Goal: Transaction & Acquisition: Purchase product/service

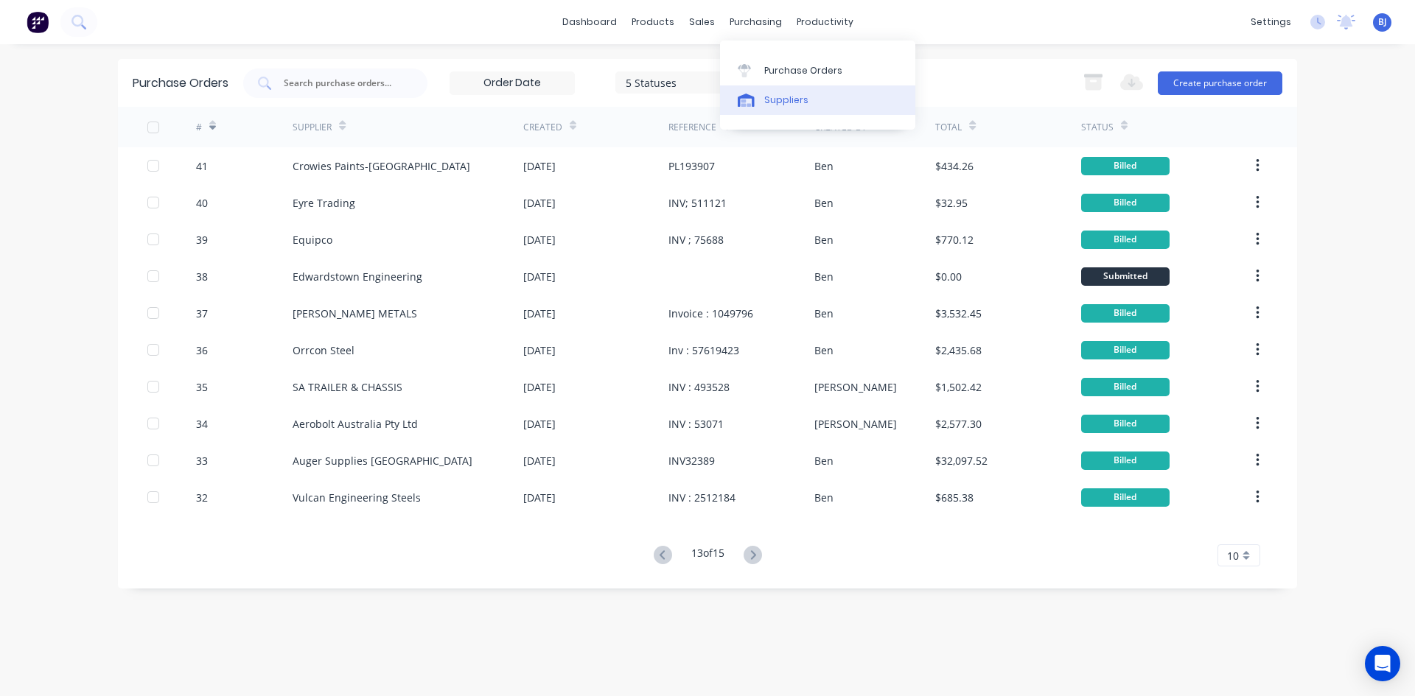
click at [759, 101] on div at bounding box center [749, 100] width 22 height 13
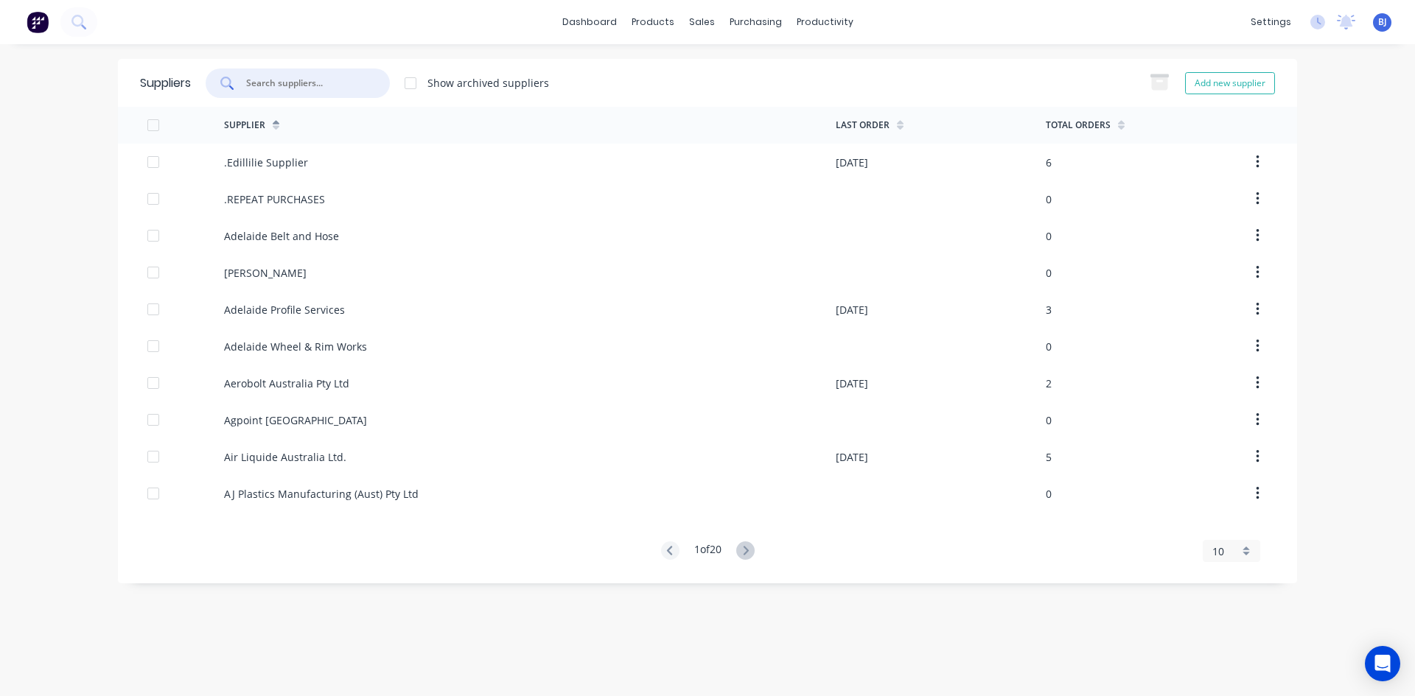
click at [269, 85] on input "text" at bounding box center [306, 83] width 122 height 15
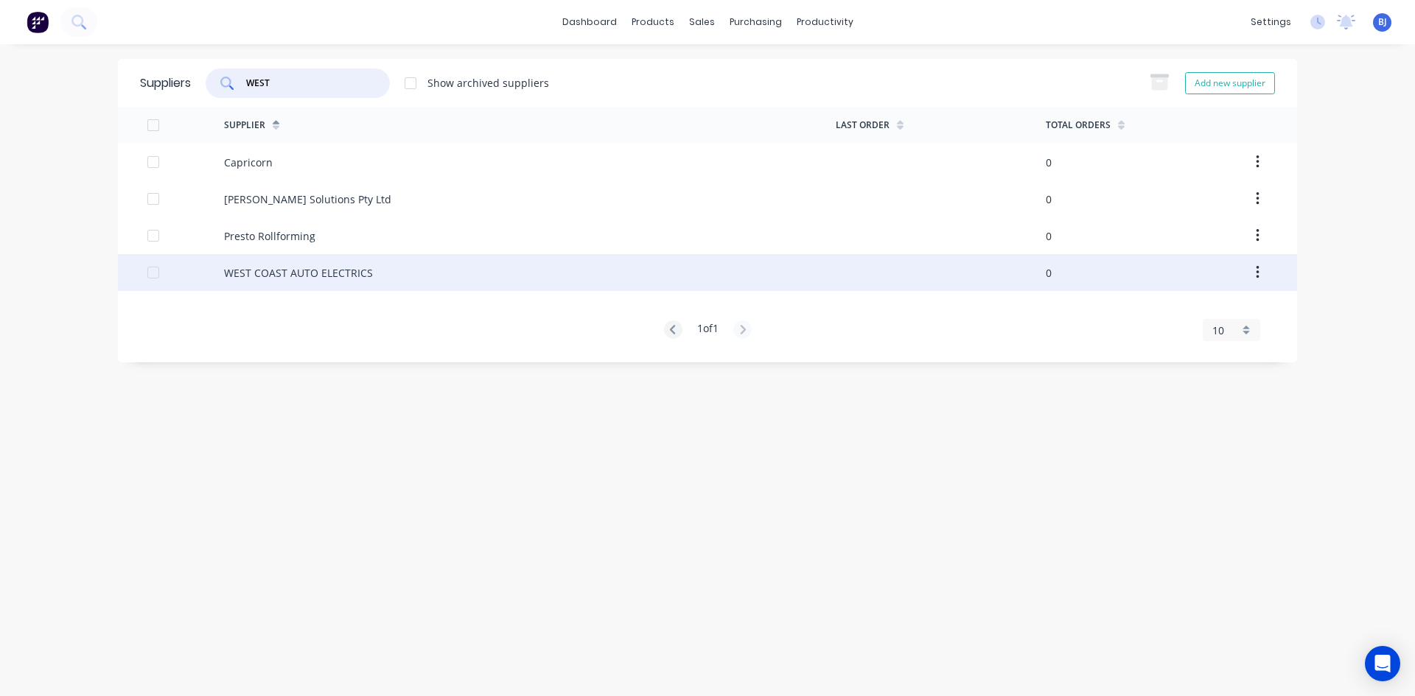
type input "WEST"
click at [327, 266] on div "WEST COAST AUTO ELECTRICS" at bounding box center [298, 272] width 149 height 15
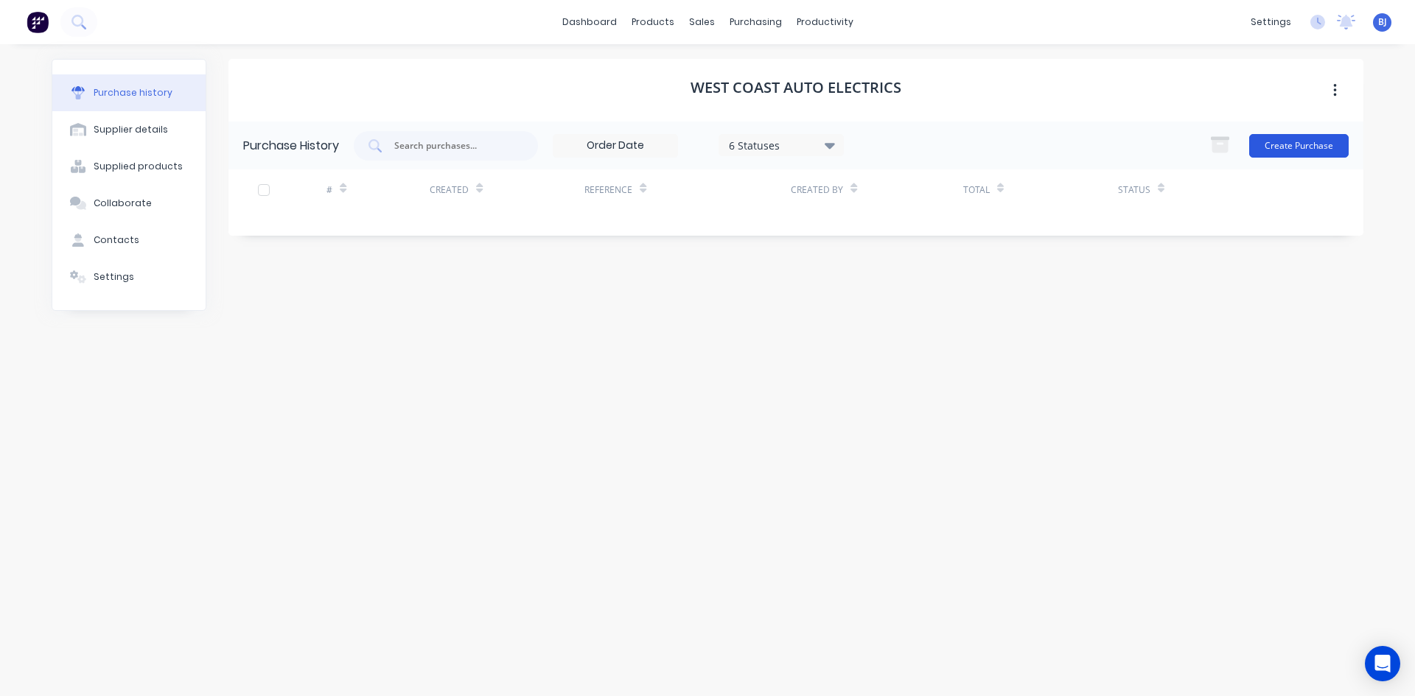
click at [1288, 144] on button "Create Purchase" at bounding box center [1298, 146] width 99 height 24
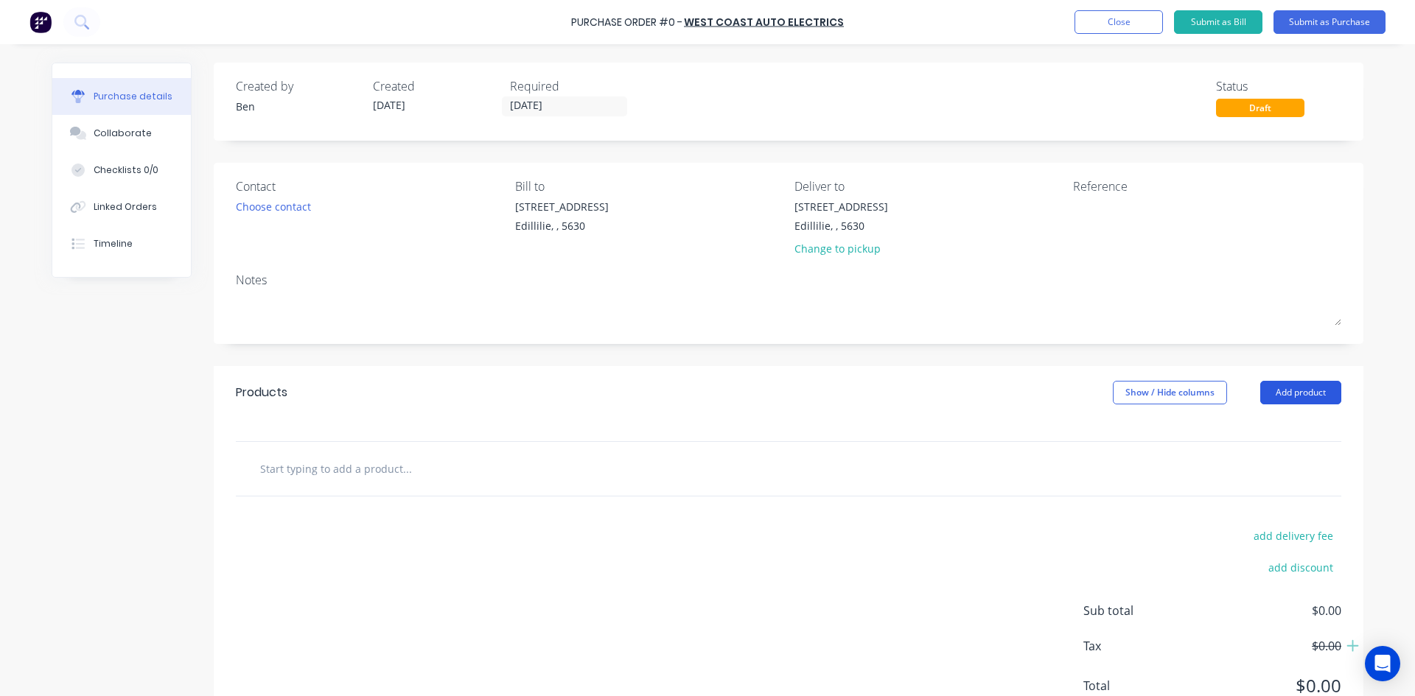
click at [1276, 390] on button "Add product" at bounding box center [1300, 393] width 81 height 24
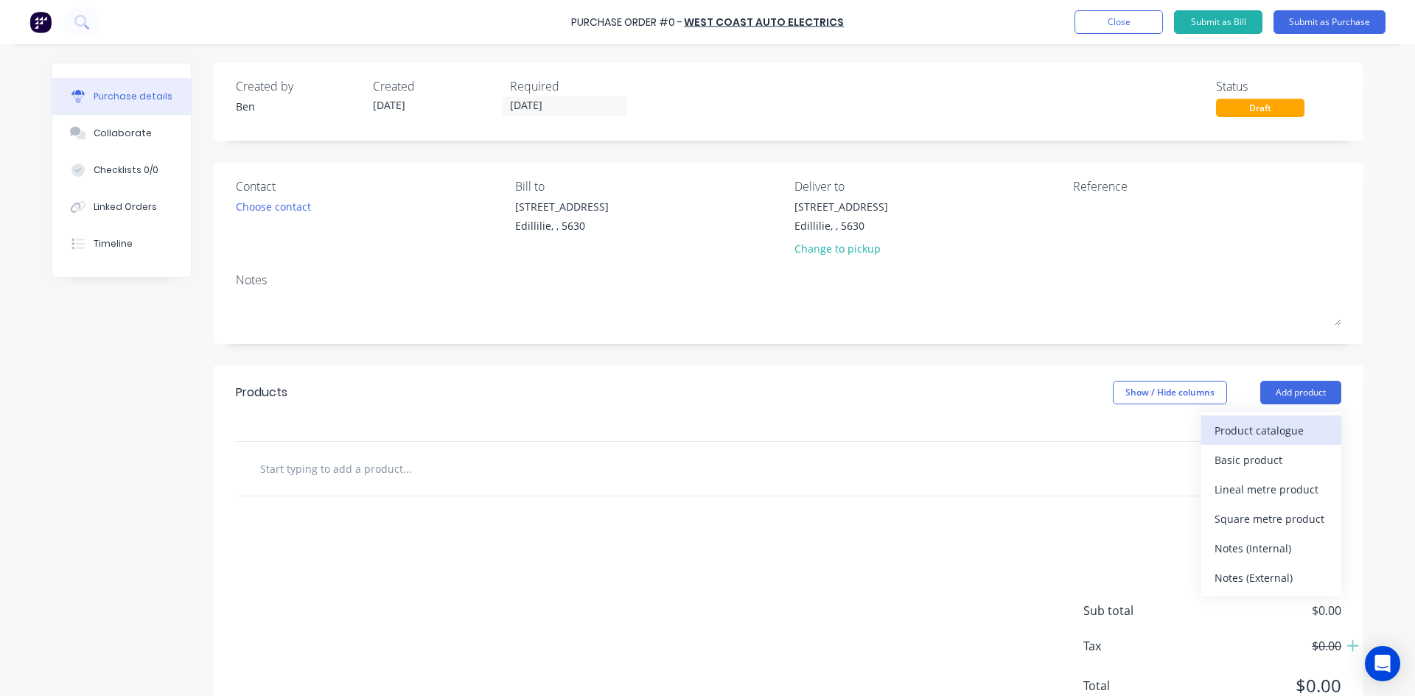
click at [1219, 433] on div "Product catalogue" at bounding box center [1271, 430] width 113 height 21
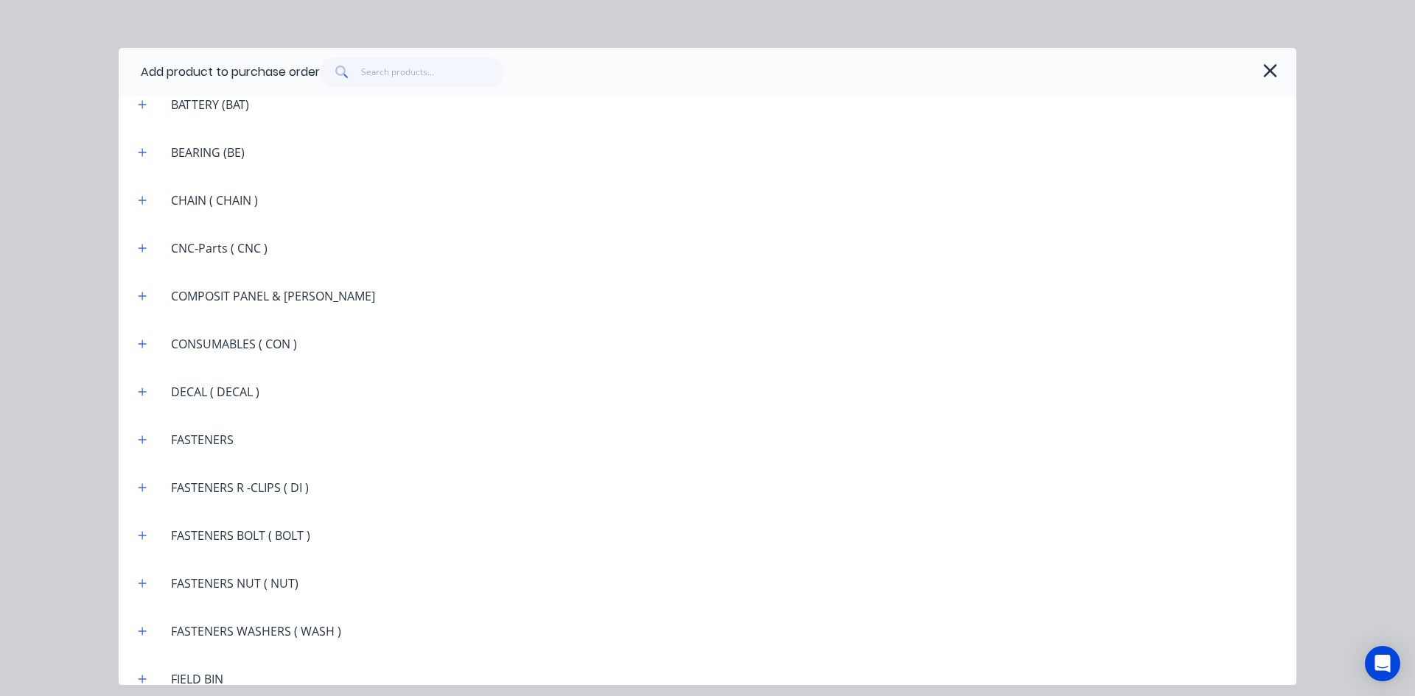
scroll to position [1106, 0]
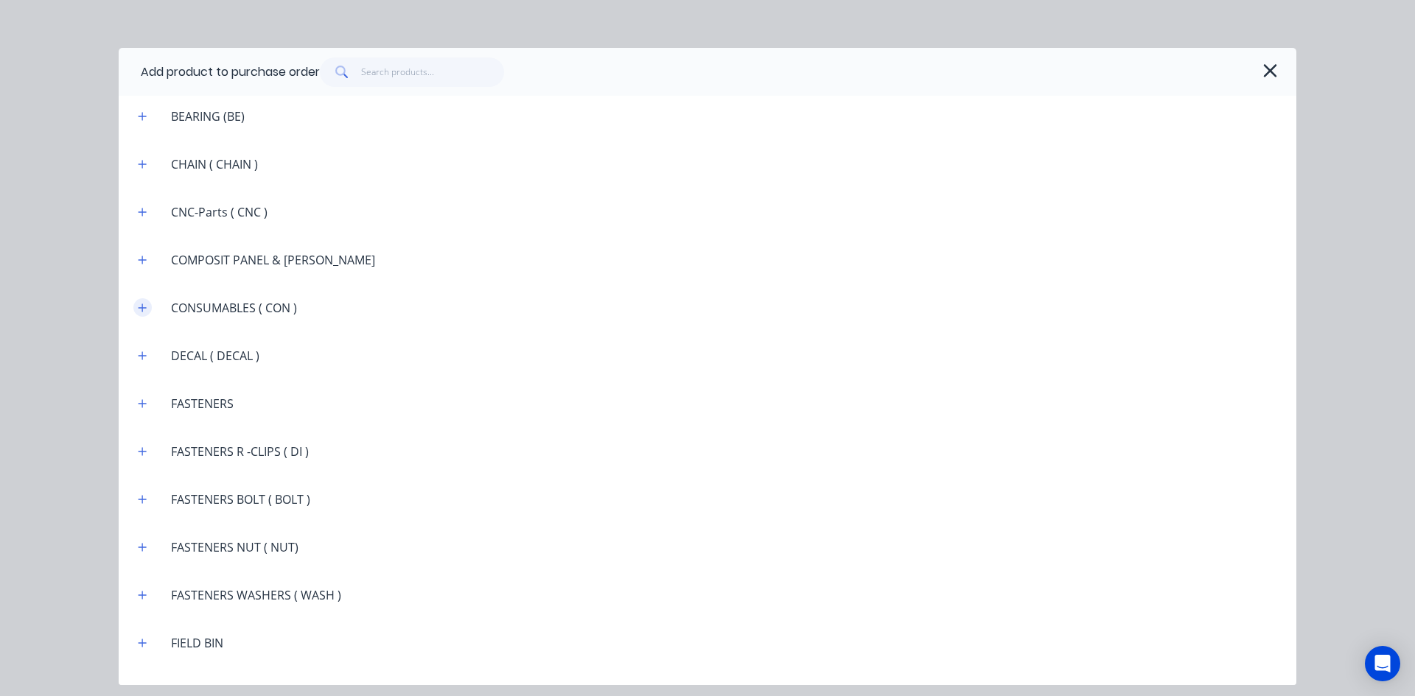
click at [142, 304] on icon "button" at bounding box center [142, 308] width 9 height 10
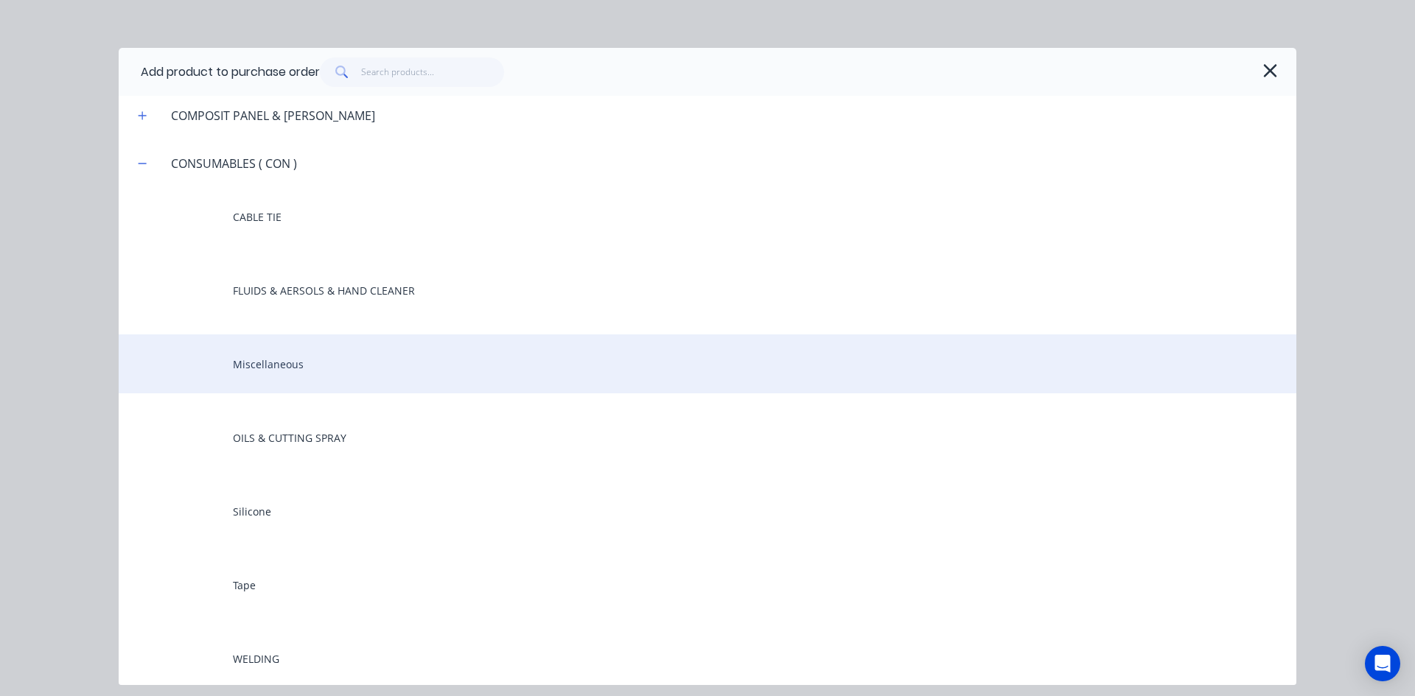
scroll to position [1253, 0]
click at [260, 357] on div "Miscellaneous" at bounding box center [708, 361] width 1178 height 59
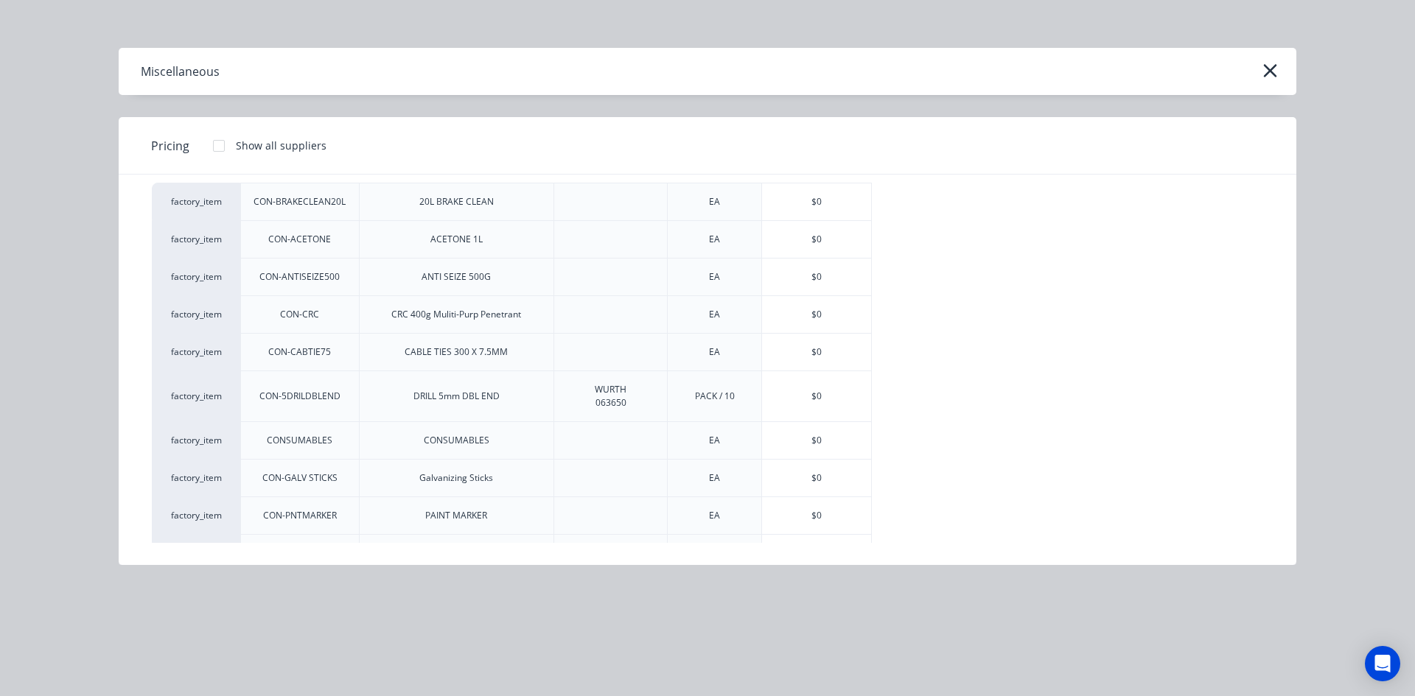
scroll to position [74, 0]
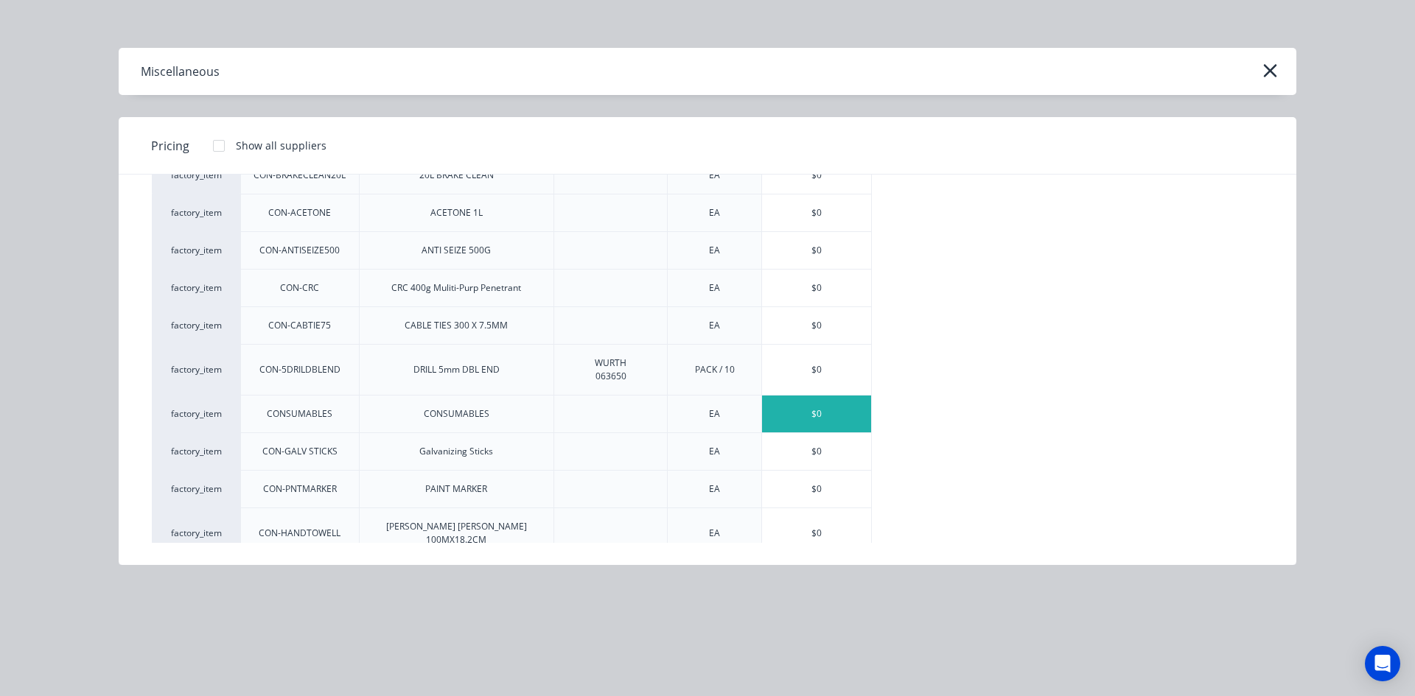
click at [808, 411] on div "$0" at bounding box center [816, 414] width 109 height 37
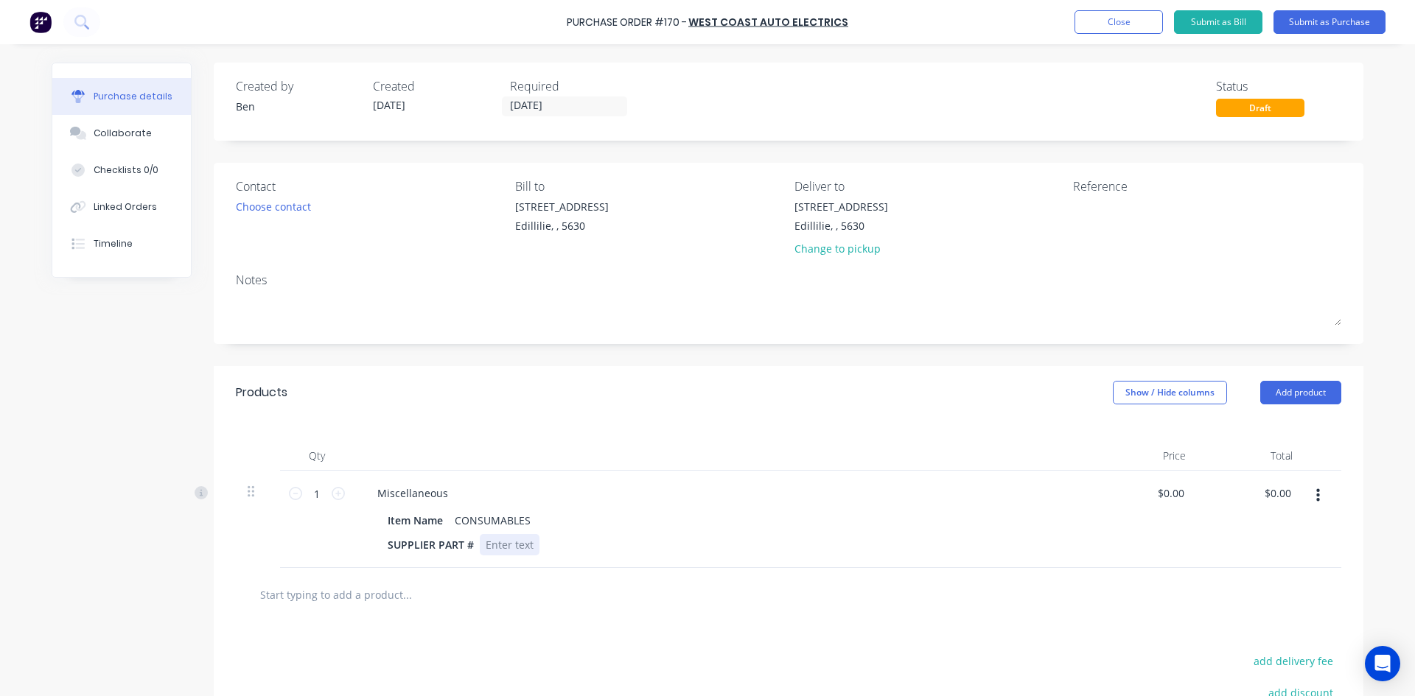
click at [528, 540] on div at bounding box center [510, 544] width 60 height 21
click at [1276, 489] on input "0.00" at bounding box center [1277, 493] width 34 height 21
click at [1276, 489] on input "0.00" at bounding box center [1280, 493] width 28 height 21
type input "5"
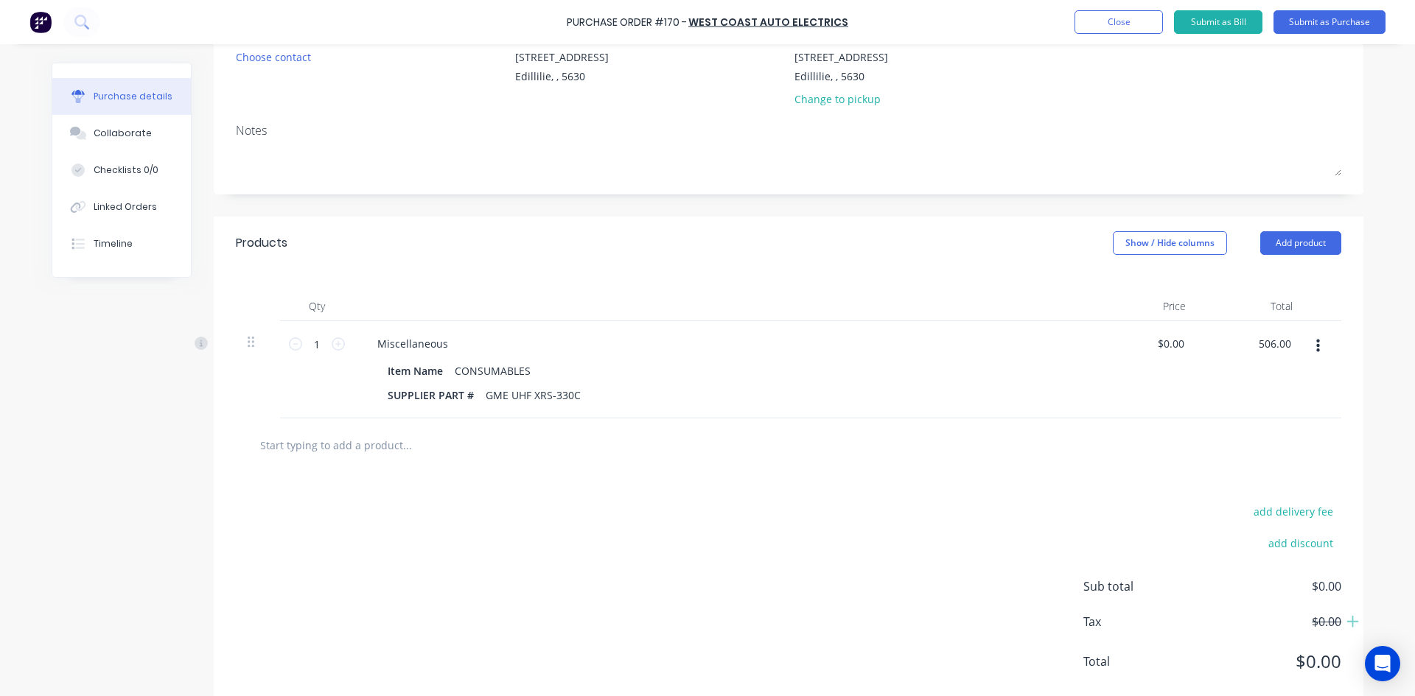
scroll to position [183, 0]
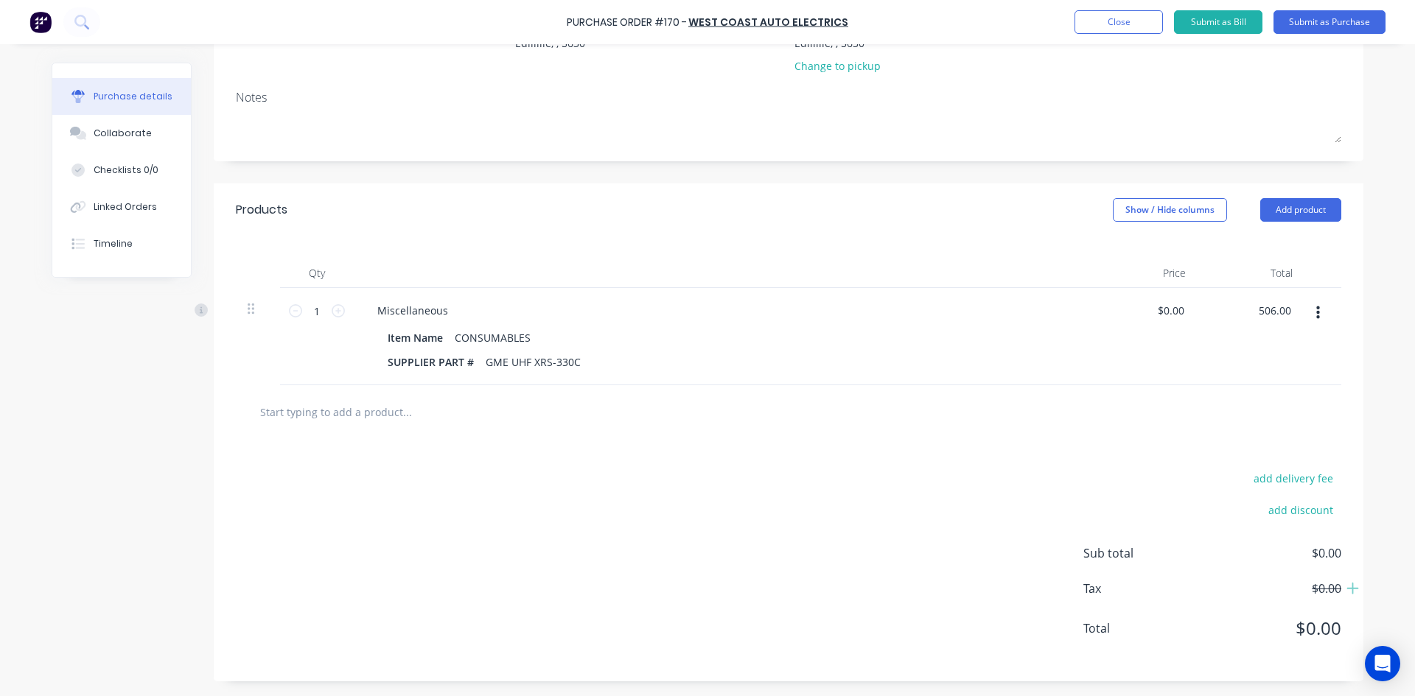
type input "506.00"
type input "$506.00"
click at [984, 469] on div "add delivery fee add discount Sub total $506.00 Tax $50.60 Total $556.60" at bounding box center [789, 560] width 1150 height 242
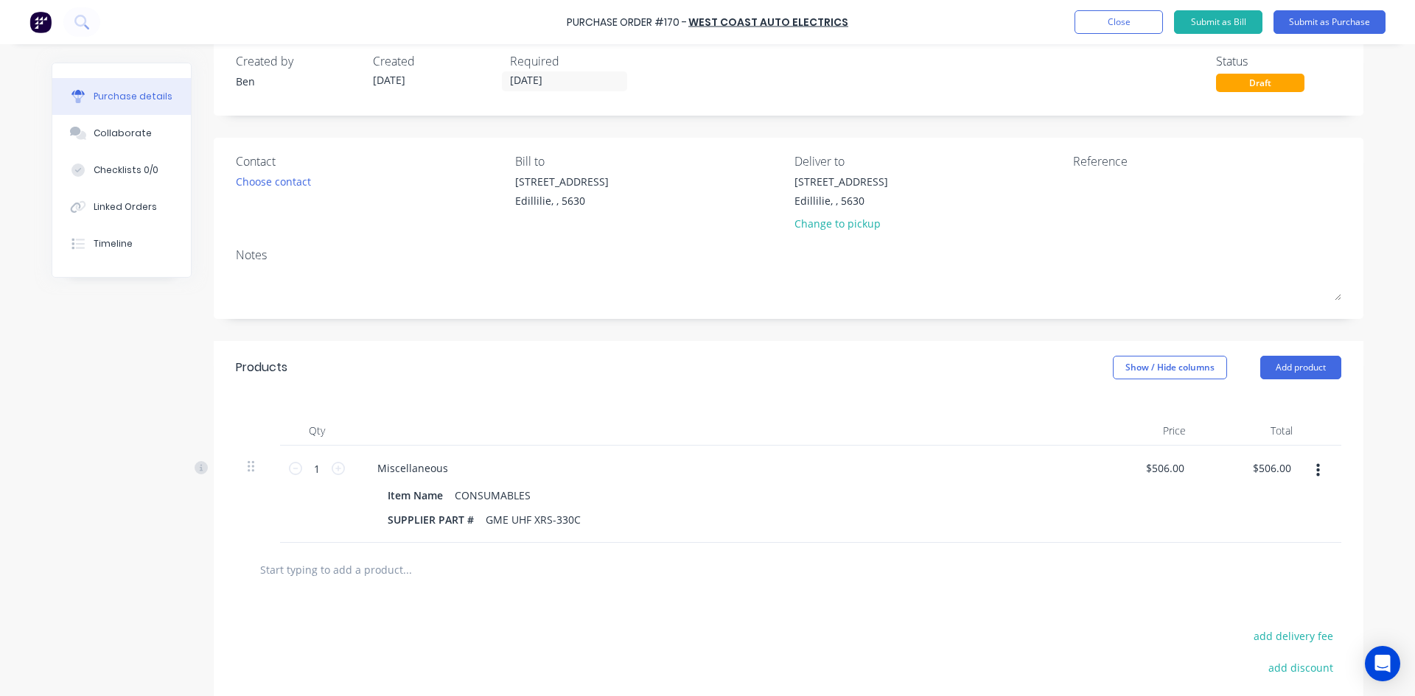
scroll to position [0, 0]
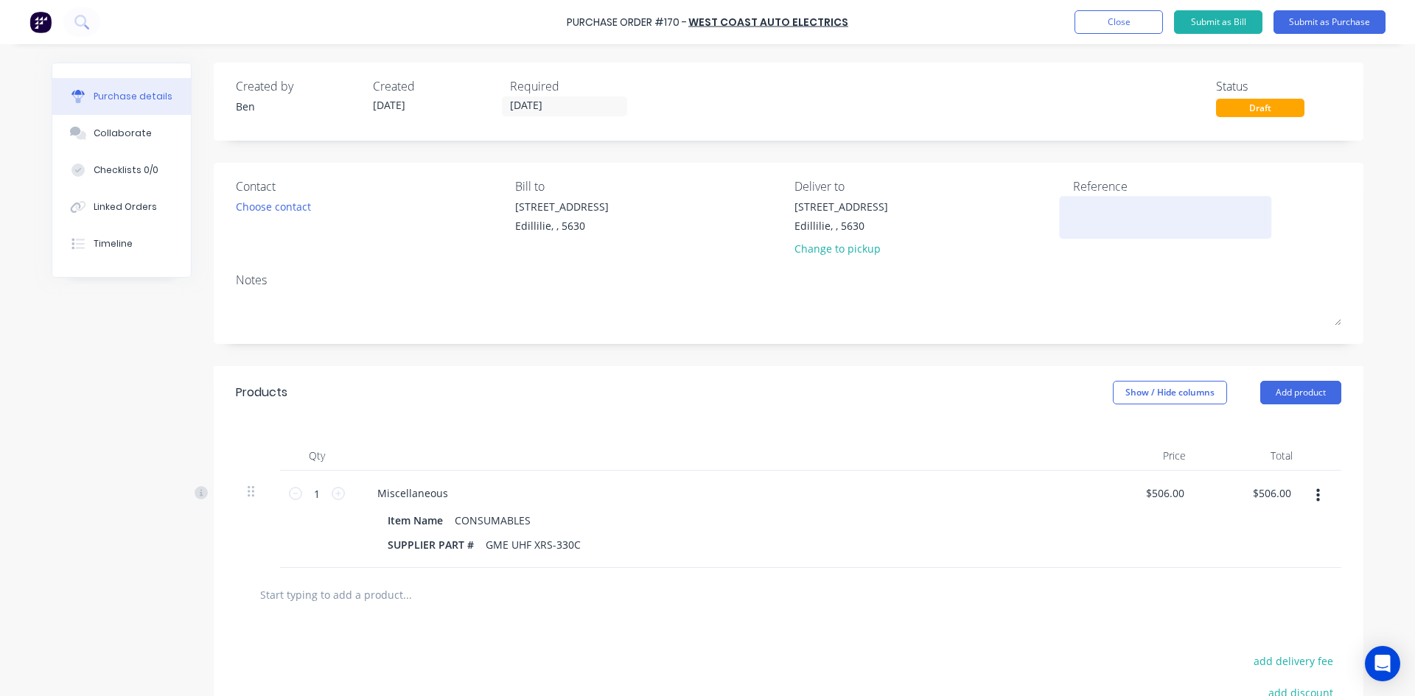
click at [1073, 204] on textarea at bounding box center [1165, 215] width 184 height 33
type textarea "INV: 31118"
type textarea "x"
type textarea "INV: 31118"
click at [1302, 21] on button "Submit as Purchase" at bounding box center [1330, 22] width 112 height 24
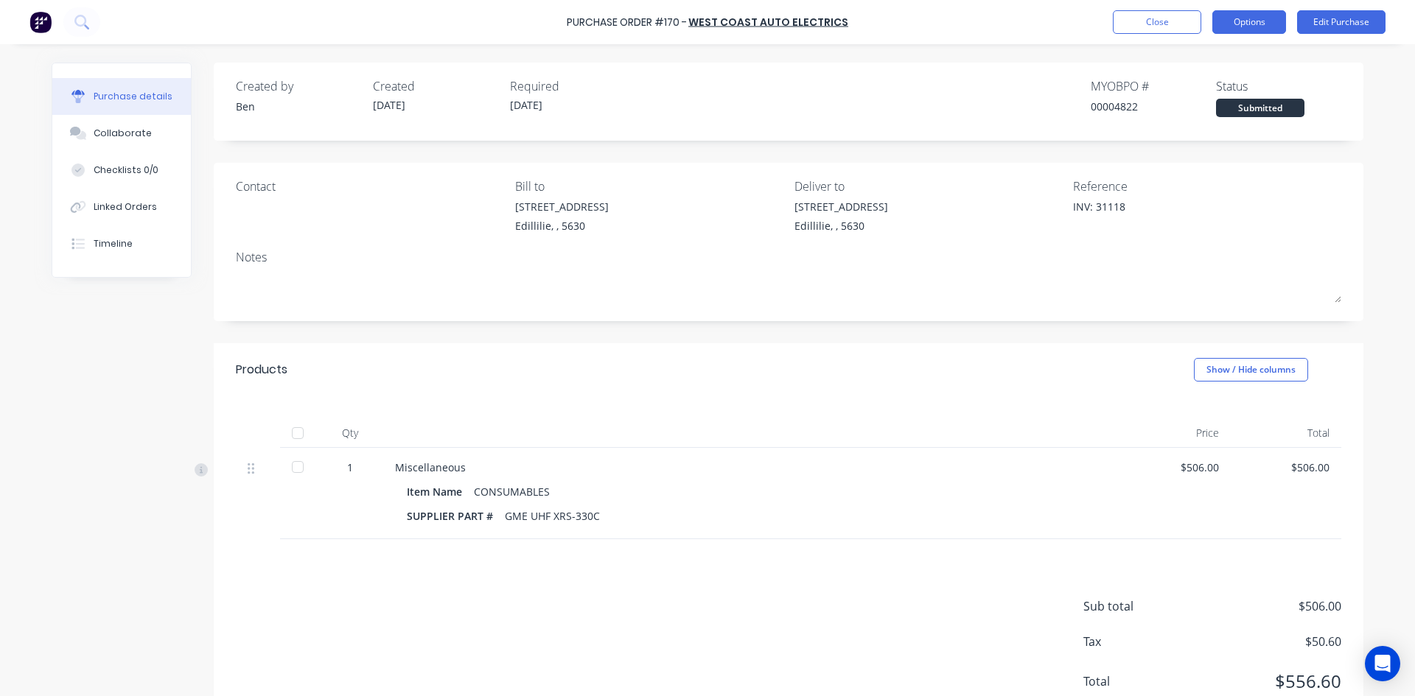
click at [1231, 27] on button "Options" at bounding box center [1249, 22] width 74 height 24
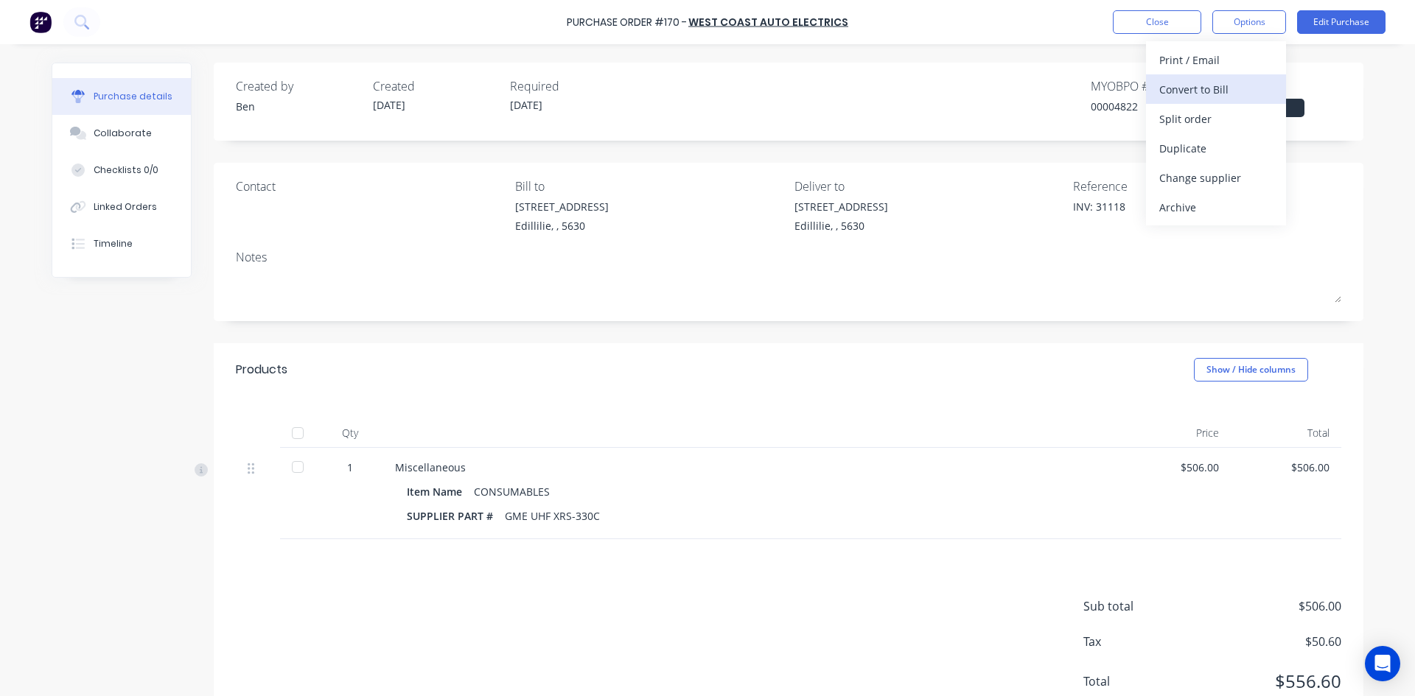
click at [1215, 93] on div "Convert to Bill" at bounding box center [1215, 89] width 113 height 21
type textarea "x"
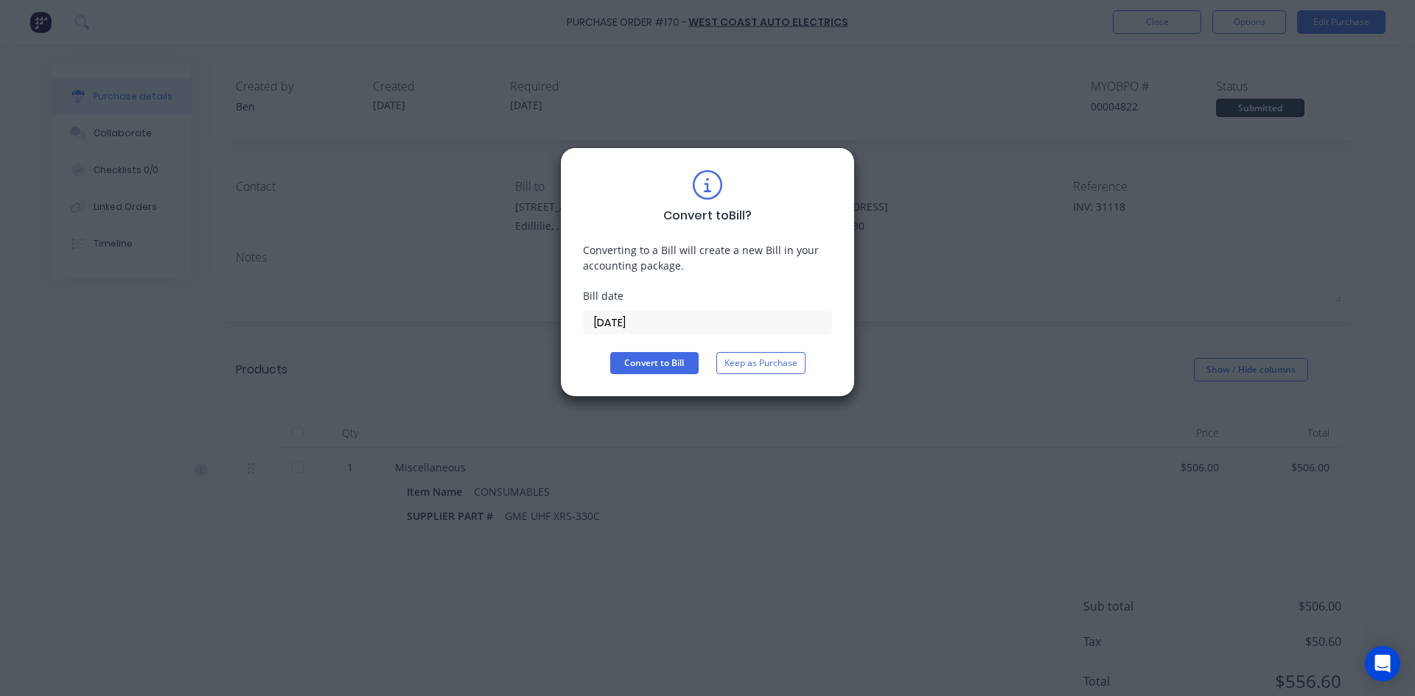
click at [646, 321] on input "[DATE]" at bounding box center [708, 323] width 248 height 22
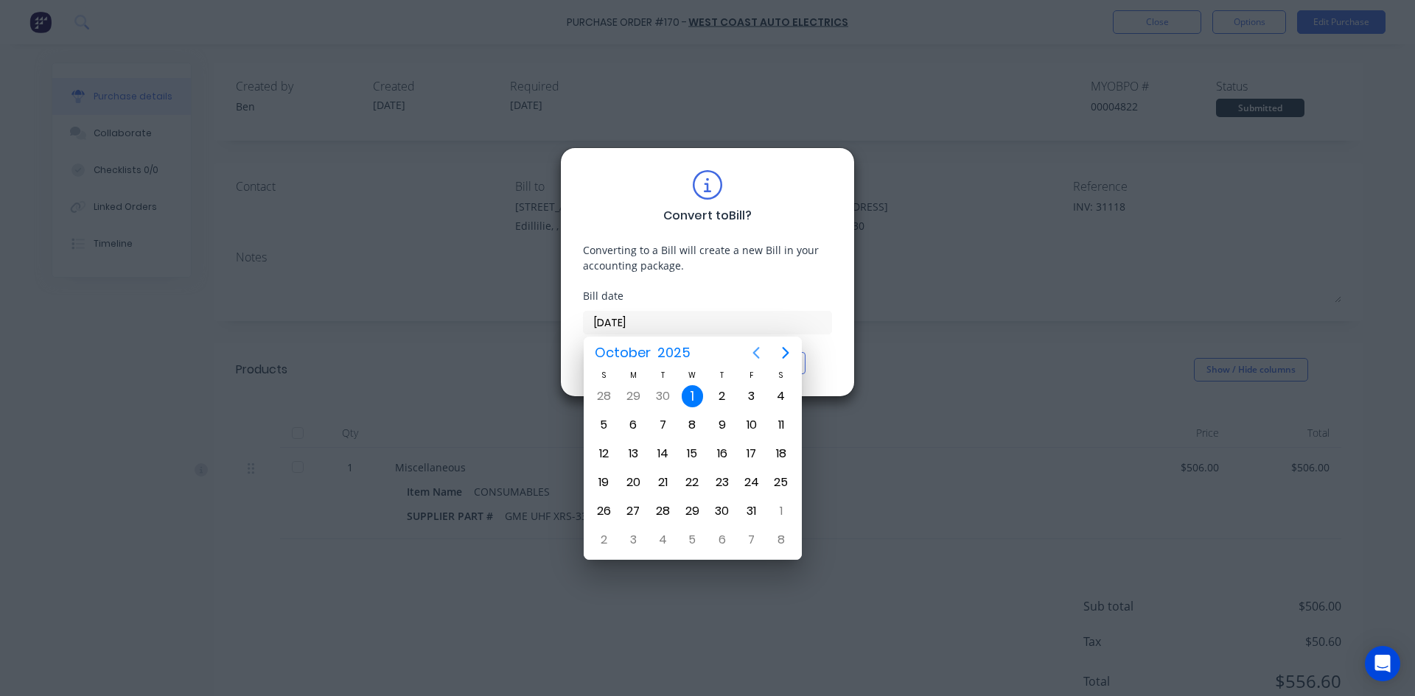
click at [751, 353] on icon "Previous page" at bounding box center [756, 353] width 18 height 18
click at [749, 479] on div "26" at bounding box center [752, 483] width 22 height 22
type input "26/09/25"
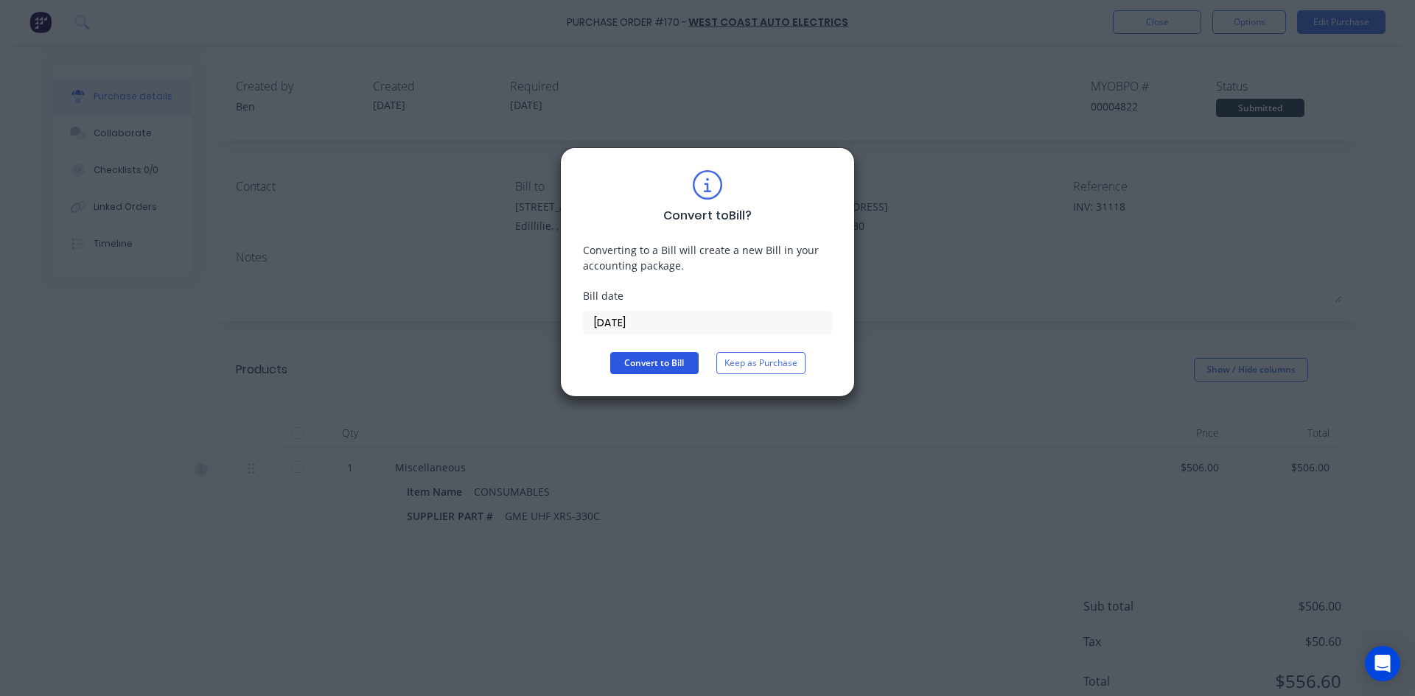
click at [668, 362] on button "Convert to Bill" at bounding box center [654, 363] width 88 height 22
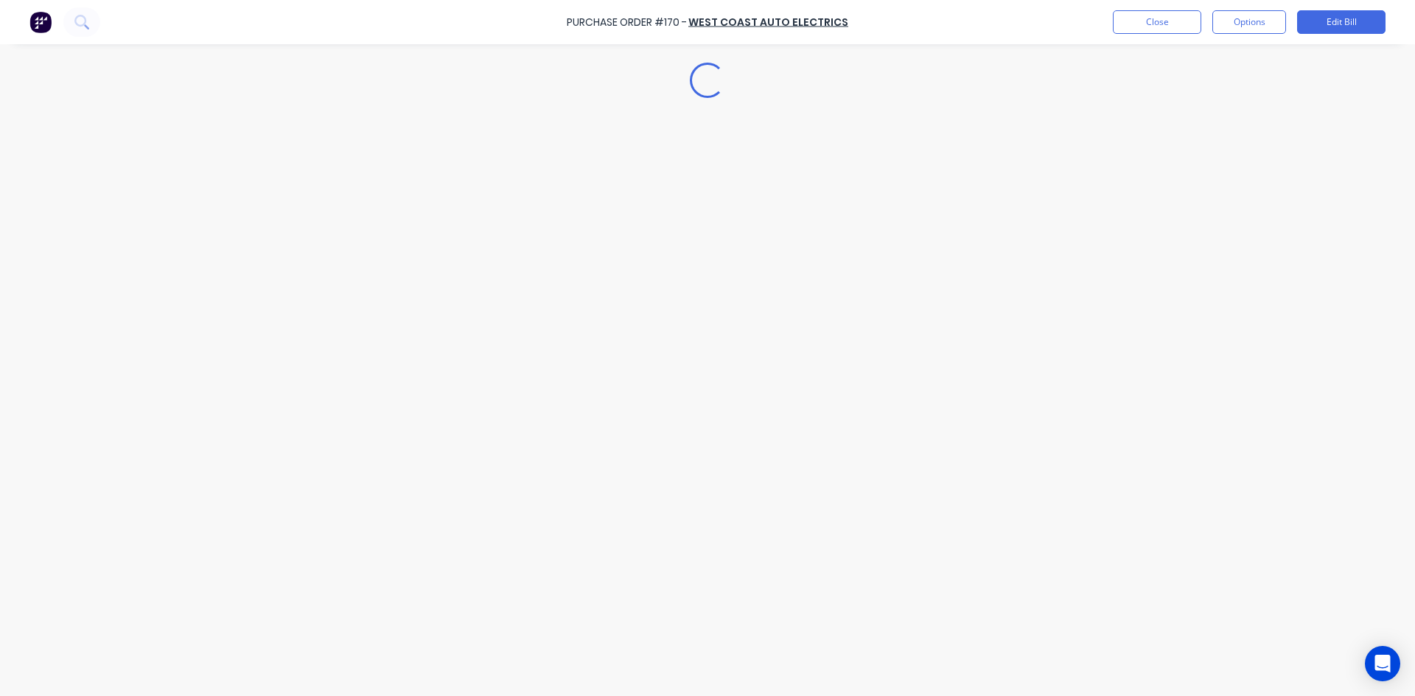
type textarea "x"
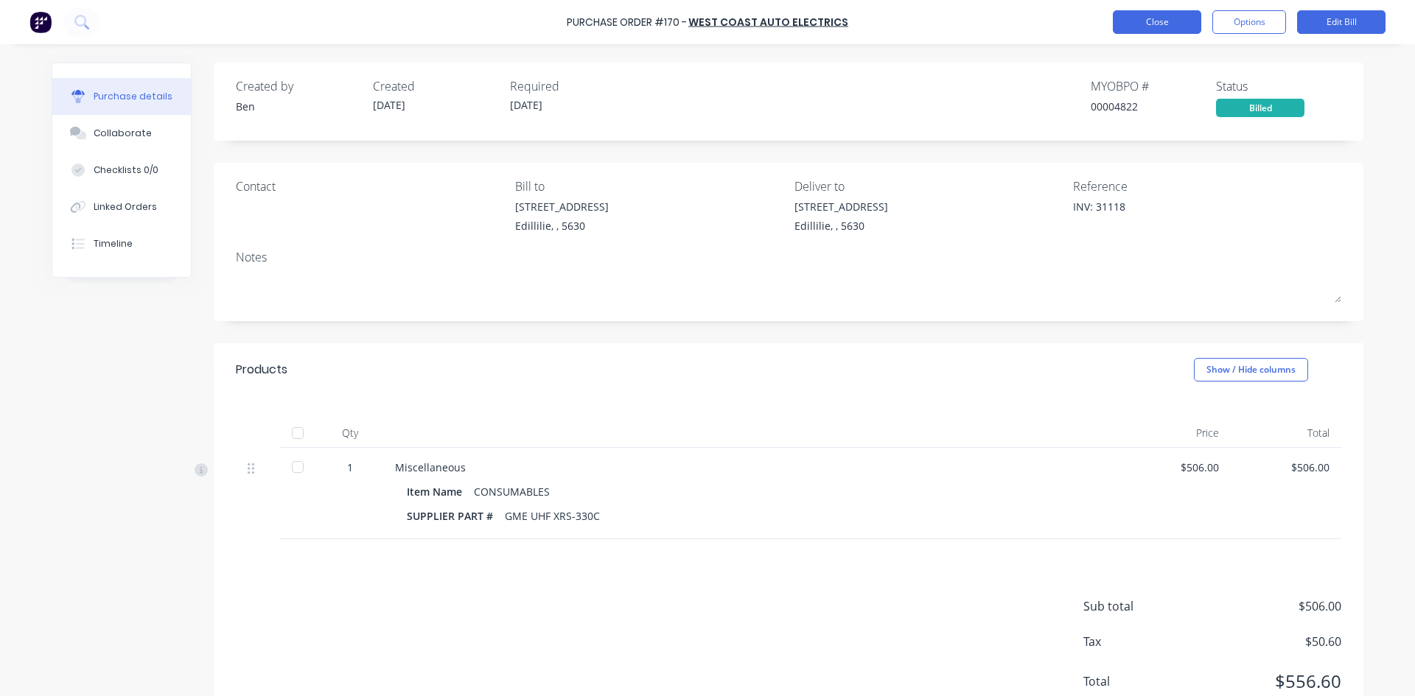
click at [1148, 13] on button "Close" at bounding box center [1157, 22] width 88 height 24
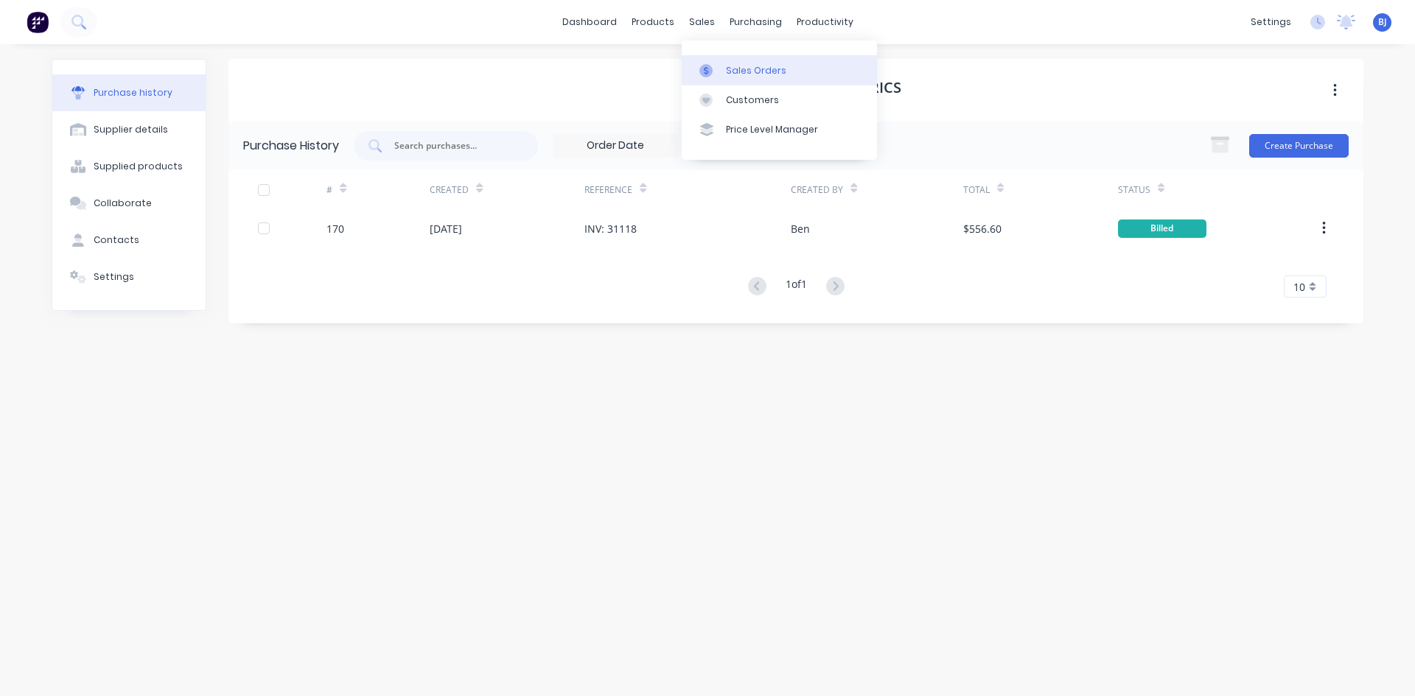
click at [711, 71] on icon at bounding box center [705, 70] width 13 height 13
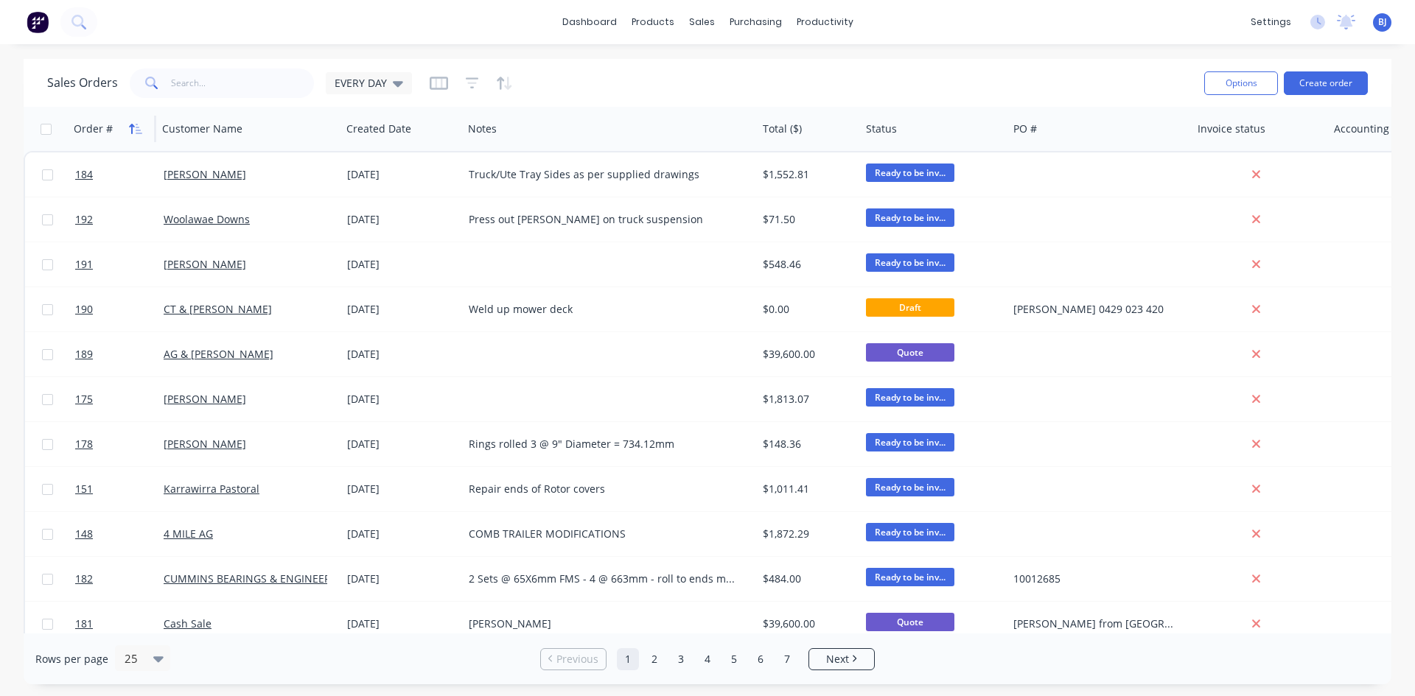
click at [132, 130] on icon "button" at bounding box center [131, 129] width 5 height 10
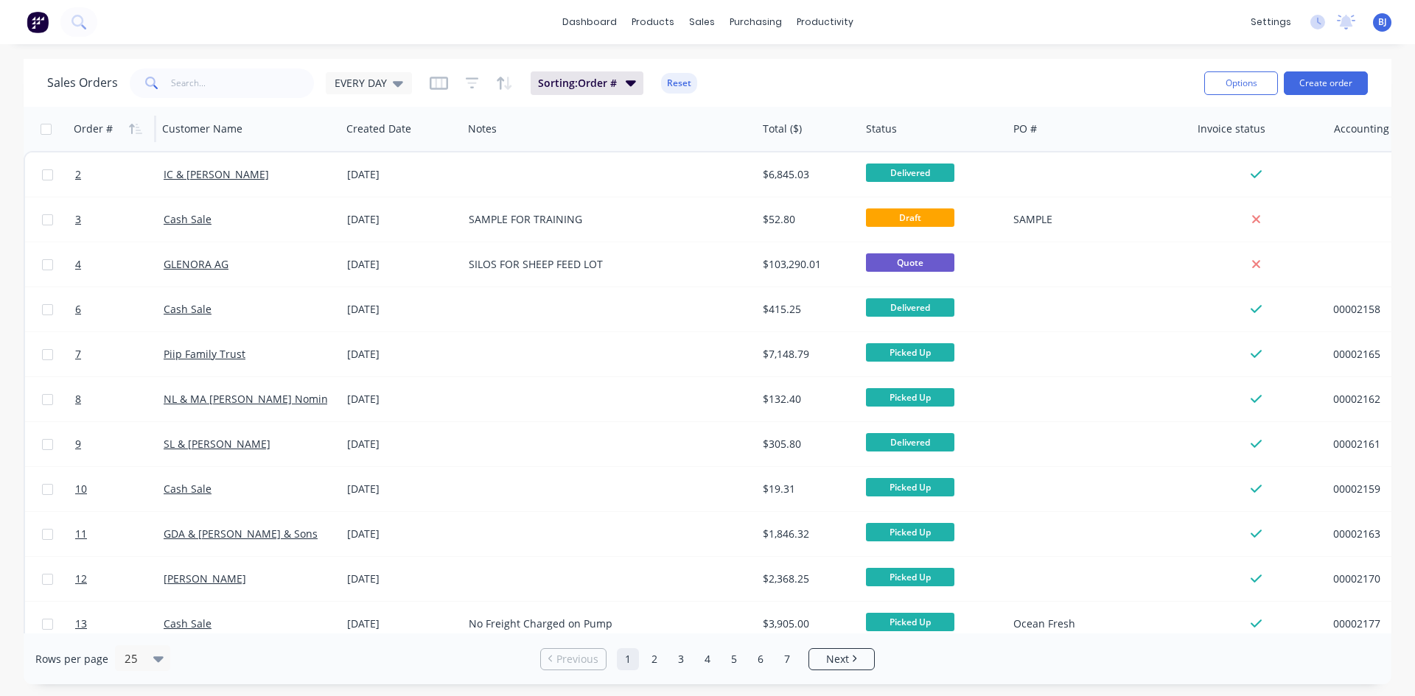
click at [132, 130] on icon "button" at bounding box center [131, 129] width 5 height 10
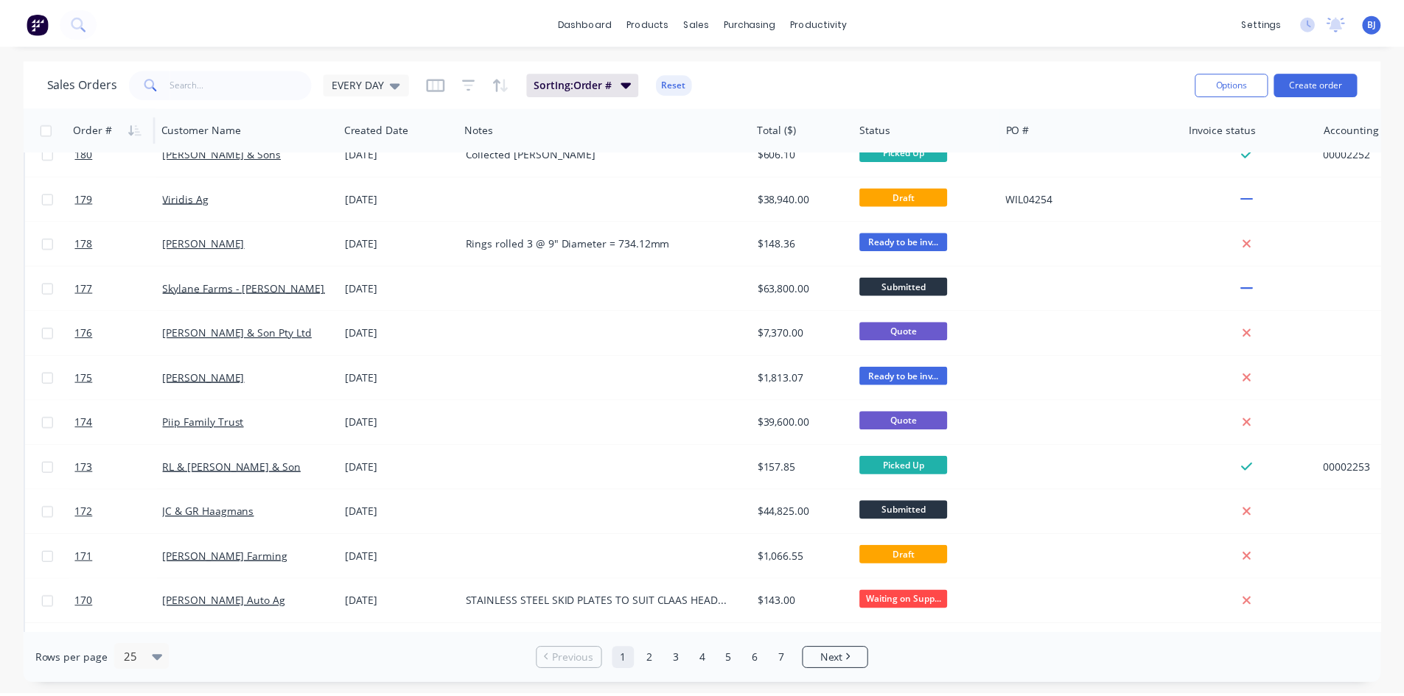
scroll to position [590, 0]
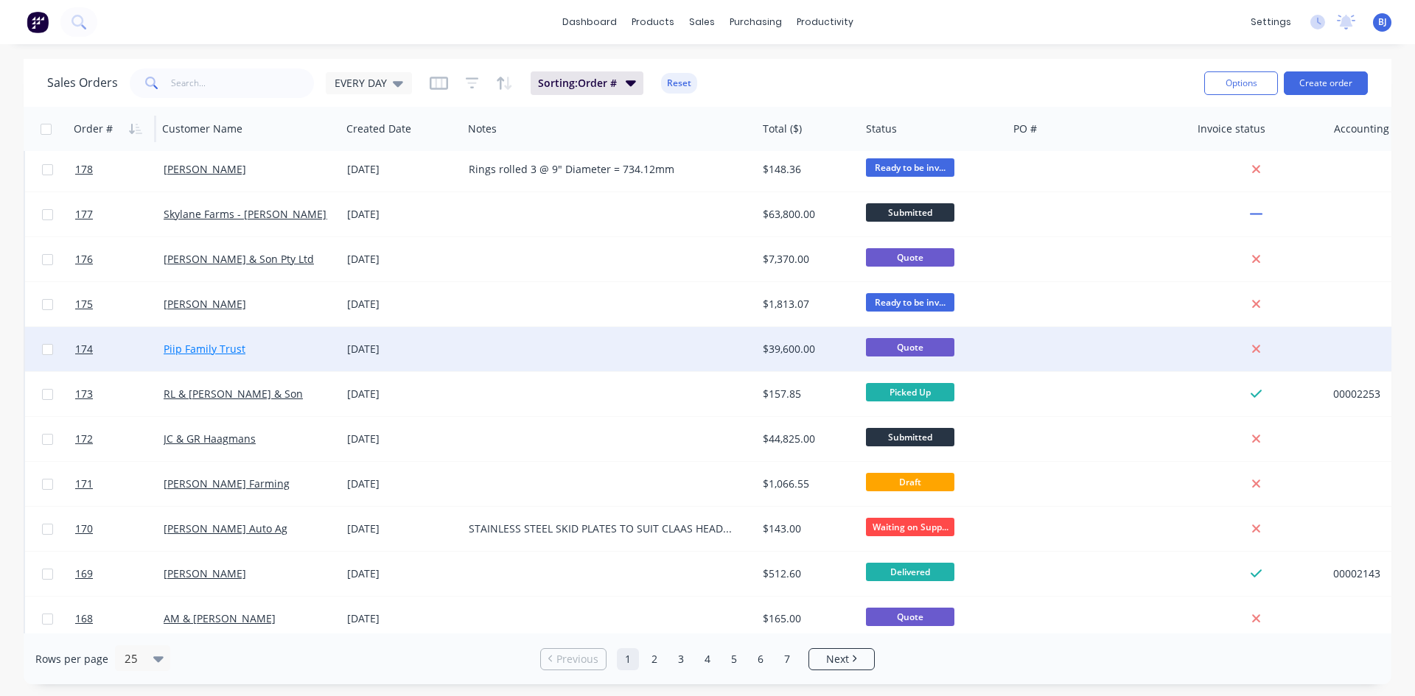
click at [184, 351] on link "Piip Family Trust" at bounding box center [205, 349] width 82 height 14
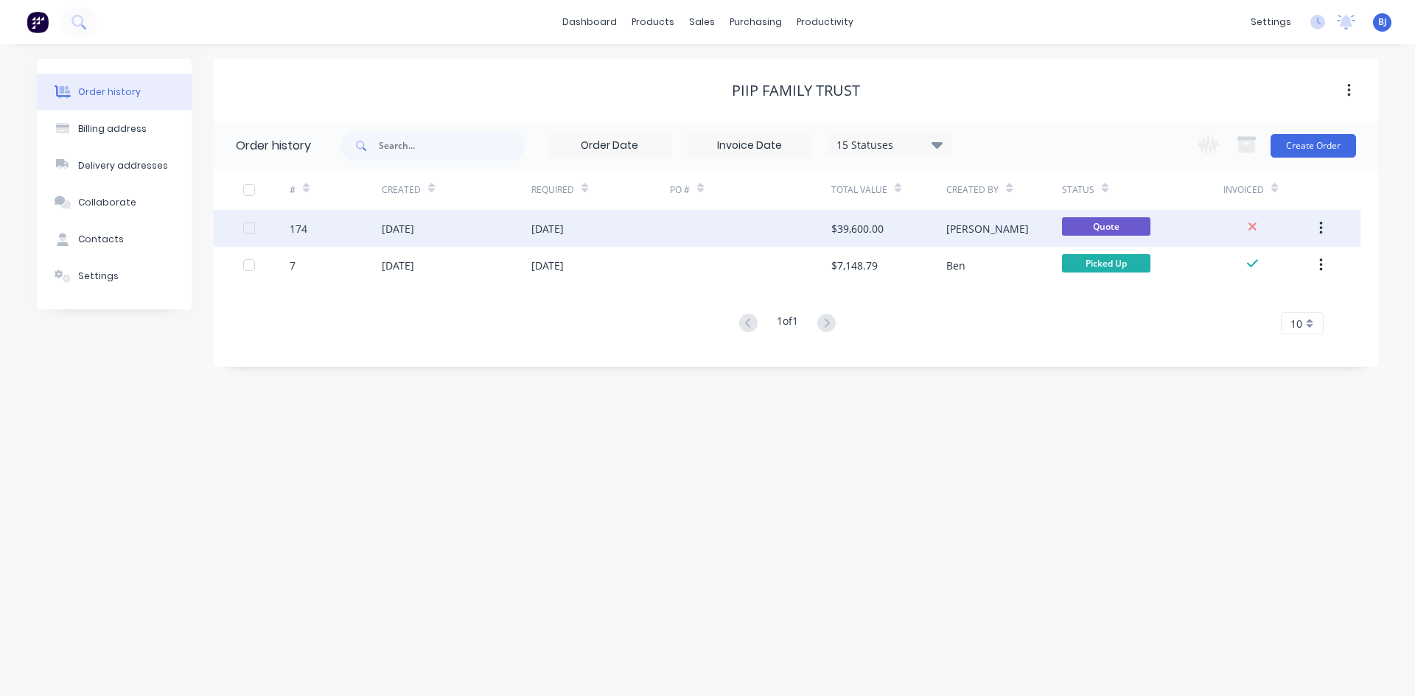
click at [553, 224] on div "[DATE]" at bounding box center [547, 228] width 32 height 15
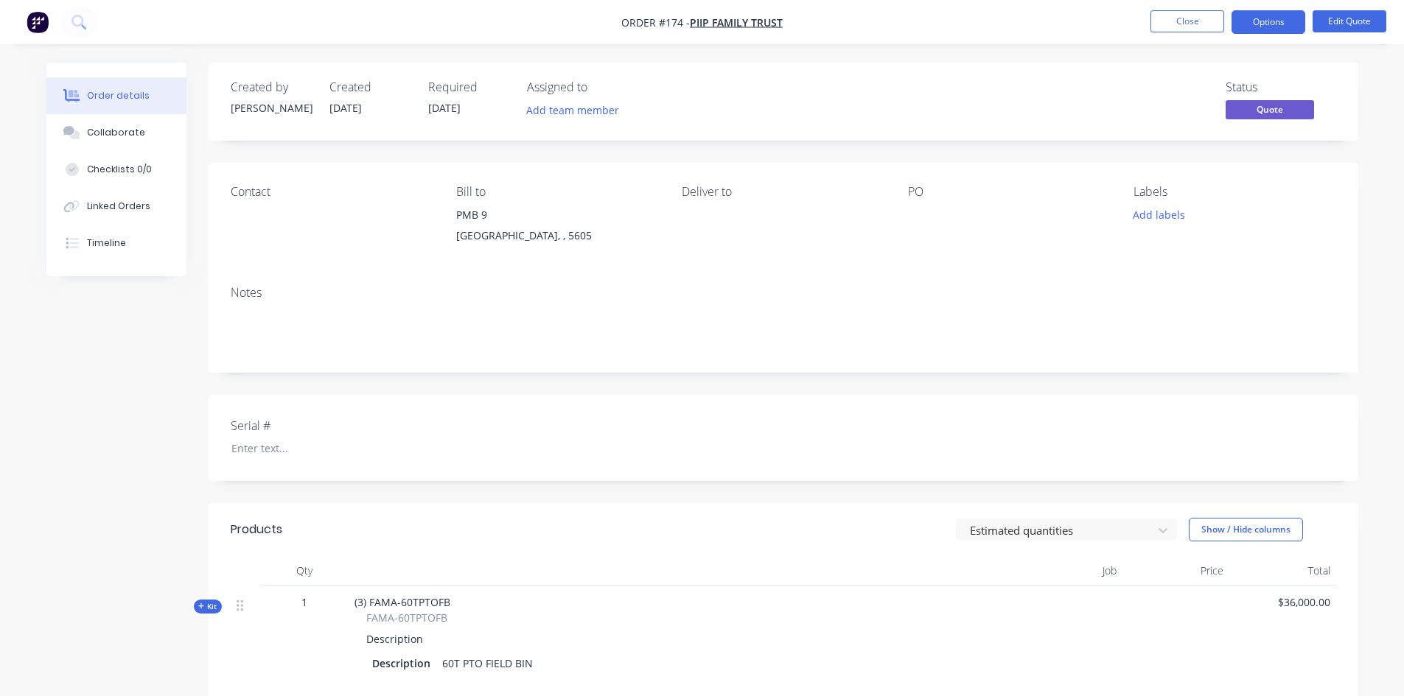
scroll to position [74, 0]
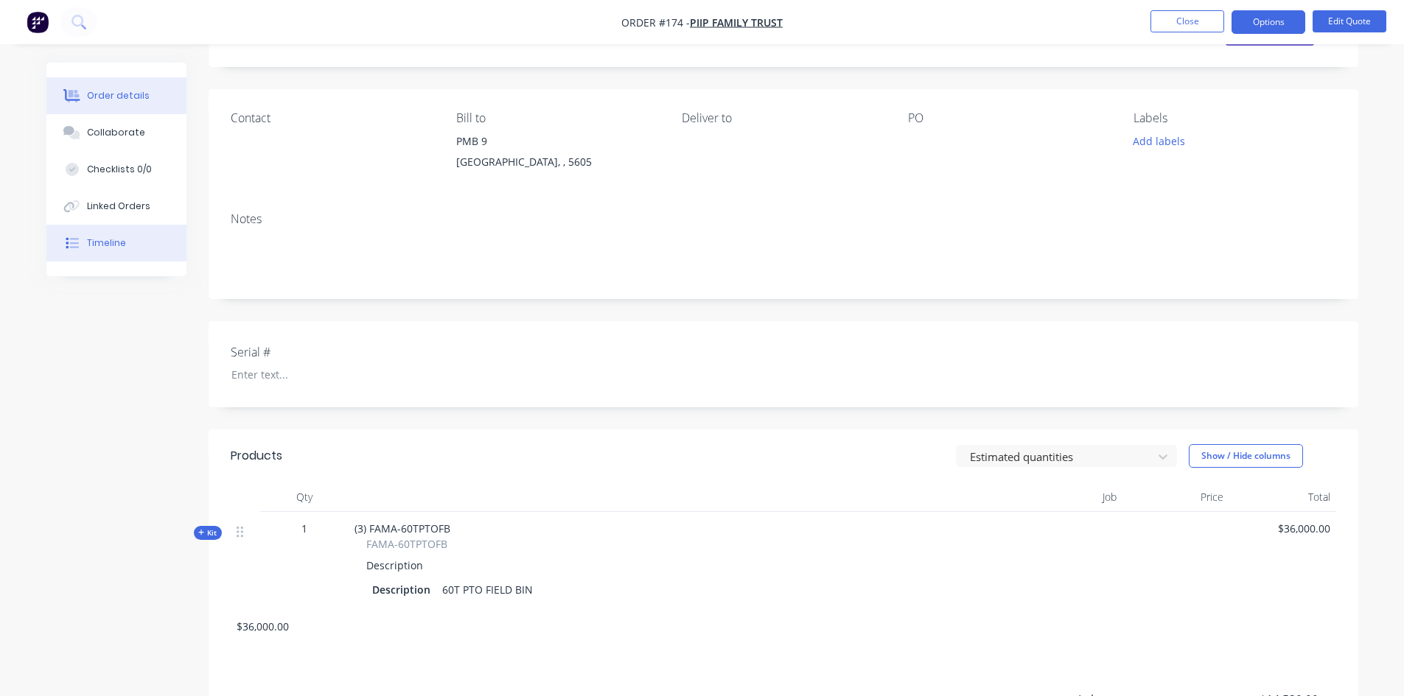
click at [128, 242] on button "Timeline" at bounding box center [116, 243] width 140 height 37
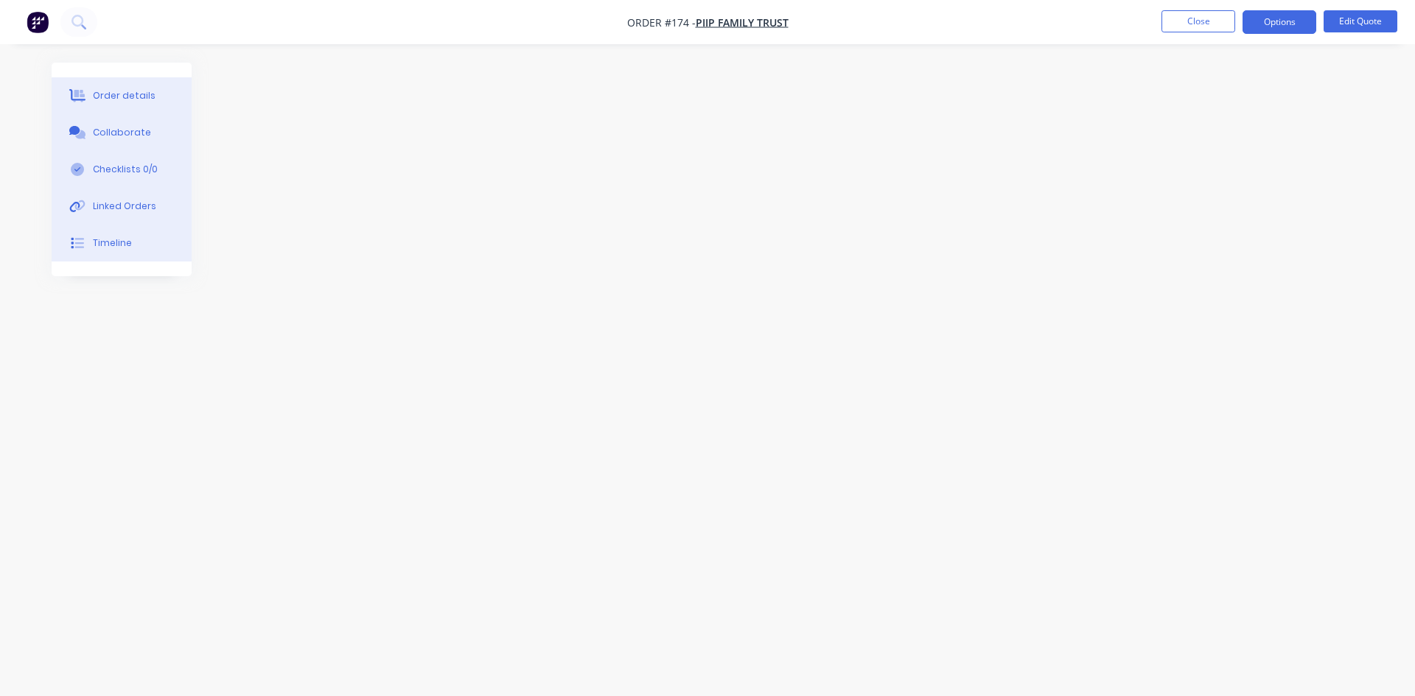
click at [123, 239] on div "Timeline" at bounding box center [112, 243] width 39 height 13
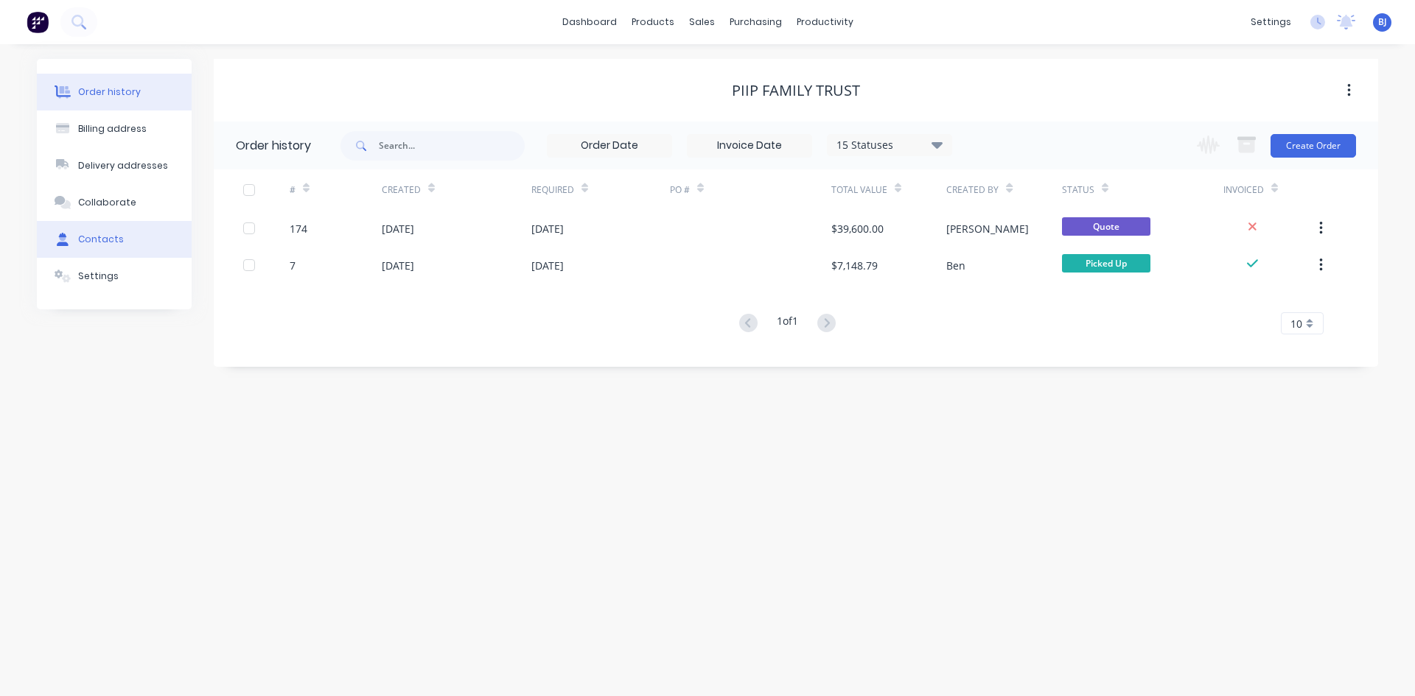
click at [147, 242] on button "Contacts" at bounding box center [114, 239] width 155 height 37
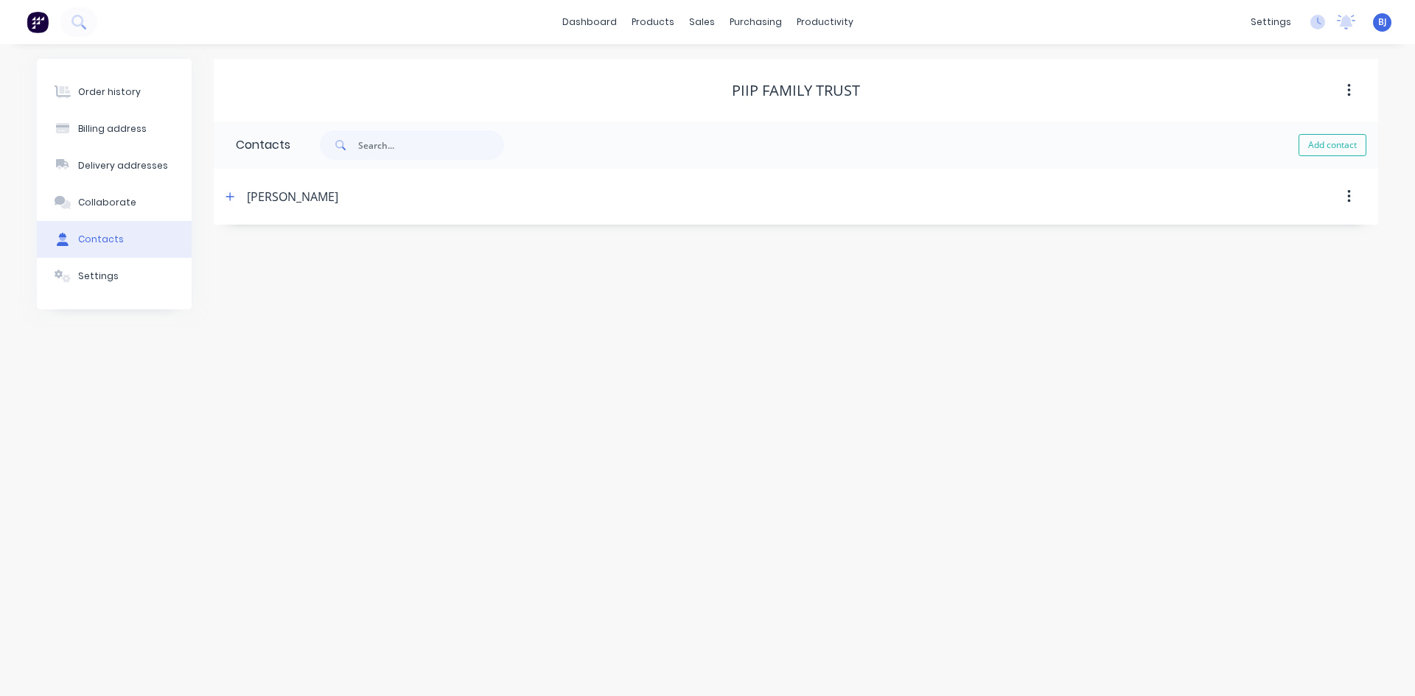
click at [240, 194] on div "[PERSON_NAME]" at bounding box center [655, 197] width 868 height 27
click at [232, 195] on icon "button" at bounding box center [230, 197] width 9 height 10
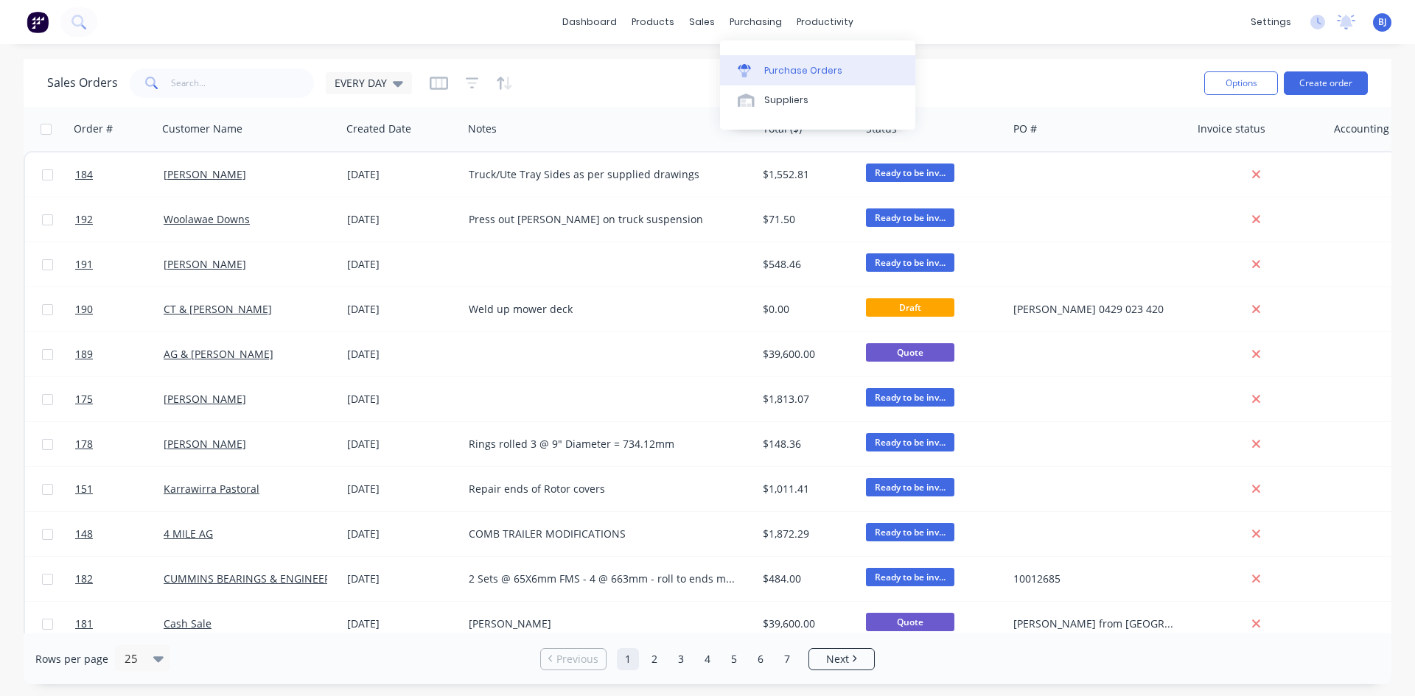
click at [752, 68] on div at bounding box center [749, 70] width 22 height 13
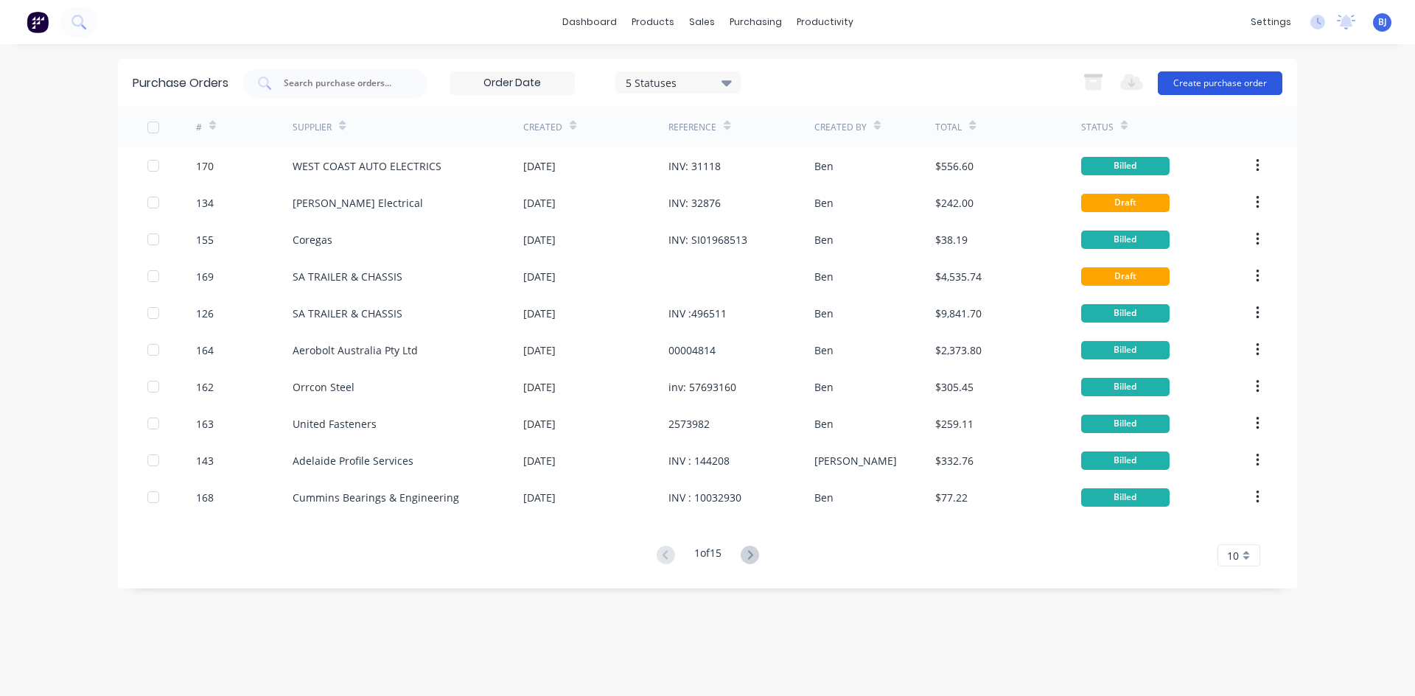
click at [1225, 87] on button "Create purchase order" at bounding box center [1220, 83] width 125 height 24
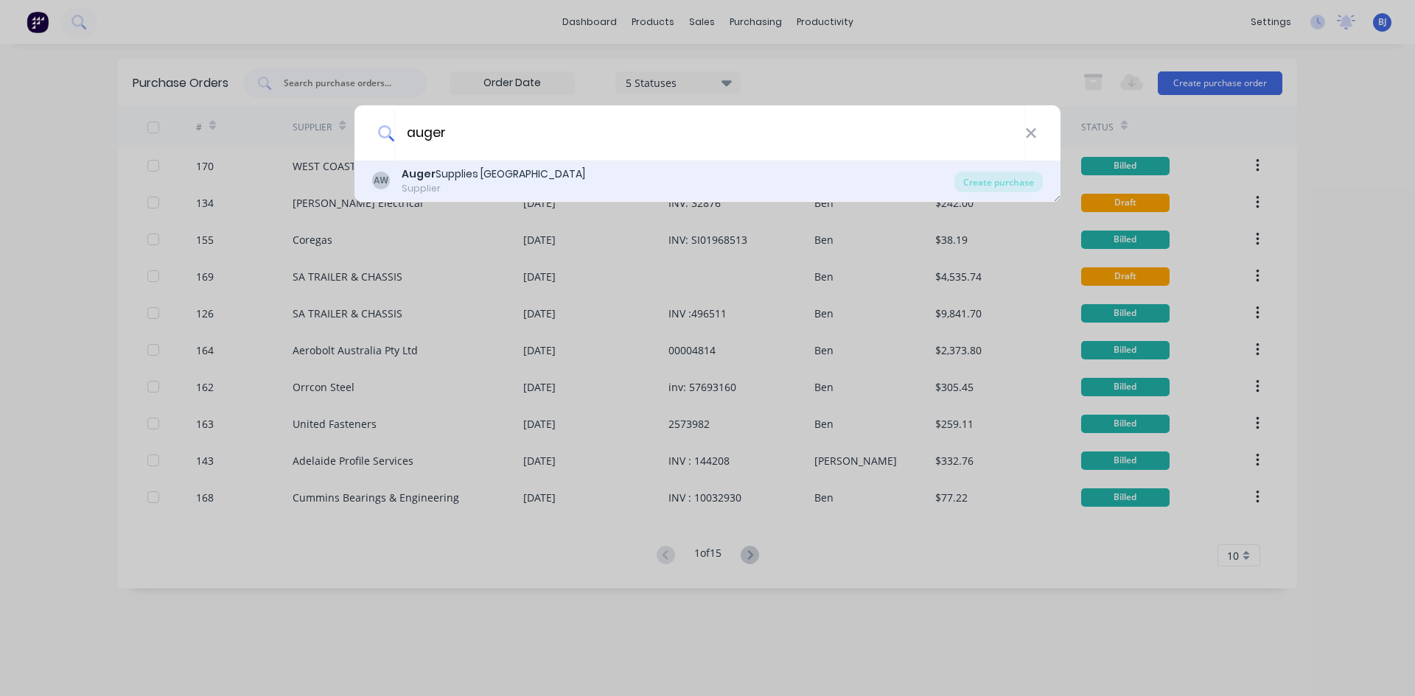
type input "auger"
click at [424, 169] on b "Auger" at bounding box center [419, 174] width 34 height 15
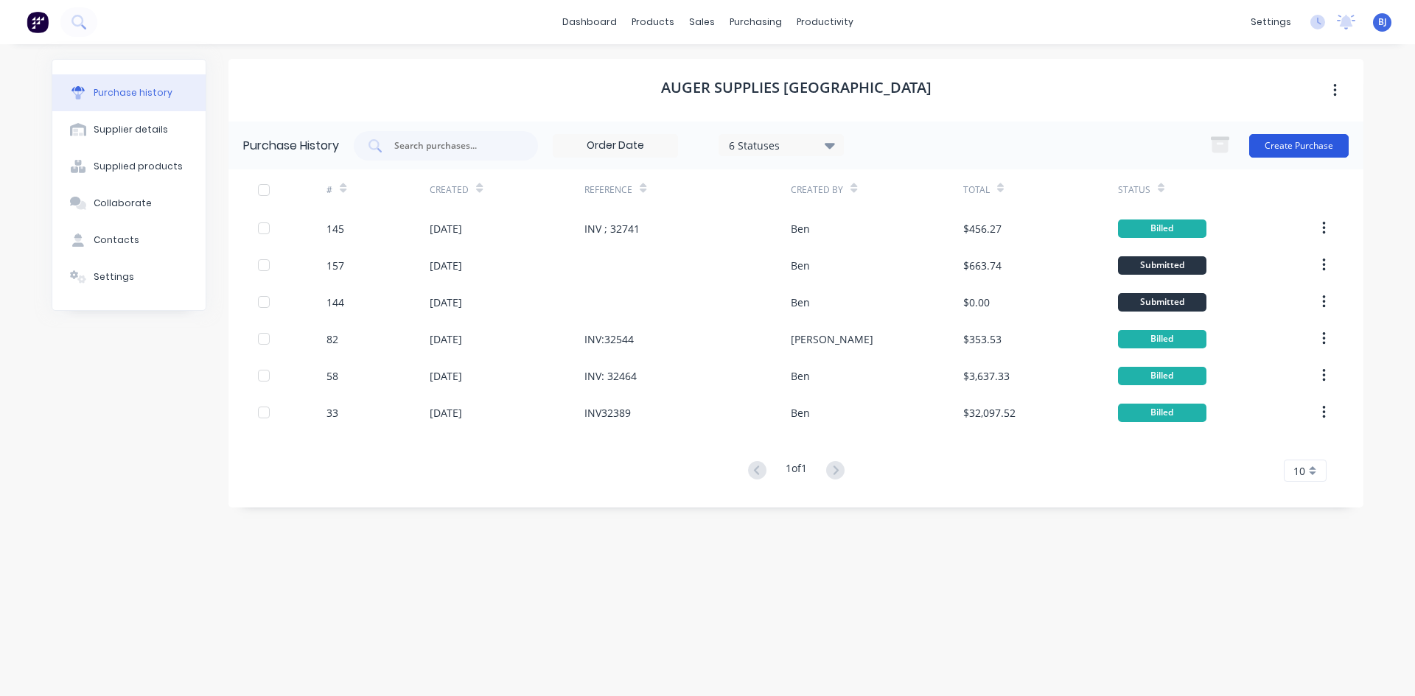
click at [1268, 145] on button "Create Purchase" at bounding box center [1298, 146] width 99 height 24
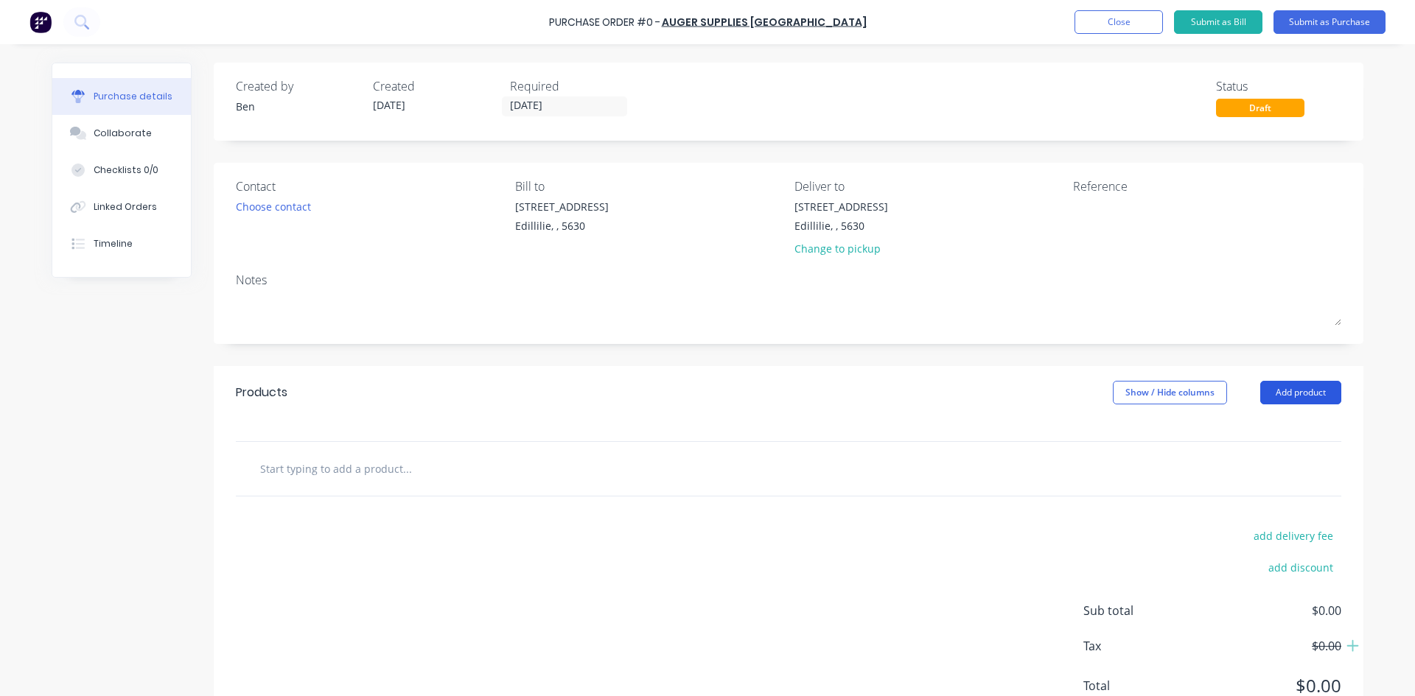
click at [1300, 395] on button "Add product" at bounding box center [1300, 393] width 81 height 24
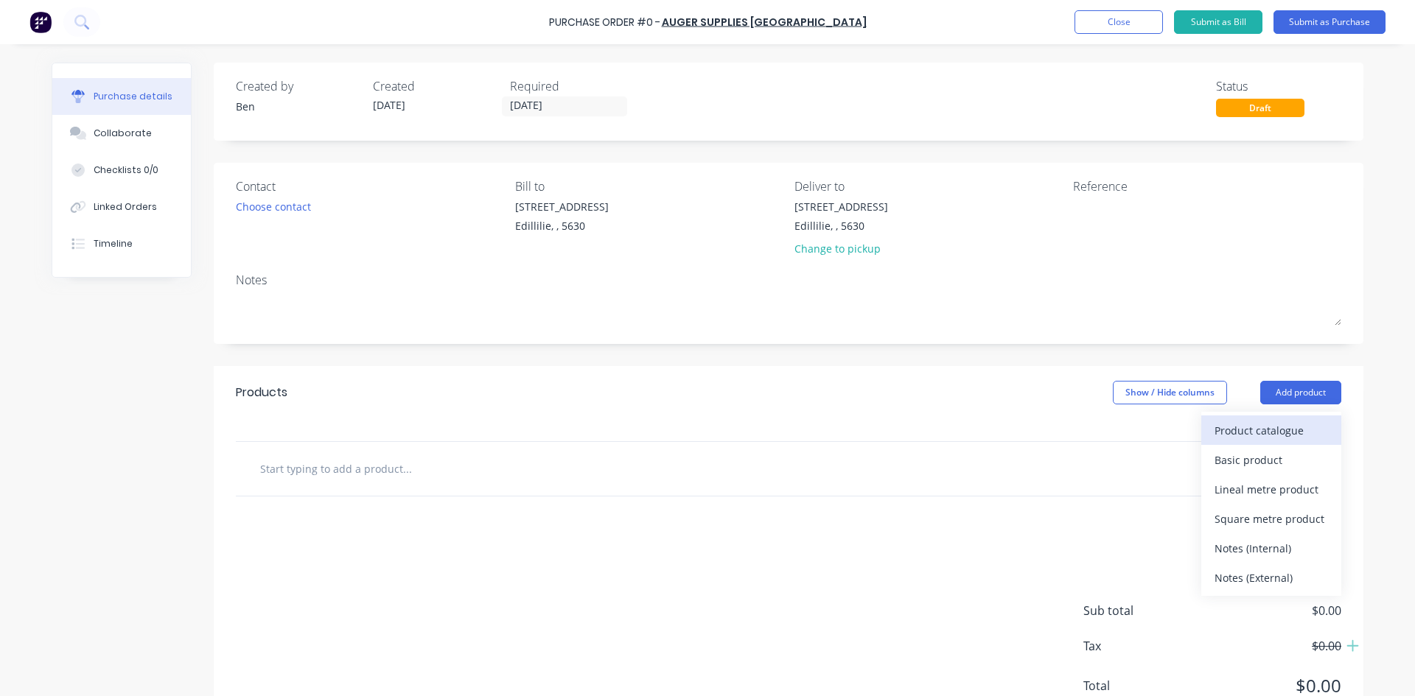
click at [1229, 428] on div "Product catalogue" at bounding box center [1271, 430] width 113 height 21
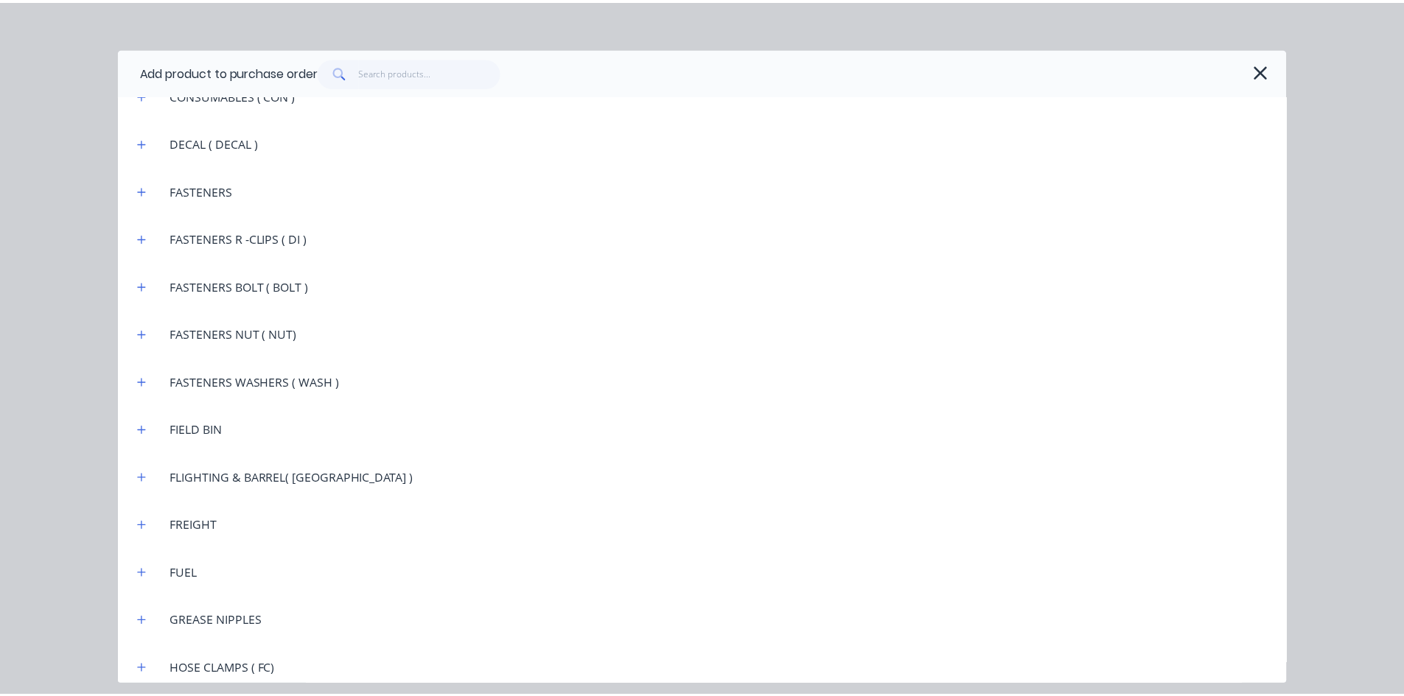
scroll to position [1474, 0]
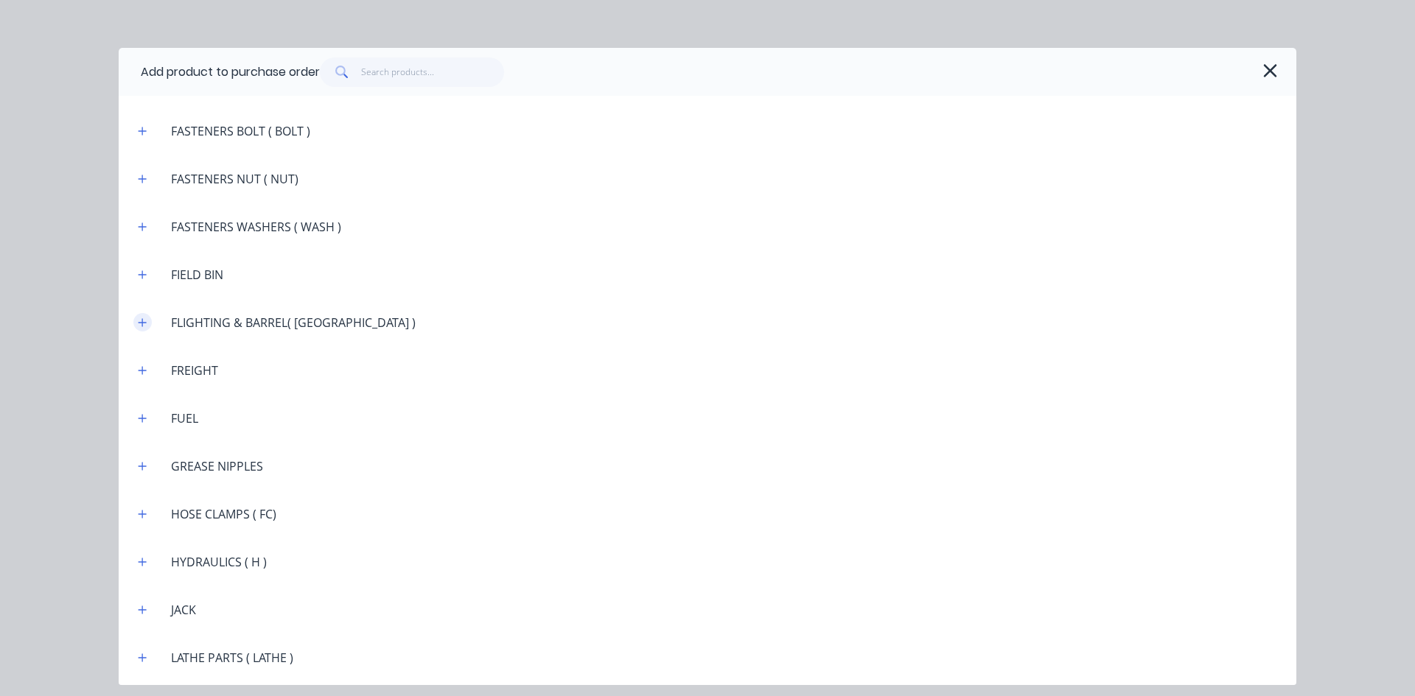
click at [142, 320] on icon "button" at bounding box center [142, 323] width 9 height 10
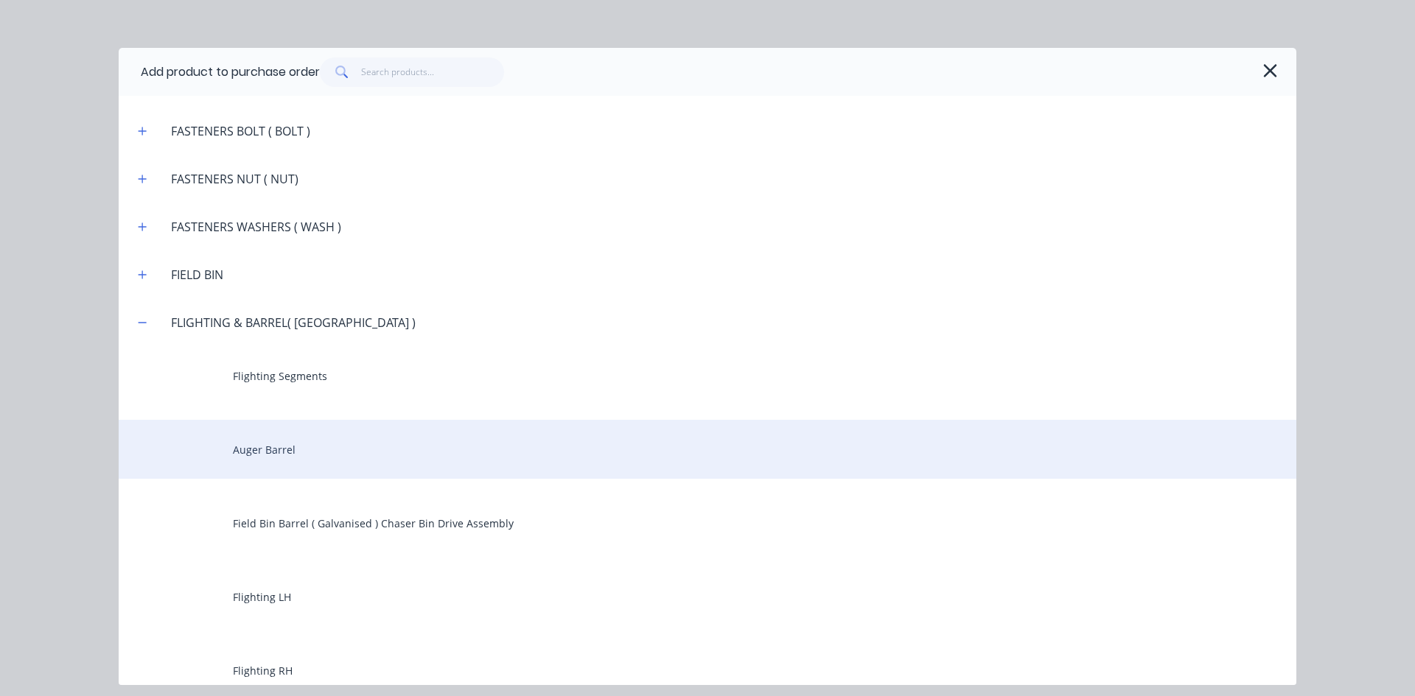
click at [271, 444] on div "Auger Barrel" at bounding box center [708, 449] width 1178 height 59
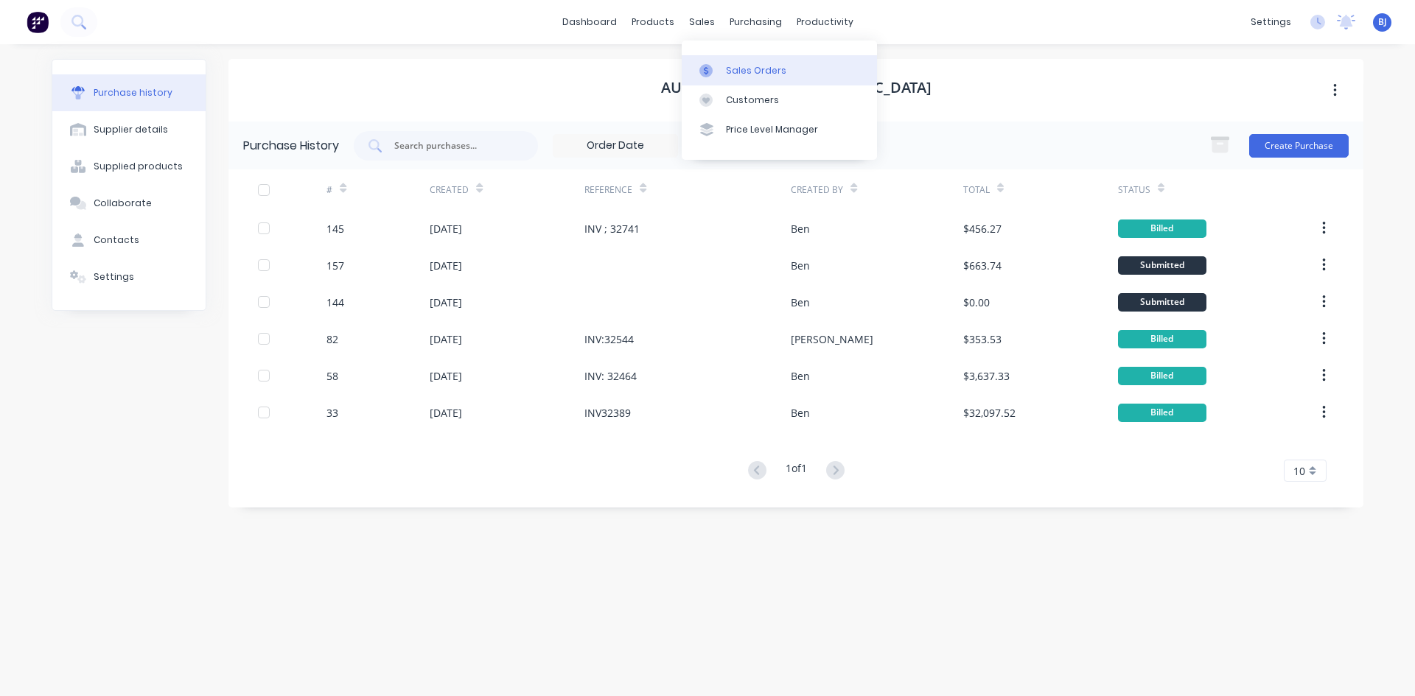
click at [727, 66] on div "Sales Orders" at bounding box center [756, 70] width 60 height 13
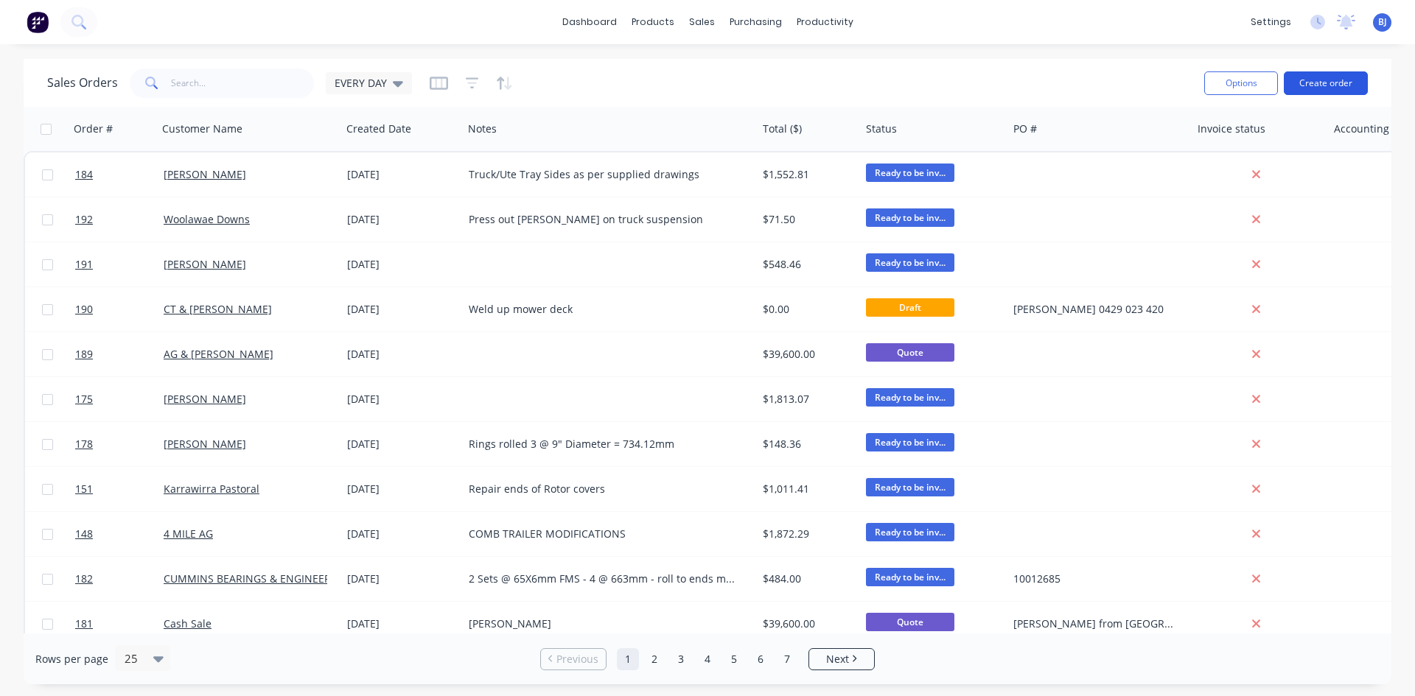
click at [1321, 84] on button "Create order" at bounding box center [1326, 83] width 84 height 24
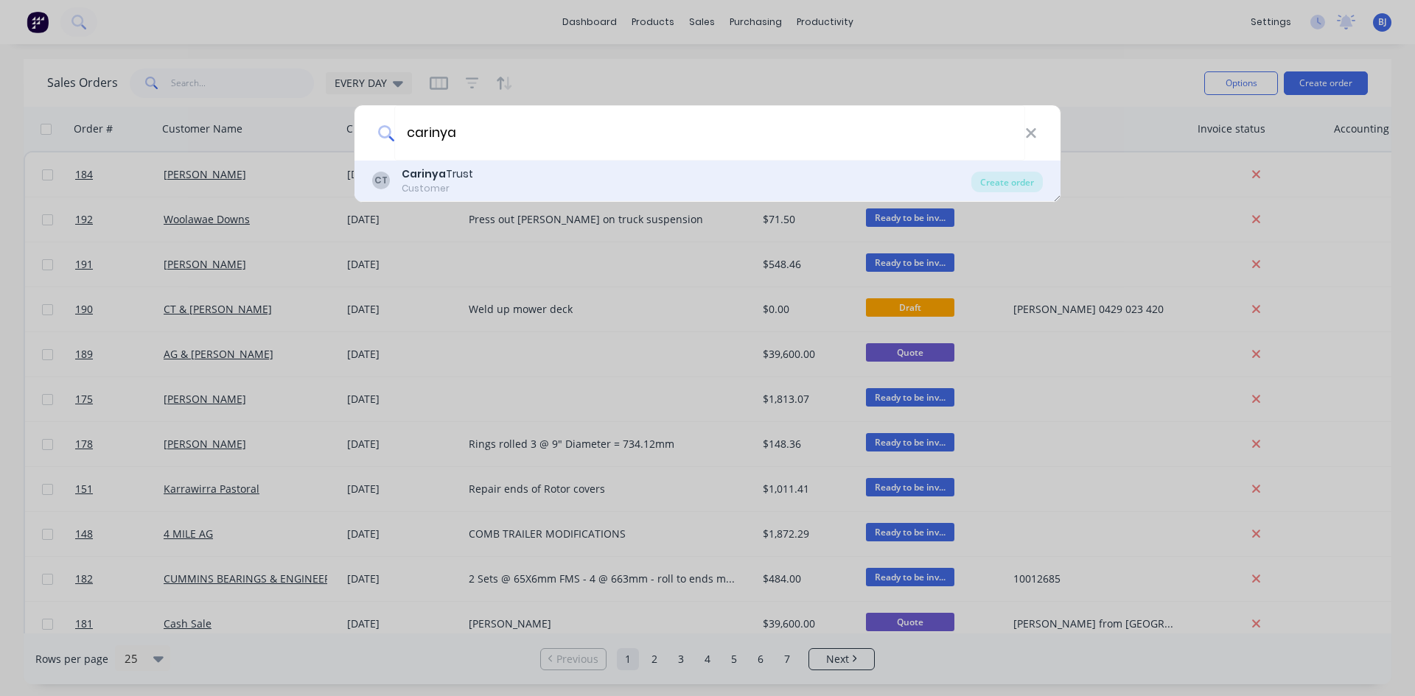
type input "carinya"
click at [447, 170] on div "Carinya Trust" at bounding box center [437, 174] width 71 height 15
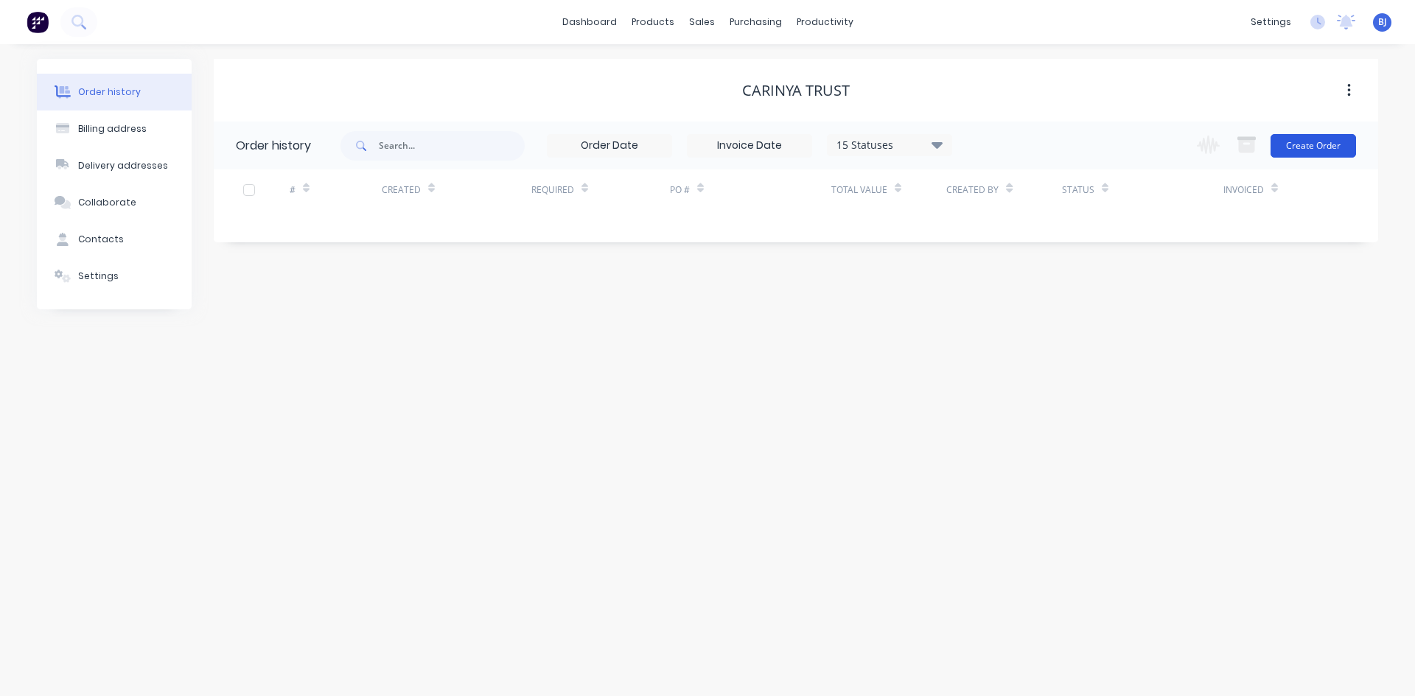
click at [1303, 145] on button "Create Order" at bounding box center [1313, 146] width 85 height 24
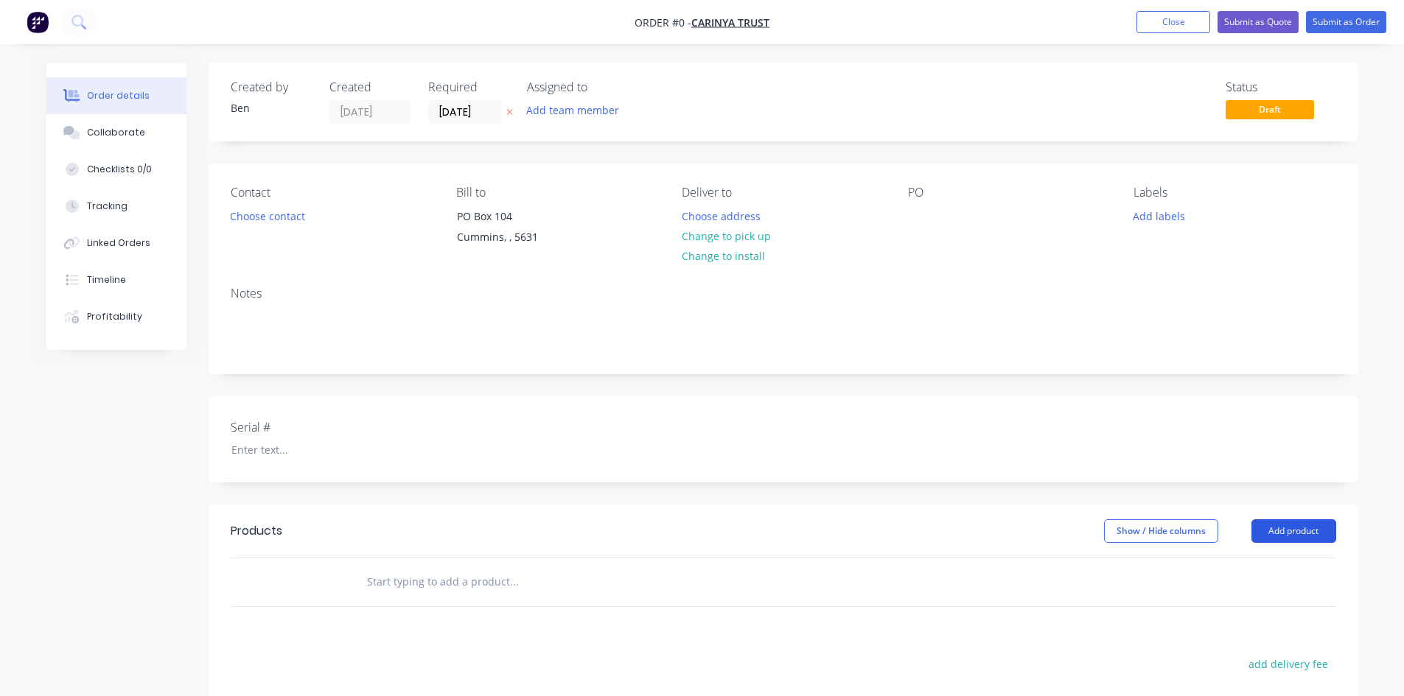
click at [1285, 537] on button "Add product" at bounding box center [1293, 532] width 85 height 24
click at [1241, 567] on div "Product catalogue" at bounding box center [1265, 568] width 113 height 21
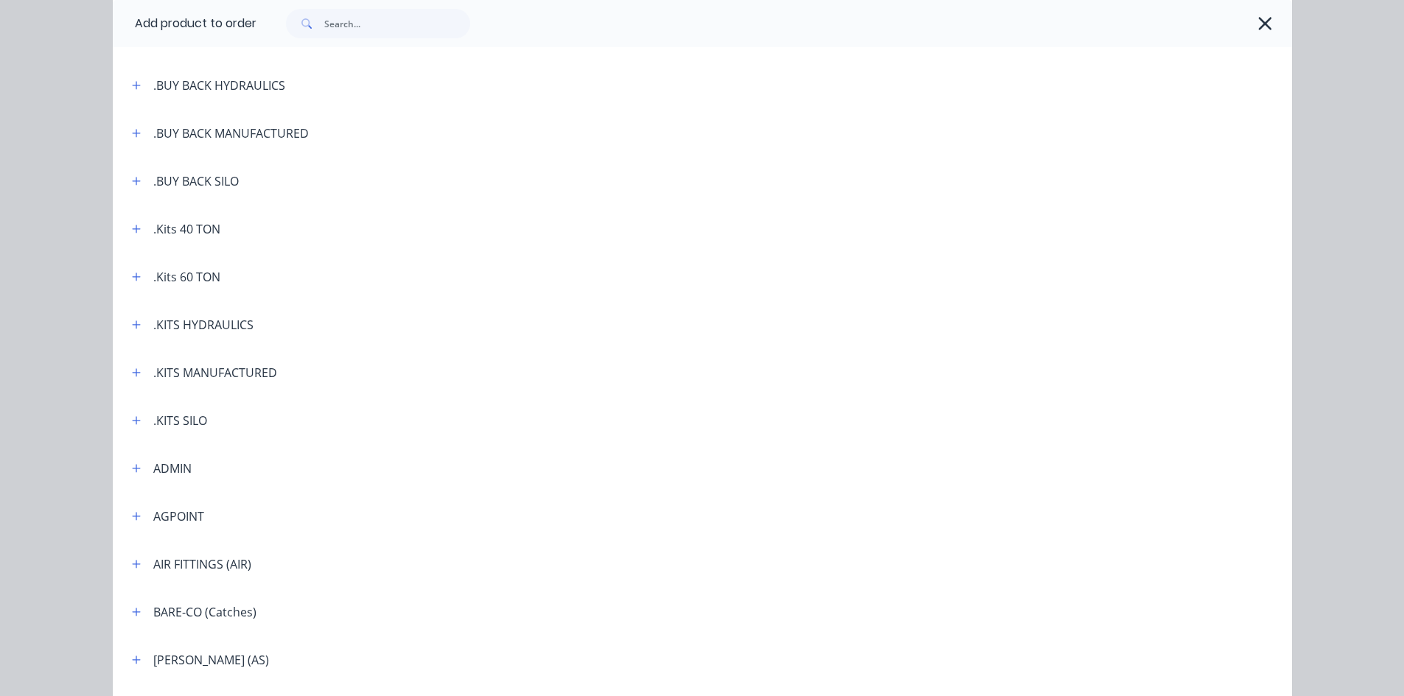
scroll to position [369, 0]
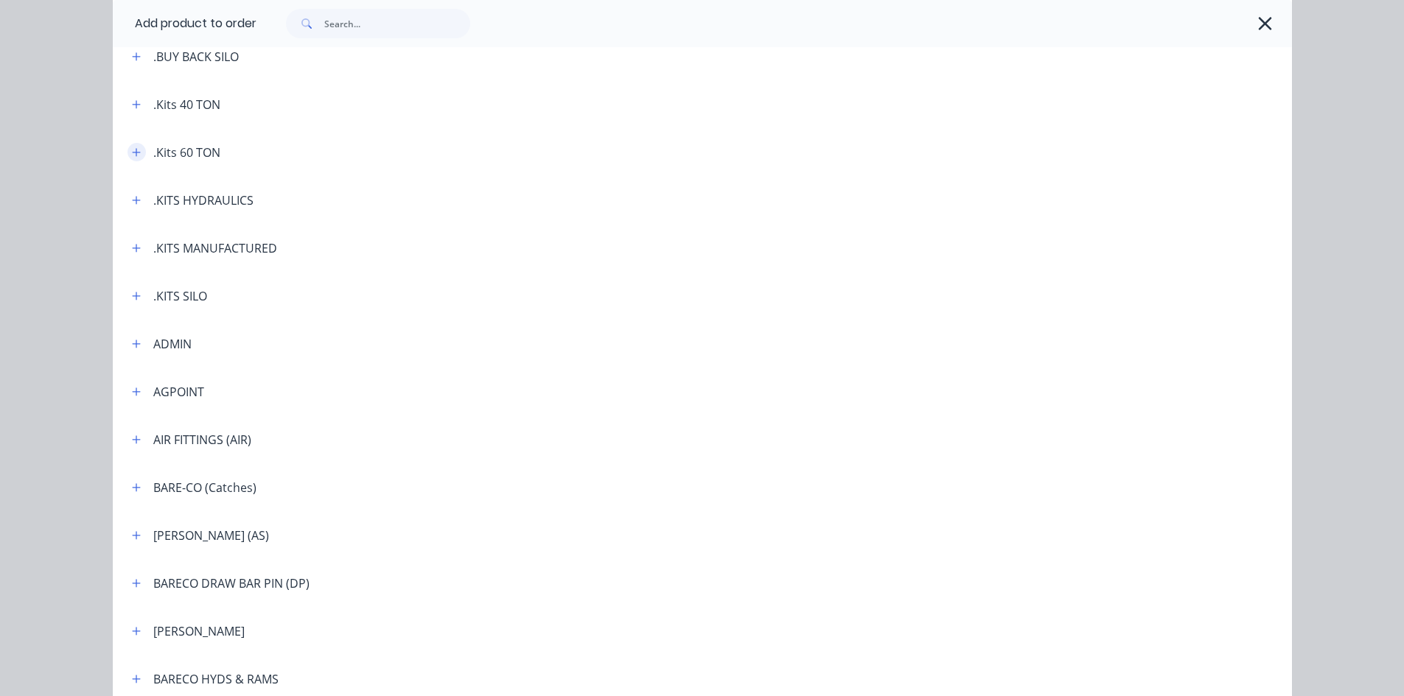
click at [132, 152] on icon "button" at bounding box center [136, 152] width 8 height 8
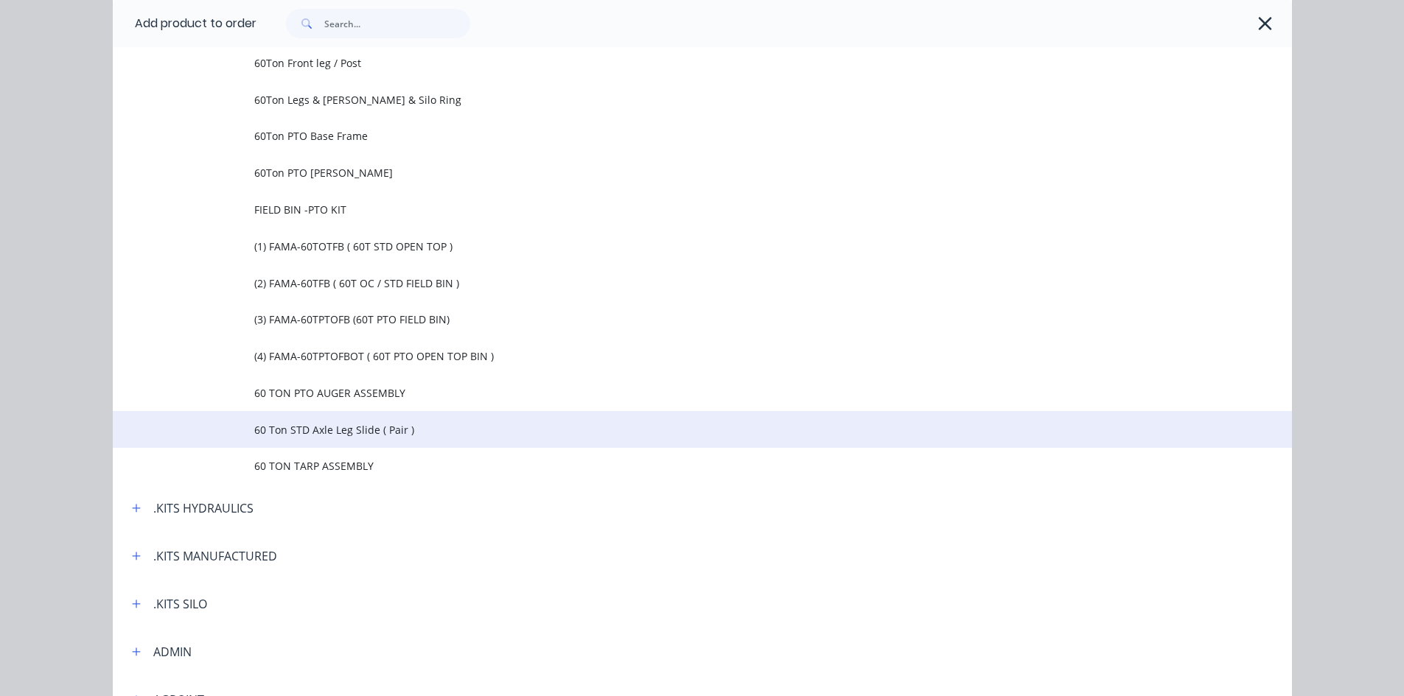
scroll to position [1106, 0]
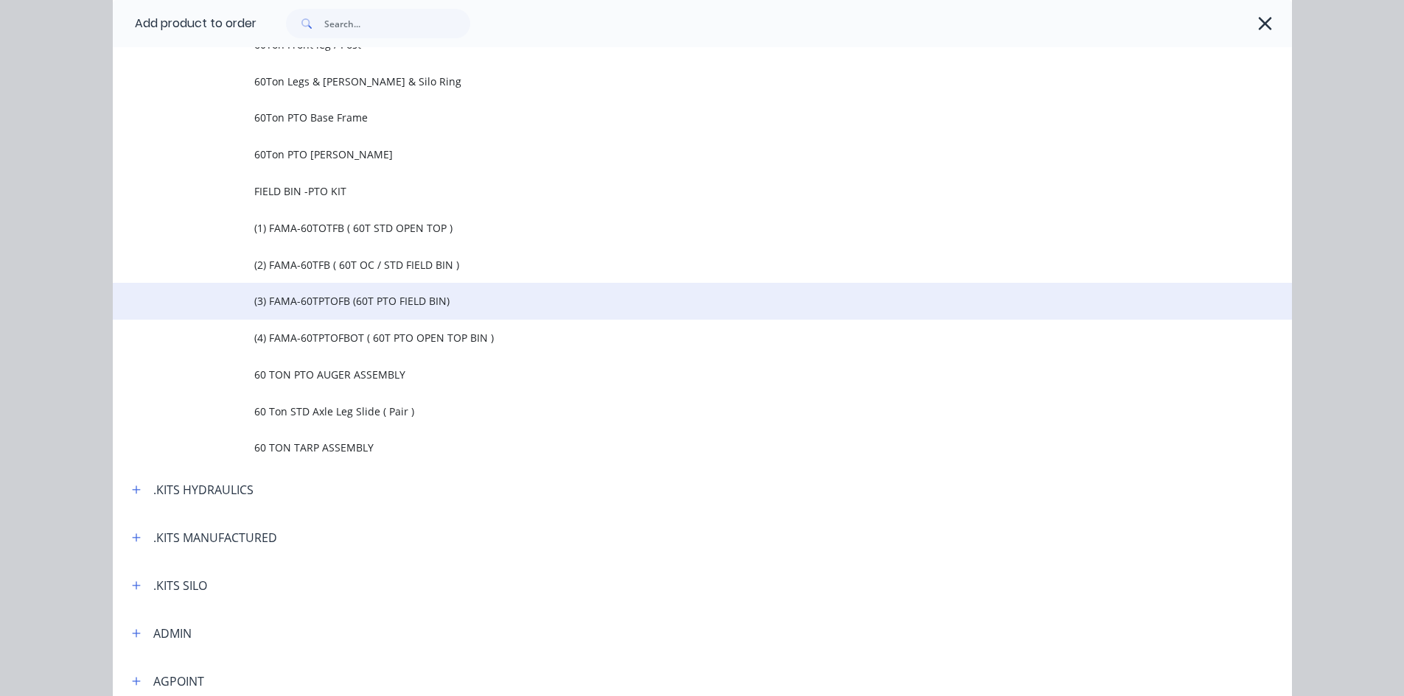
click at [414, 300] on span "(3) FAMA-60TPTOFB (60T PTO FIELD BIN)" at bounding box center [669, 300] width 830 height 15
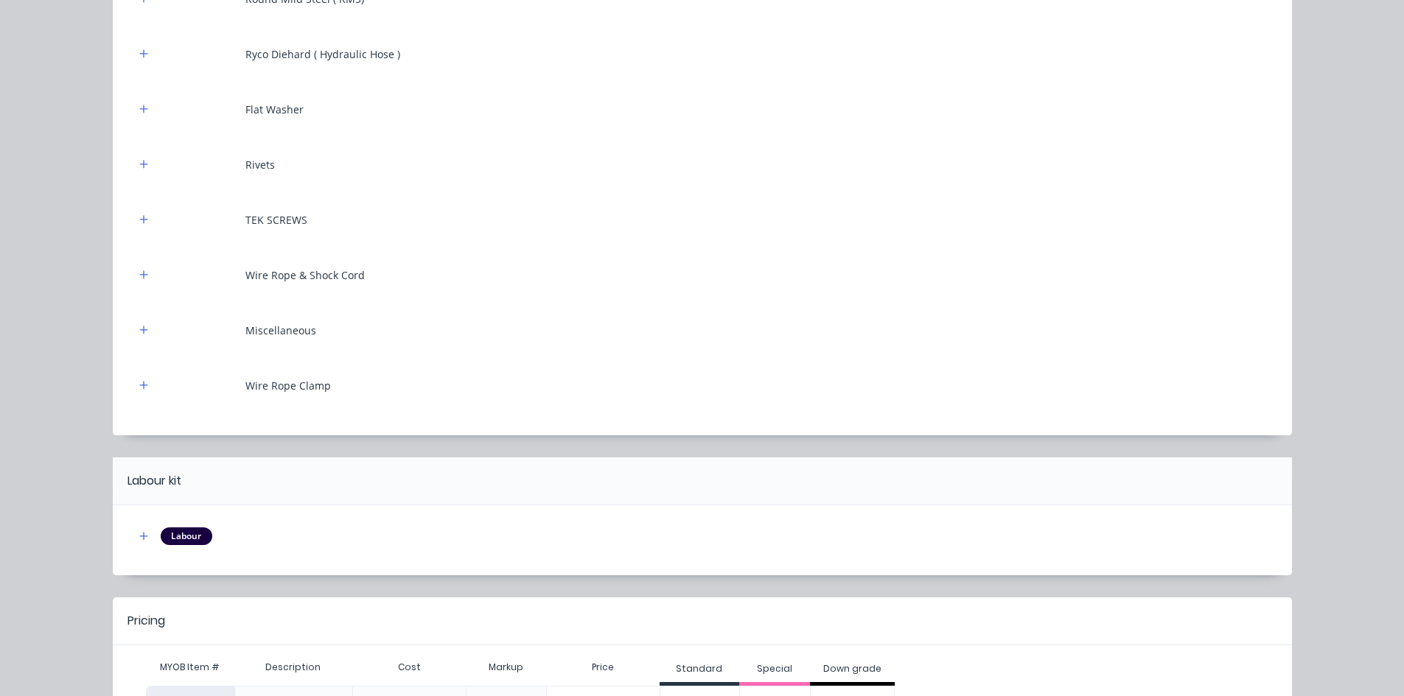
scroll to position [8662, 0]
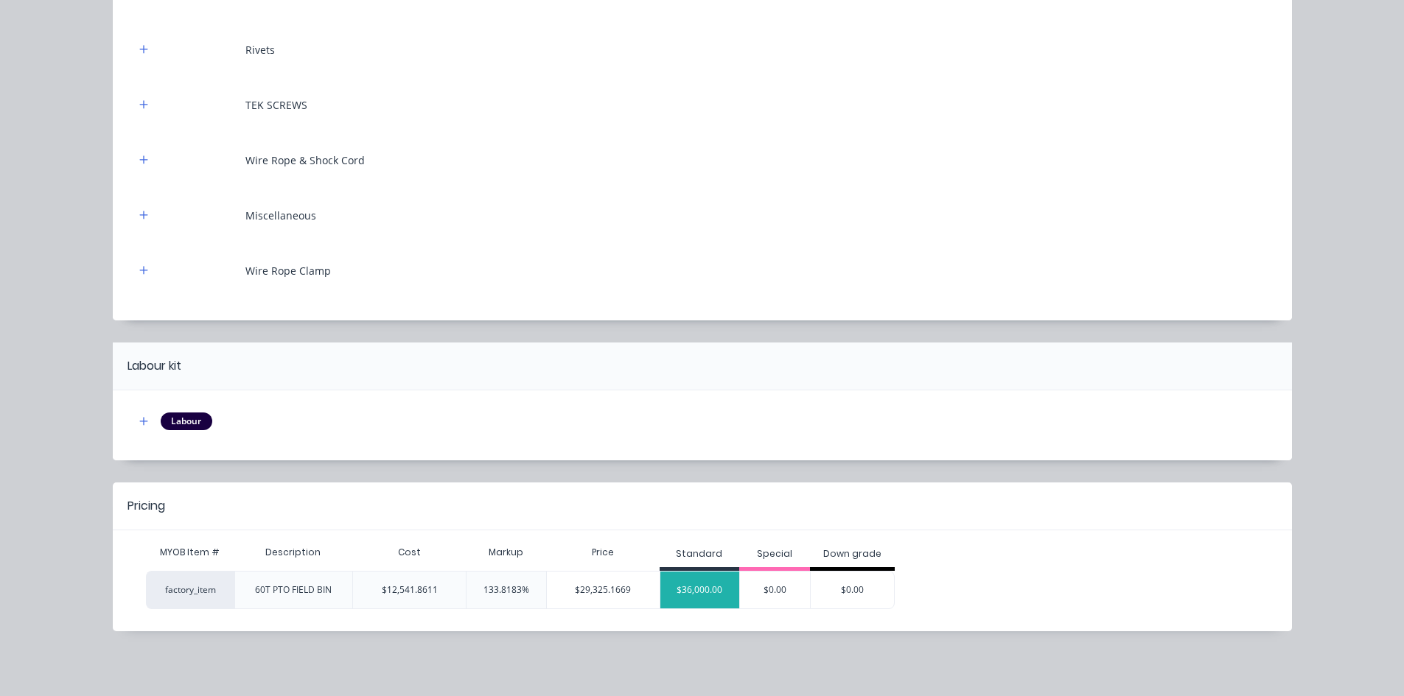
click at [702, 593] on div "$36,000.00" at bounding box center [700, 590] width 80 height 37
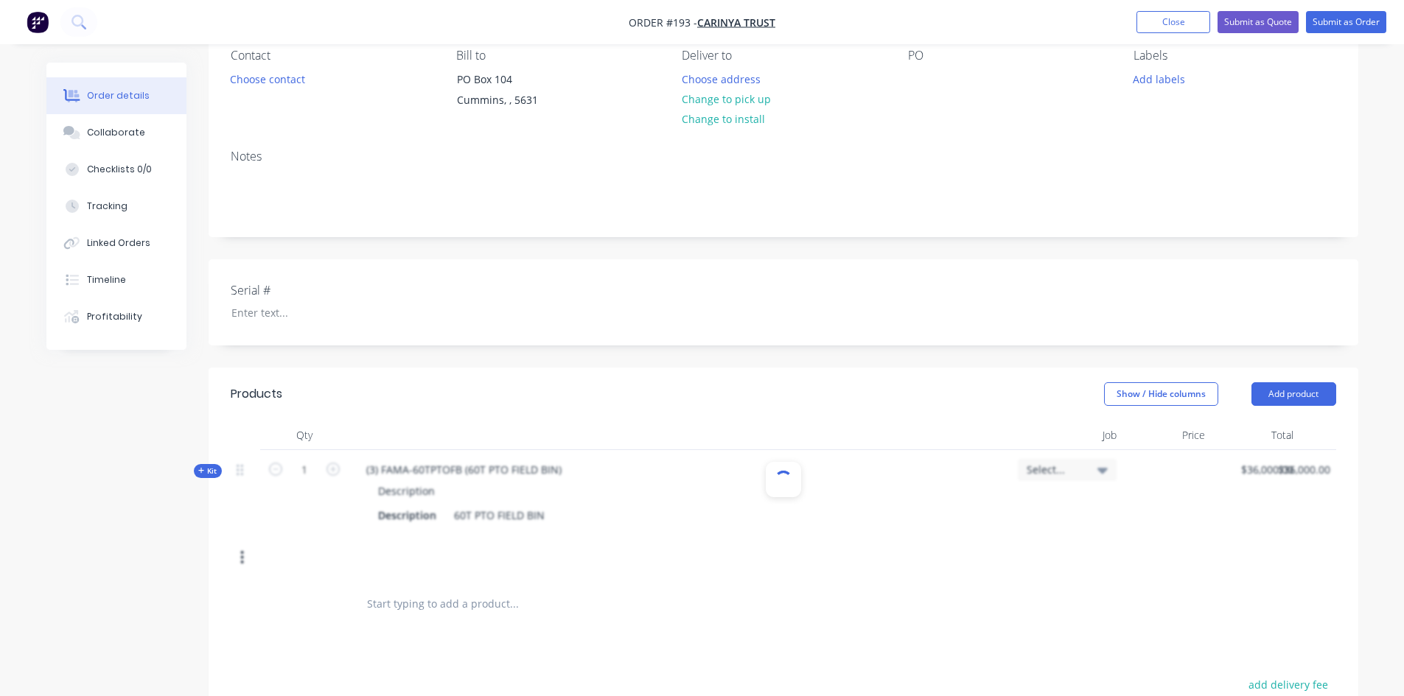
scroll to position [147, 0]
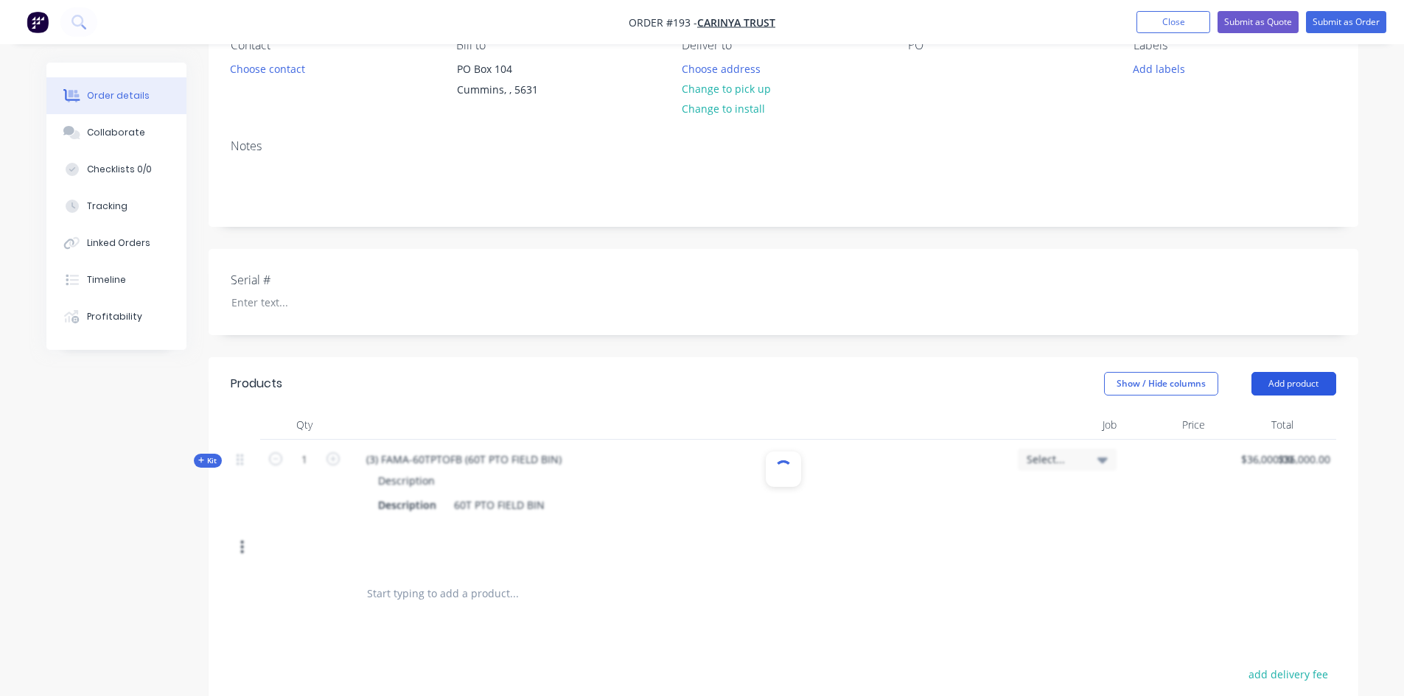
click at [1290, 382] on button "Add product" at bounding box center [1293, 384] width 85 height 24
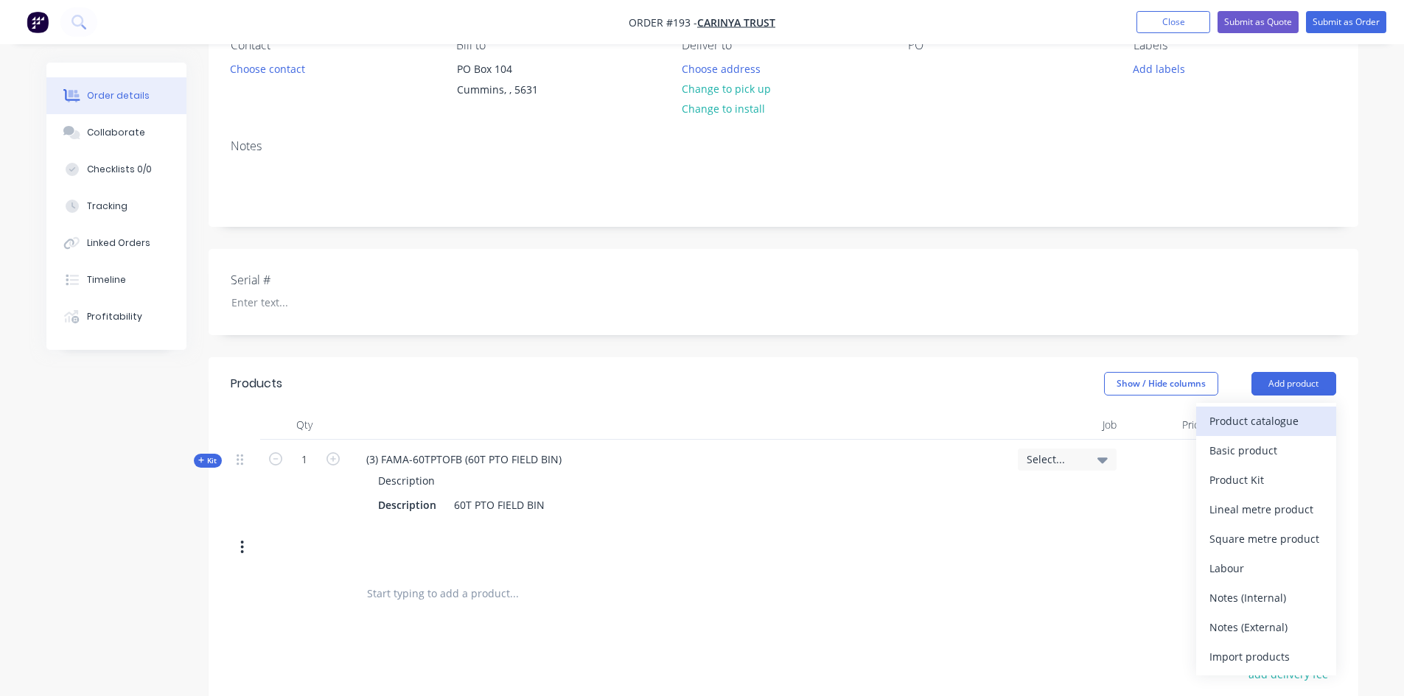
click at [1279, 422] on div "Product catalogue" at bounding box center [1265, 421] width 113 height 21
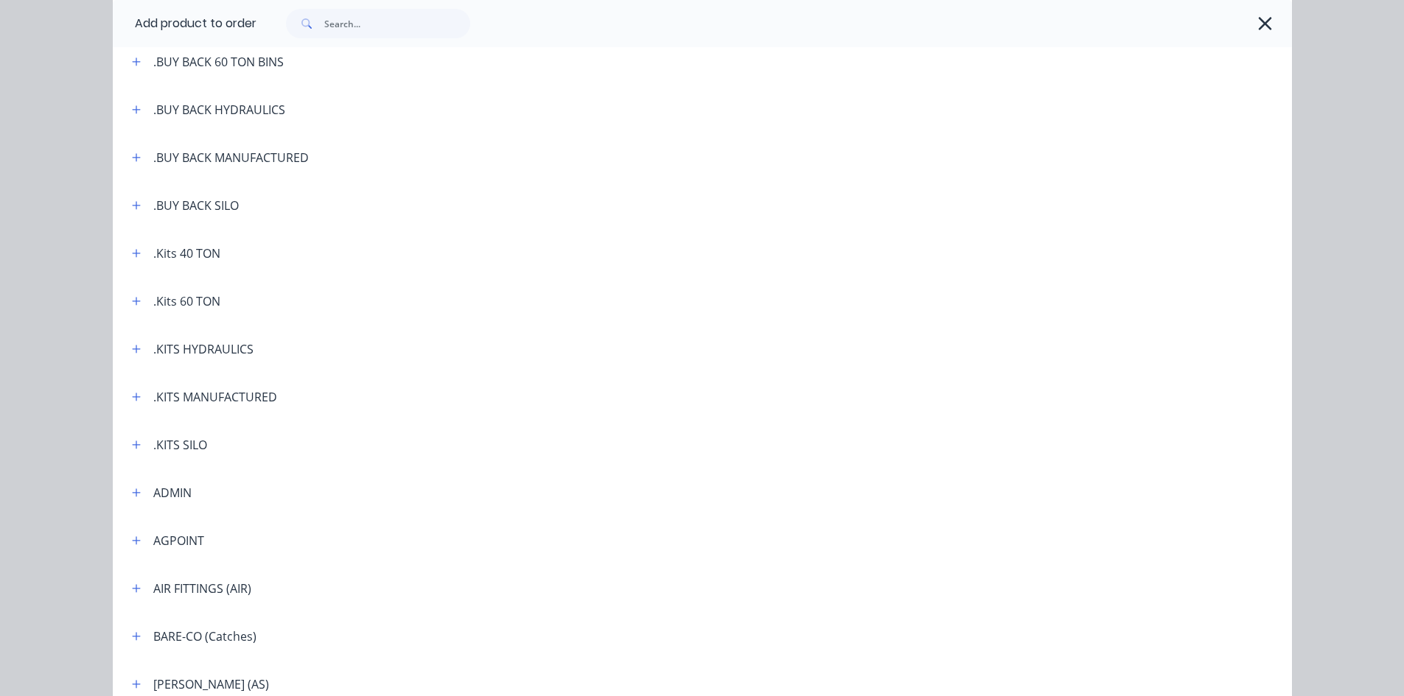
scroll to position [221, 0]
click at [132, 298] on icon "button" at bounding box center [136, 300] width 9 height 10
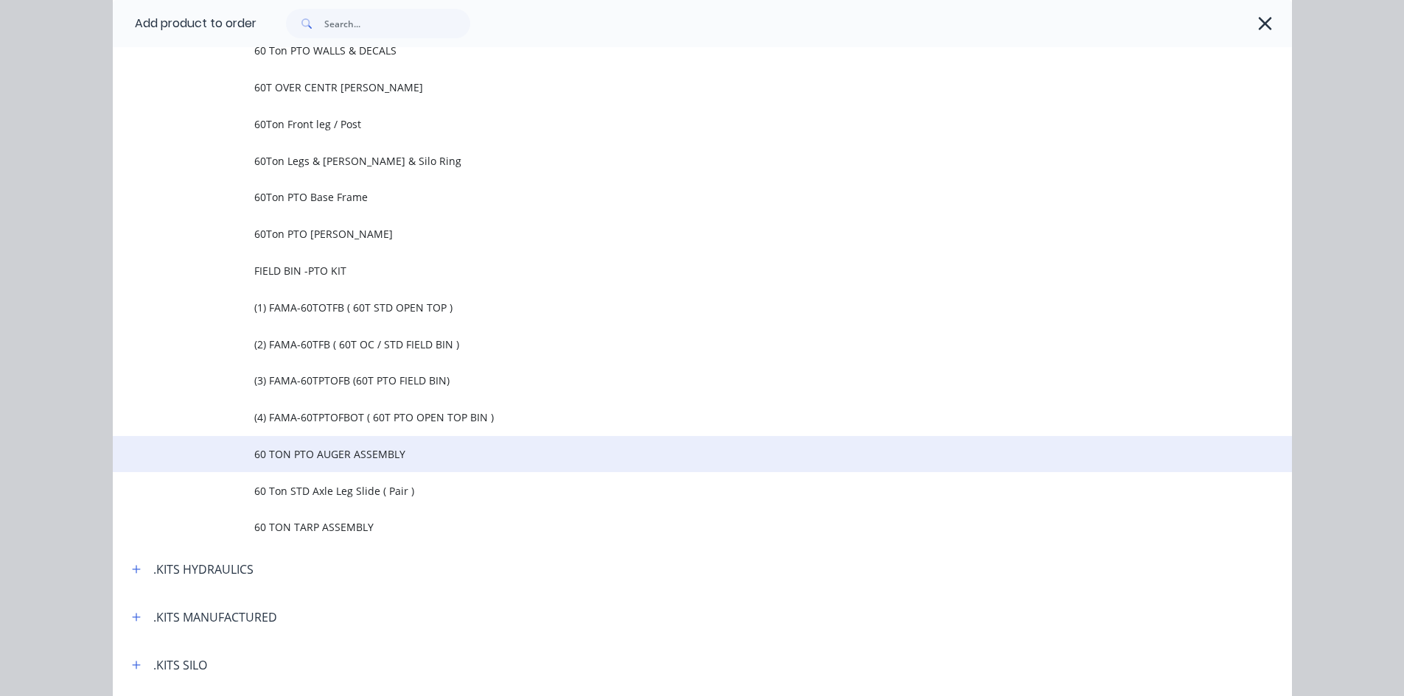
scroll to position [1032, 0]
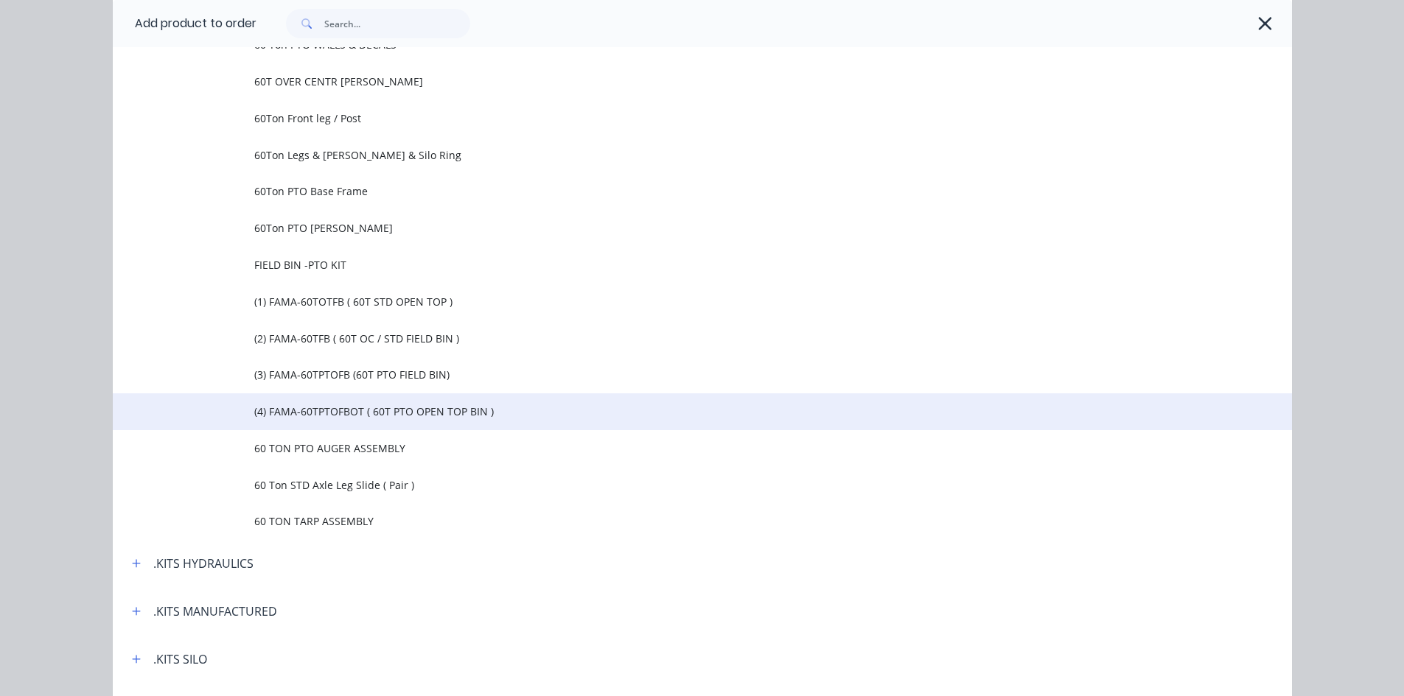
click at [335, 411] on span "(4) FAMA-60TPTOFBOT ( 60T PTO OPEN TOP BIN )" at bounding box center [669, 411] width 830 height 15
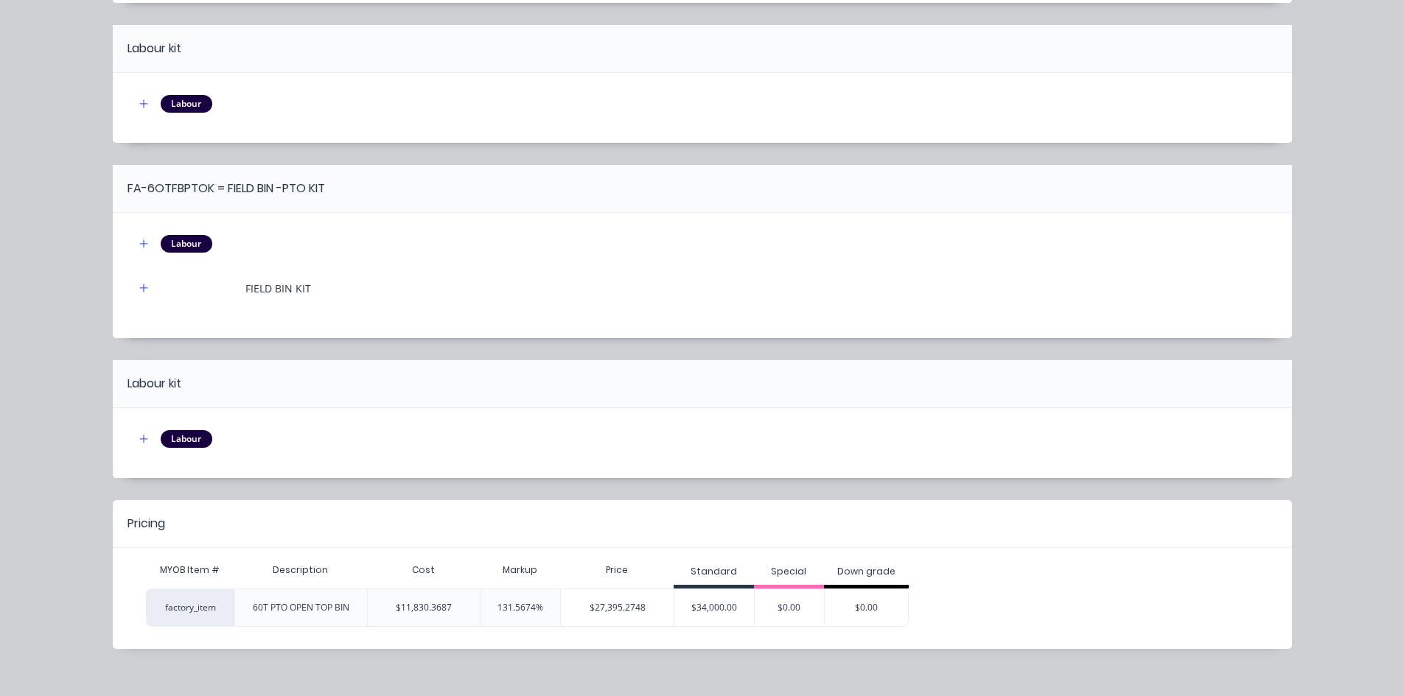
scroll to position [7129, 0]
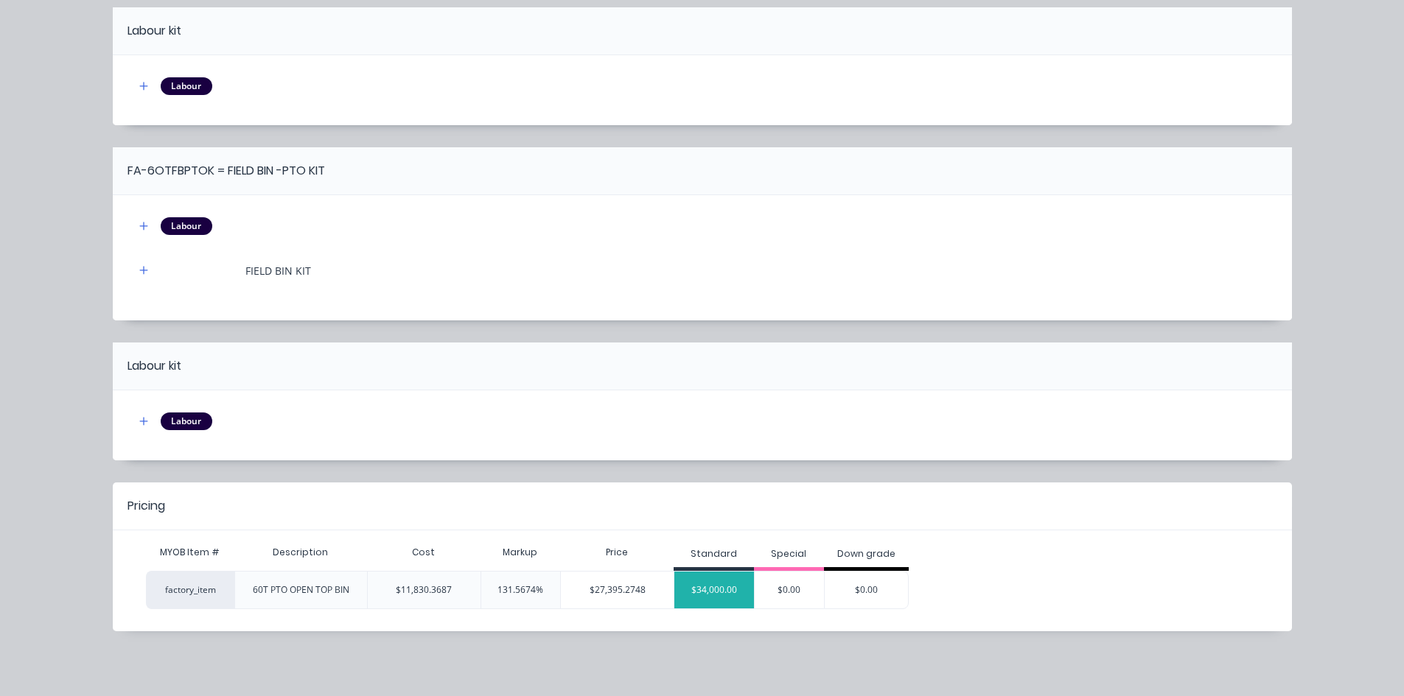
click at [700, 585] on div "$34,000.00" at bounding box center [714, 590] width 80 height 37
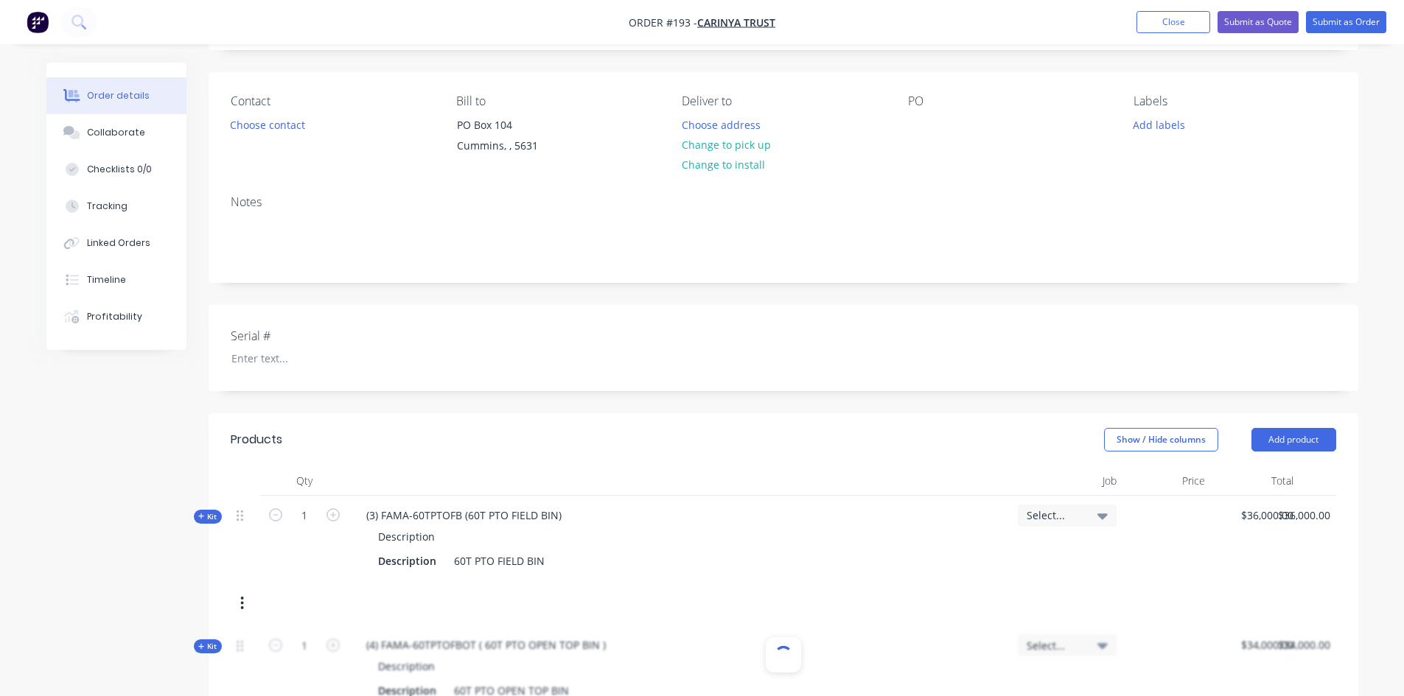
scroll to position [0, 0]
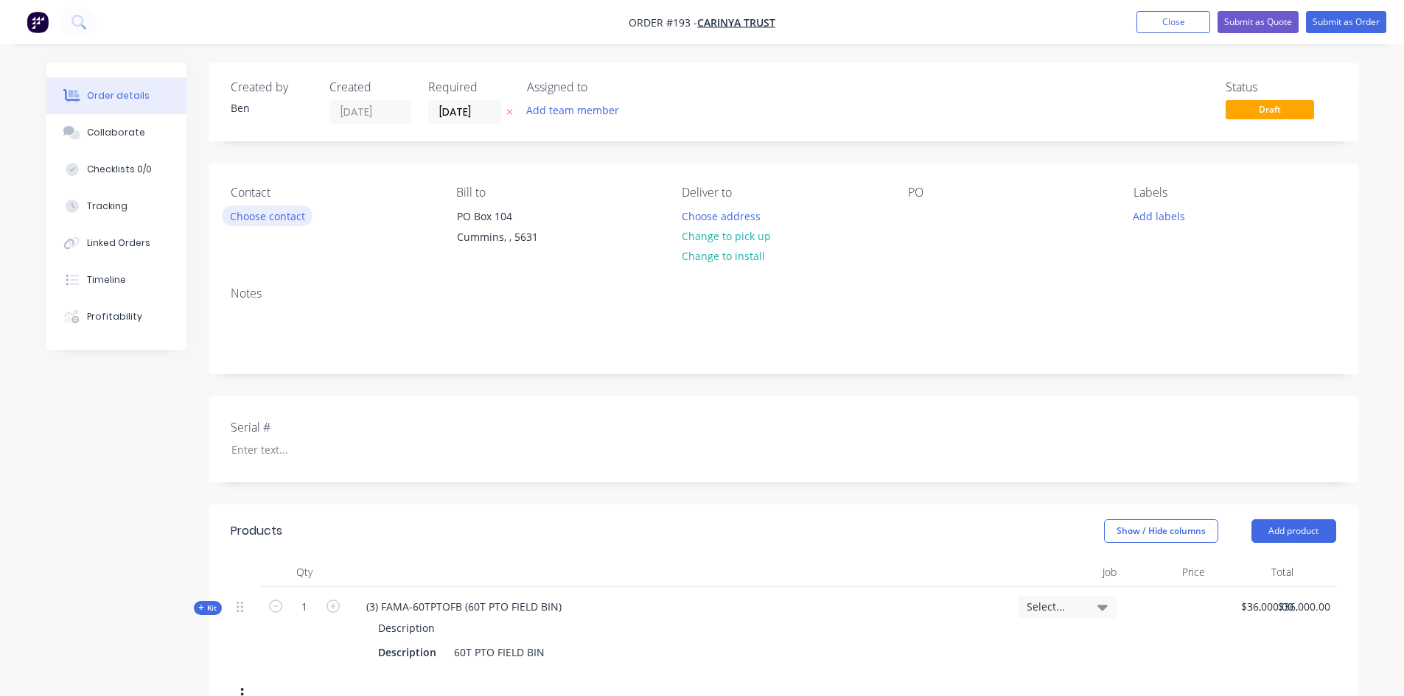
click at [266, 220] on button "Choose contact" at bounding box center [267, 216] width 91 height 20
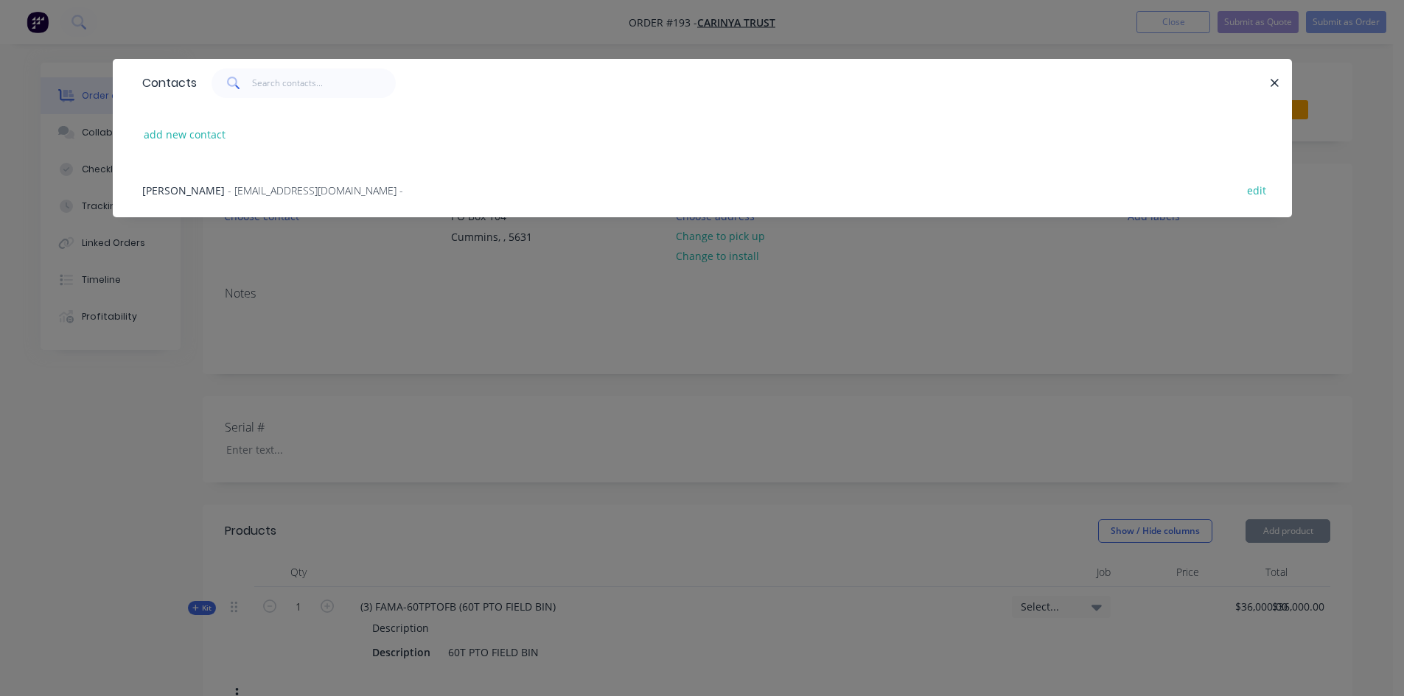
click at [233, 189] on span "- [EMAIL_ADDRESS][DOMAIN_NAME] -" at bounding box center [315, 191] width 175 height 14
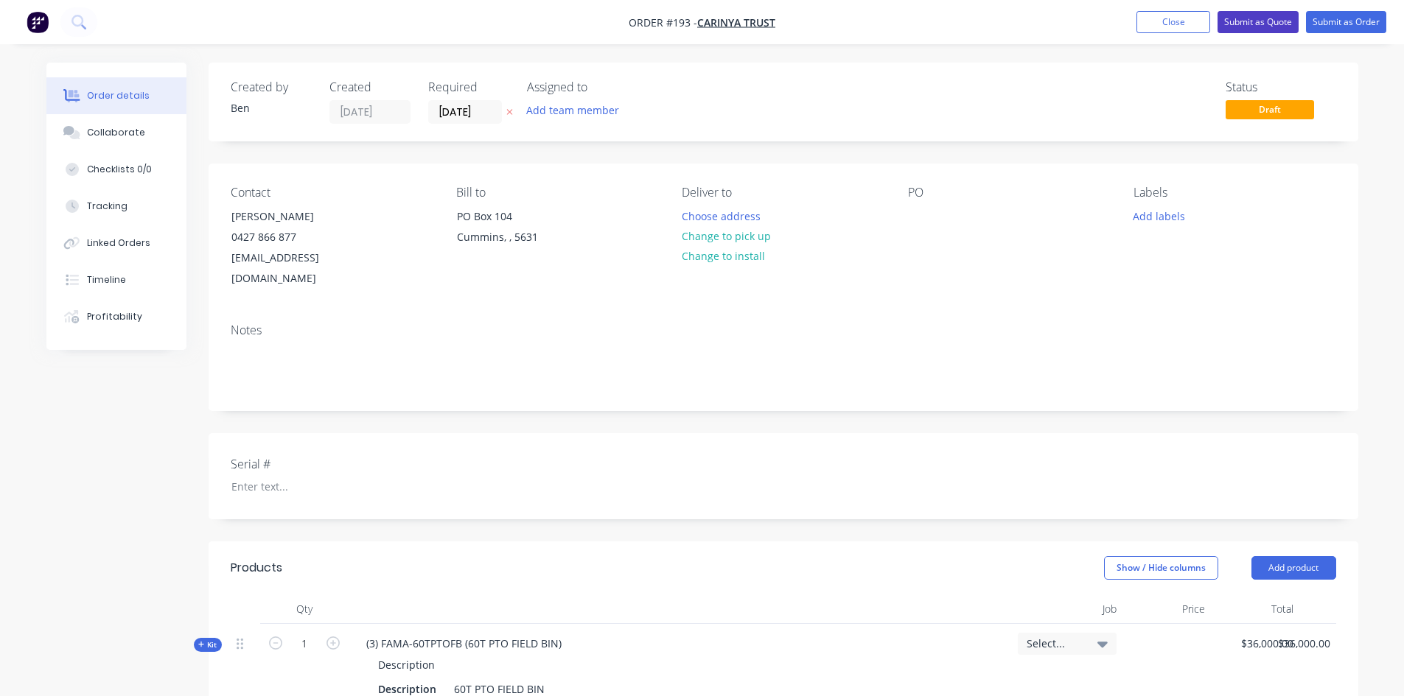
click at [1242, 21] on button "Submit as Quote" at bounding box center [1258, 22] width 81 height 22
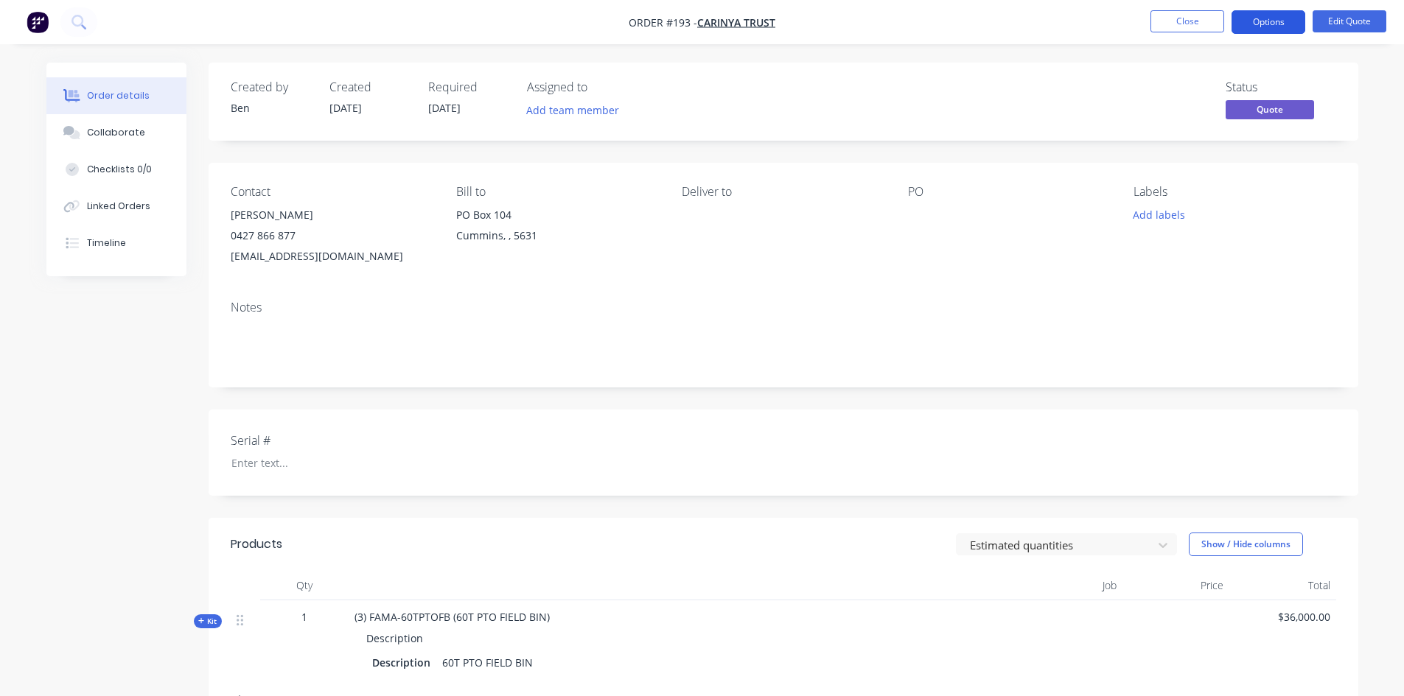
click at [1275, 29] on button "Options" at bounding box center [1269, 22] width 74 height 24
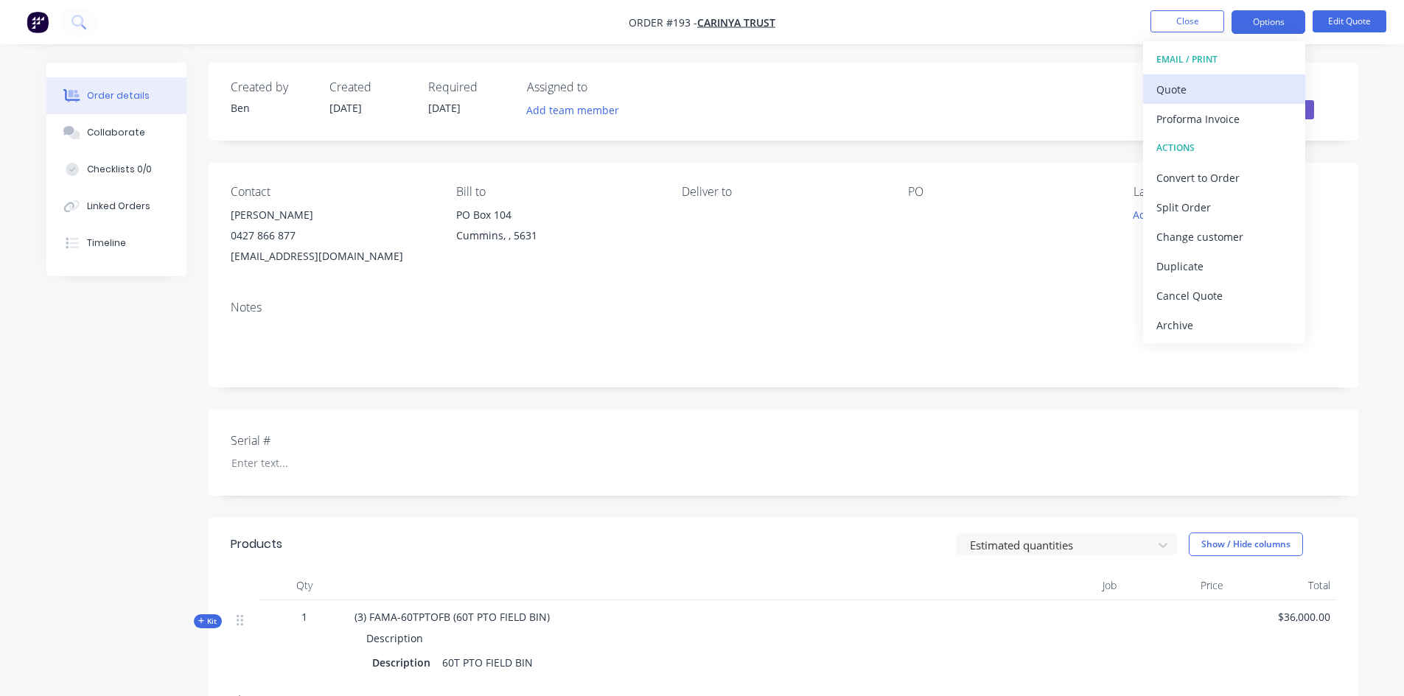
click at [1195, 91] on div "Quote" at bounding box center [1224, 89] width 136 height 21
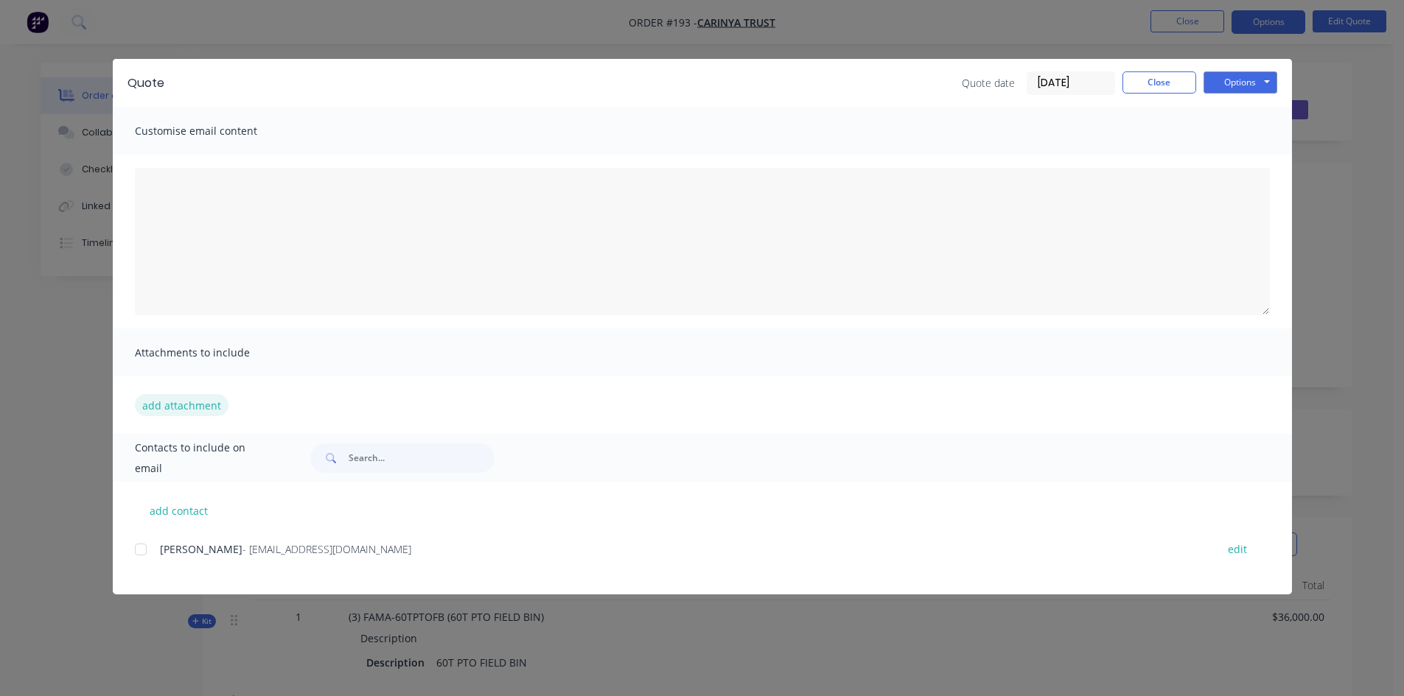
click at [160, 405] on button "add attachment" at bounding box center [182, 405] width 94 height 22
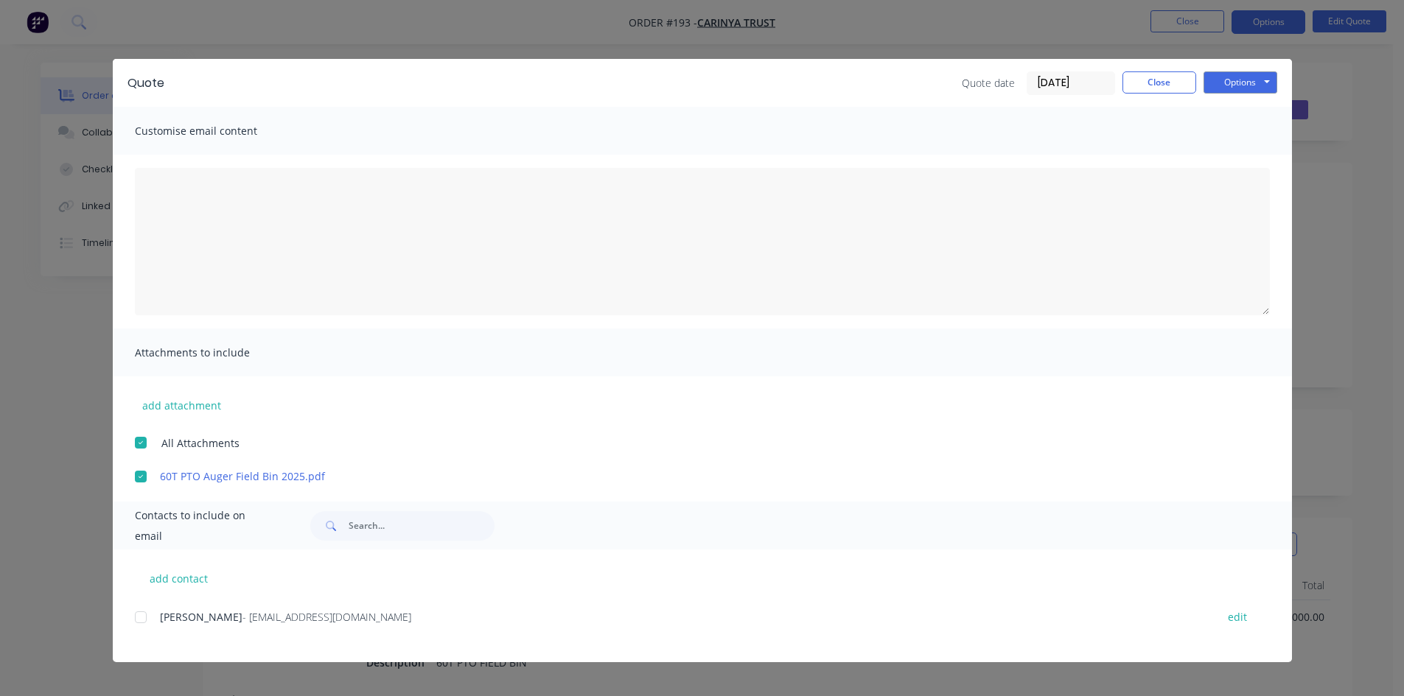
click at [146, 615] on div at bounding box center [140, 617] width 29 height 29
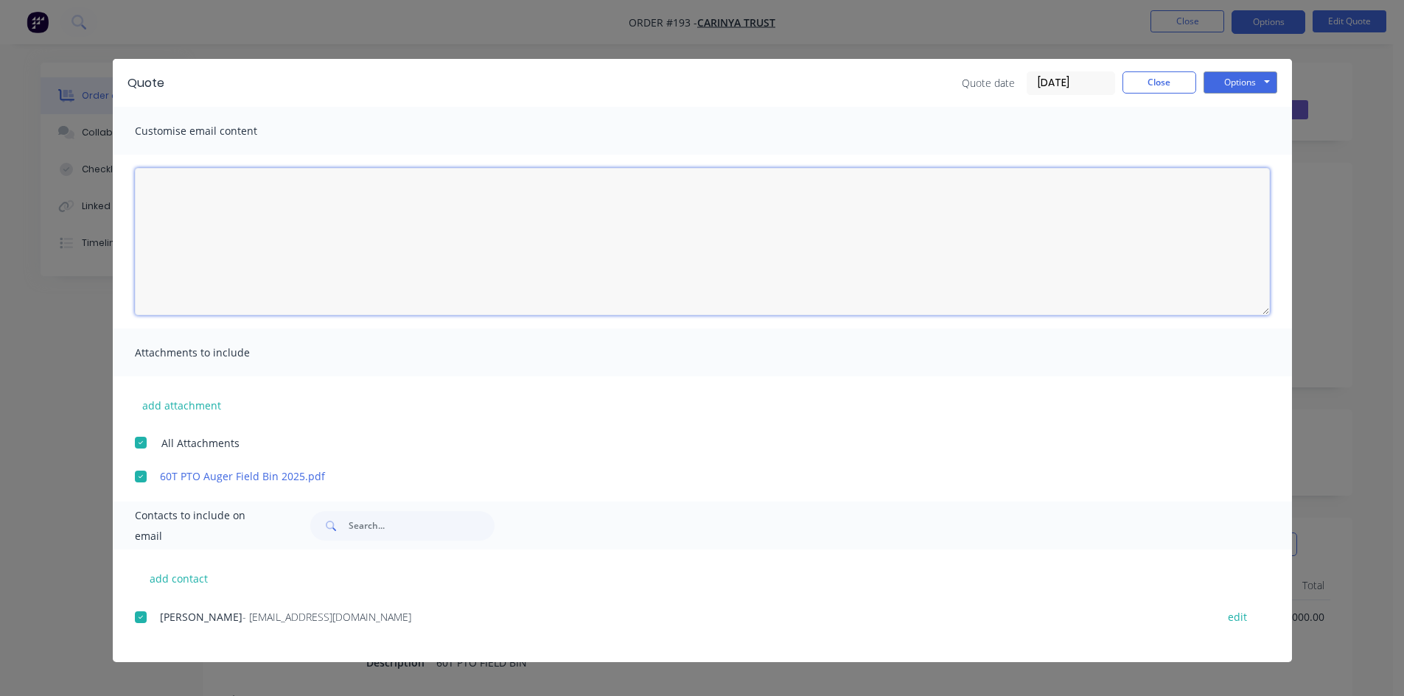
click at [180, 175] on textarea at bounding box center [702, 241] width 1135 height 147
drag, startPoint x: 625, startPoint y: 224, endPoint x: 579, endPoint y: 301, distance: 90.2
click at [625, 233] on textarea "Hi [PERSON_NAME] Here is that quote I have attached a Pdf that has the optional…" at bounding box center [702, 241] width 1135 height 147
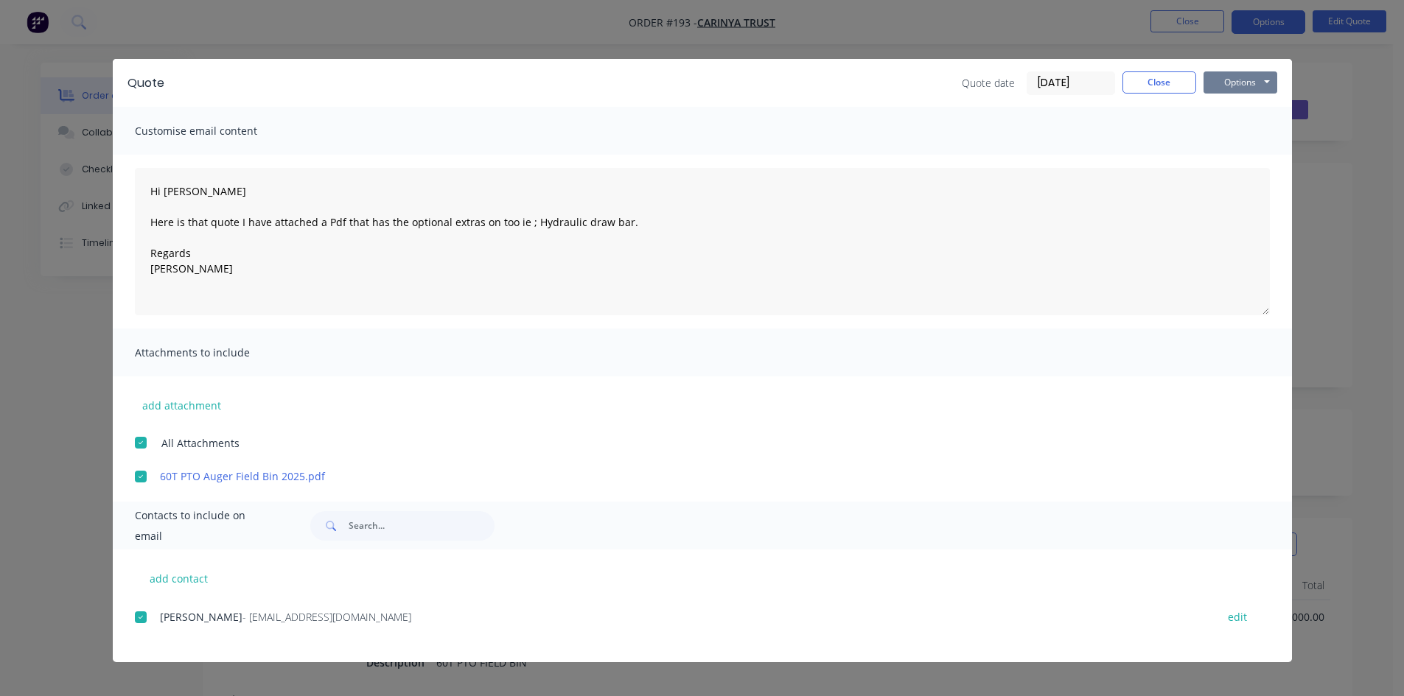
click at [1227, 80] on button "Options" at bounding box center [1241, 82] width 74 height 22
click at [1226, 106] on button "Preview" at bounding box center [1251, 109] width 94 height 24
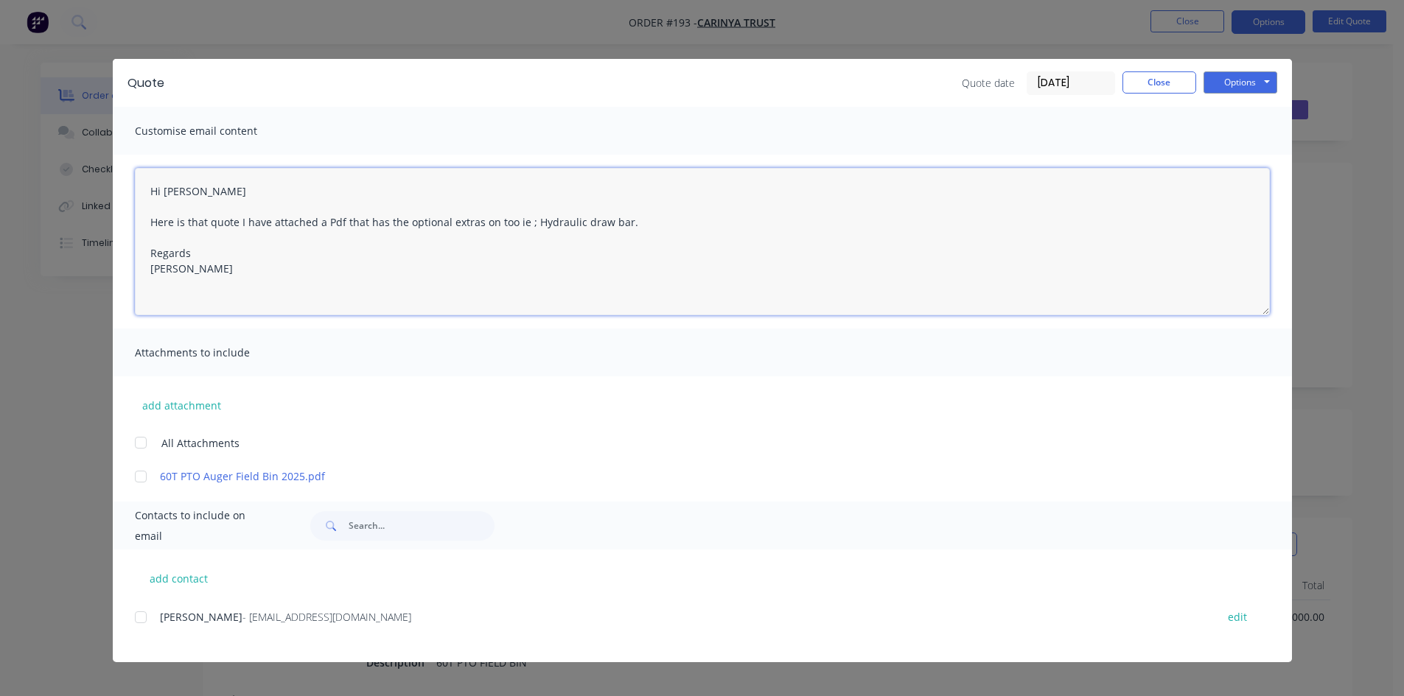
click at [627, 226] on textarea "Hi [PERSON_NAME] Here is that quote I have attached a Pdf that has the optional…" at bounding box center [702, 241] width 1135 height 147
drag, startPoint x: 144, startPoint y: 440, endPoint x: 161, endPoint y: 495, distance: 57.1
click at [144, 447] on div at bounding box center [140, 442] width 29 height 29
click at [157, 617] on div "[PERSON_NAME] - [EMAIL_ADDRESS][DOMAIN_NAME] edit" at bounding box center [713, 617] width 1157 height 20
click at [144, 618] on div at bounding box center [140, 617] width 29 height 29
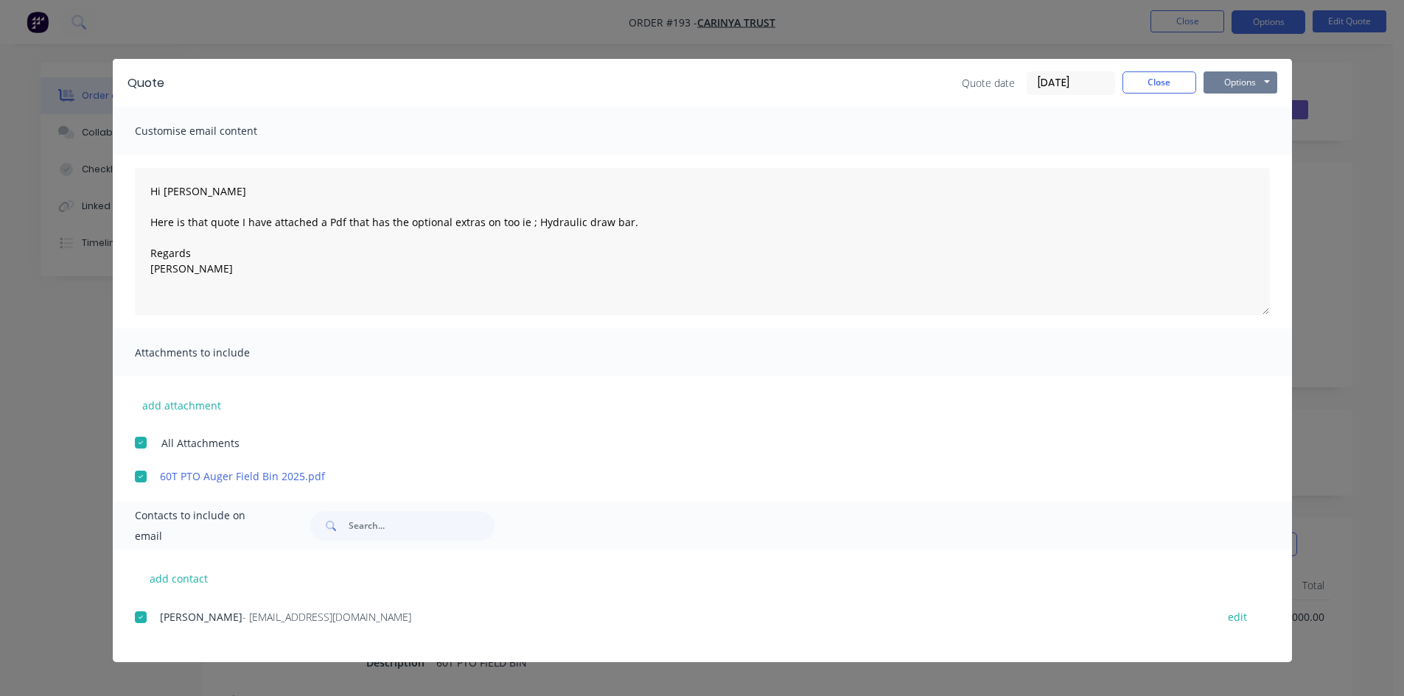
click at [1229, 83] on button "Options" at bounding box center [1241, 82] width 74 height 22
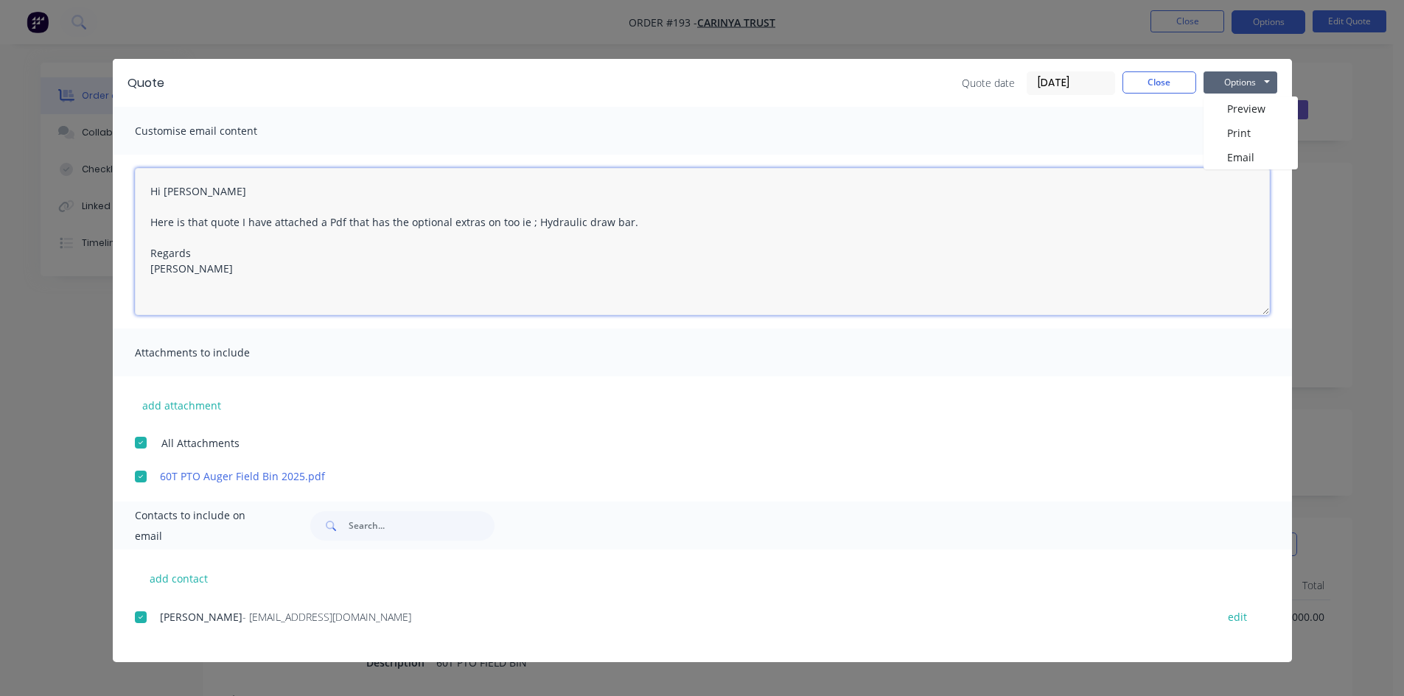
click at [638, 228] on textarea "Hi [PERSON_NAME] Here is that quote I have attached a Pdf that has the optional…" at bounding box center [702, 241] width 1135 height 147
drag, startPoint x: 623, startPoint y: 222, endPoint x: 671, endPoint y: 283, distance: 77.7
click at [623, 223] on textarea "Hi [PERSON_NAME] Here is that quote I have attached a Pdf that has the optional…" at bounding box center [702, 241] width 1135 height 147
drag, startPoint x: 647, startPoint y: 217, endPoint x: 666, endPoint y: 272, distance: 58.5
click at [647, 223] on textarea "Hi [PERSON_NAME] Here is that quote I have attached a Pdf that has the optional…" at bounding box center [702, 241] width 1135 height 147
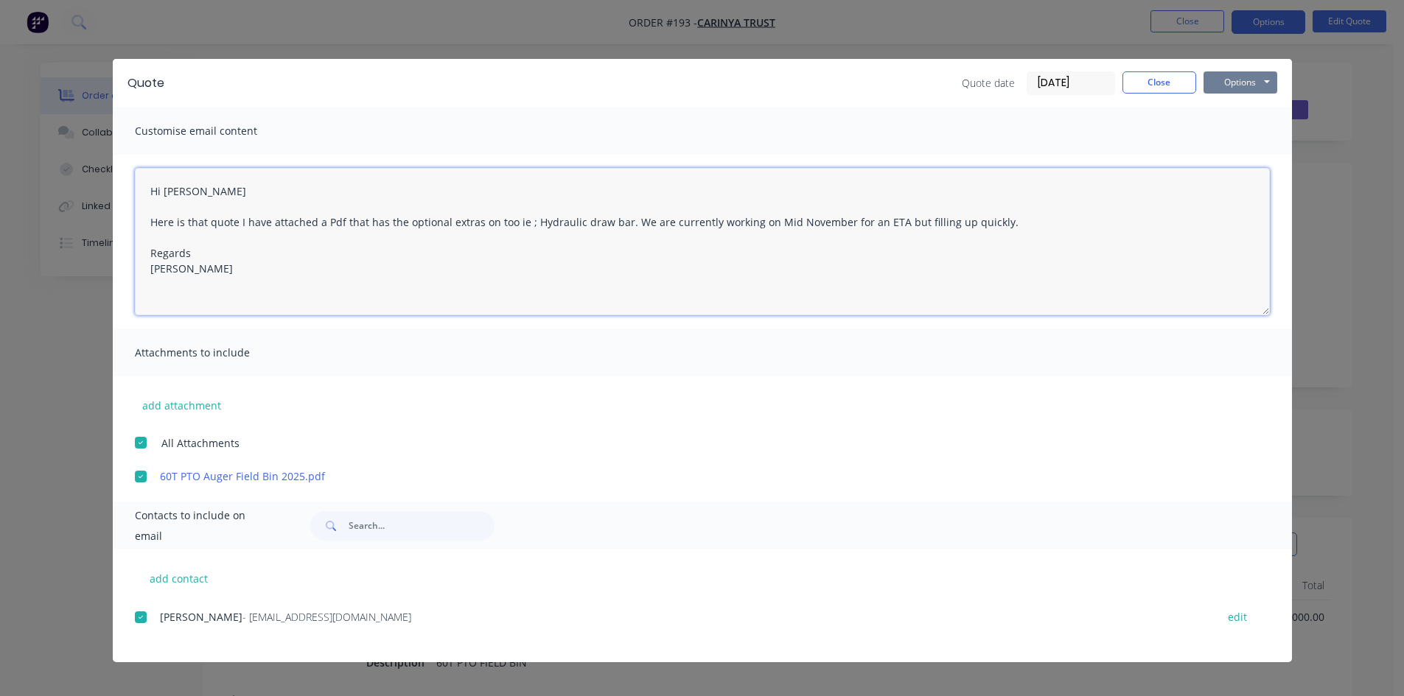
type textarea "Hi [PERSON_NAME] Here is that quote I have attached a Pdf that has the optional…"
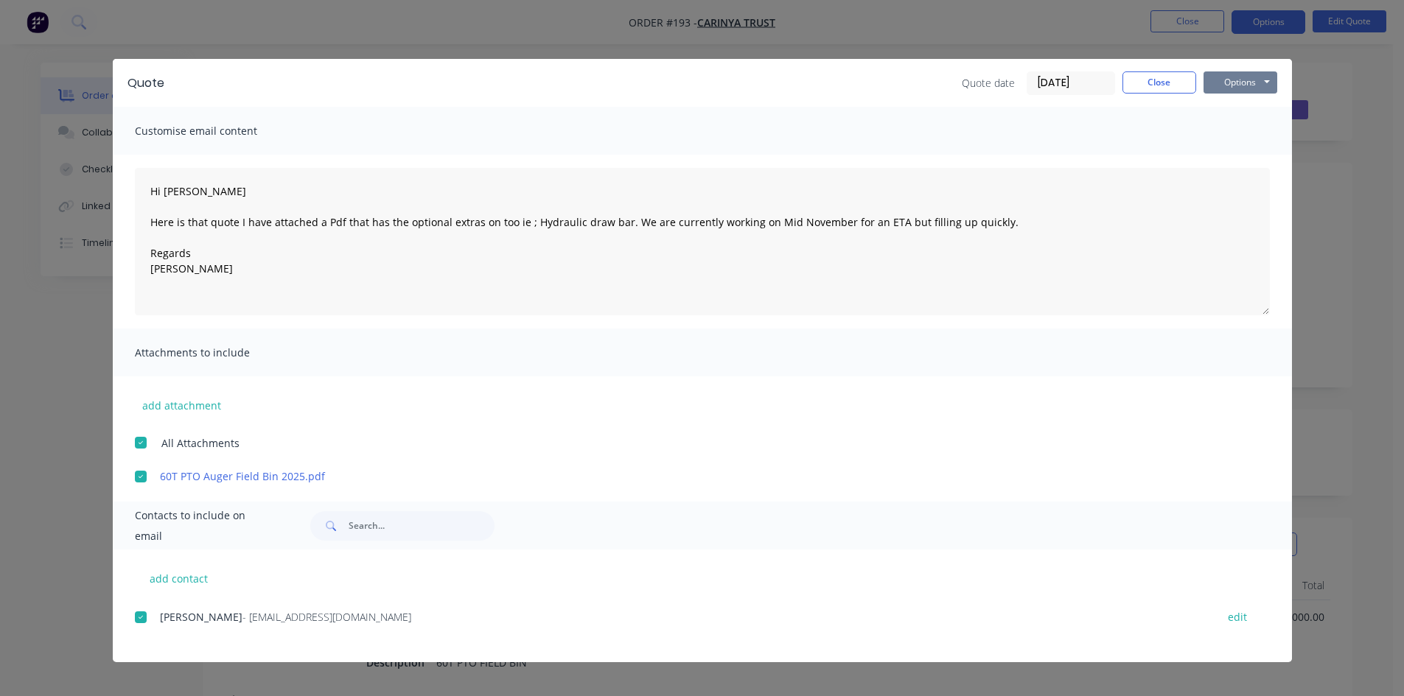
click at [1245, 86] on button "Options" at bounding box center [1241, 82] width 74 height 22
click at [1236, 157] on button "Email" at bounding box center [1251, 157] width 94 height 24
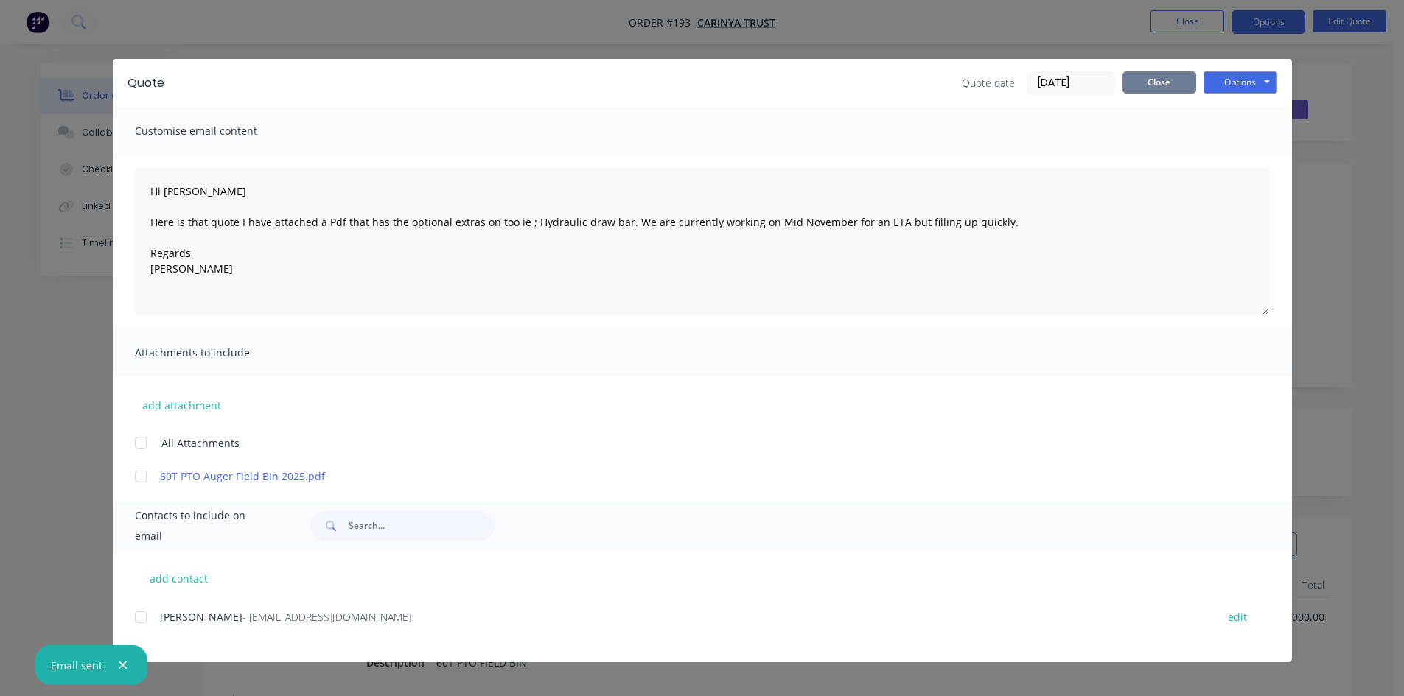
click at [1161, 82] on button "Close" at bounding box center [1159, 82] width 74 height 22
